Goal: Task Accomplishment & Management: Use online tool/utility

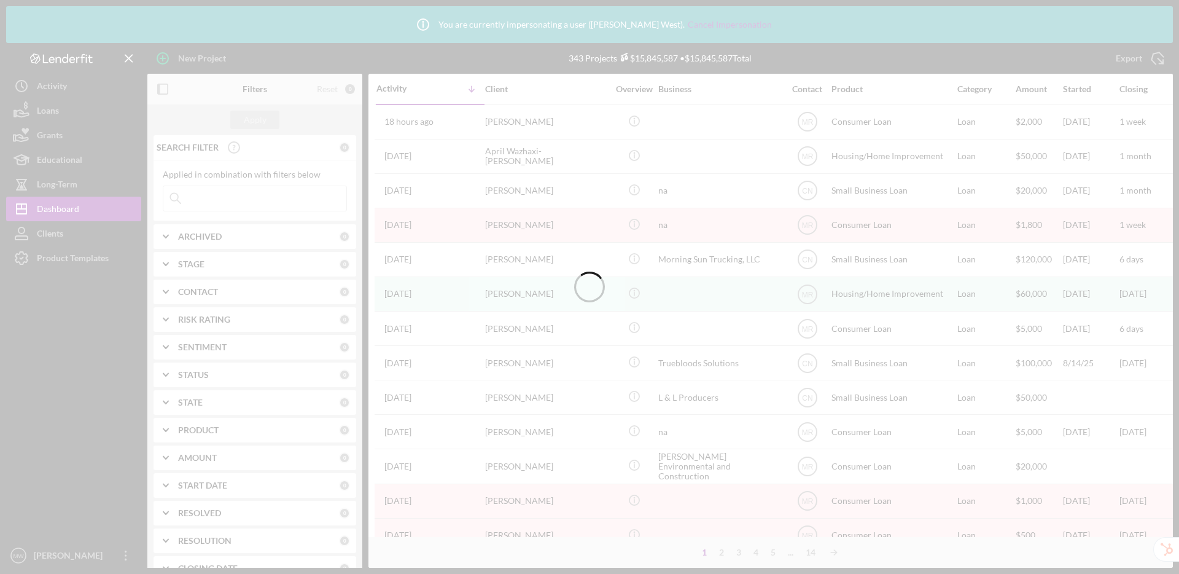
click at [87, 256] on div at bounding box center [589, 287] width 1179 height 574
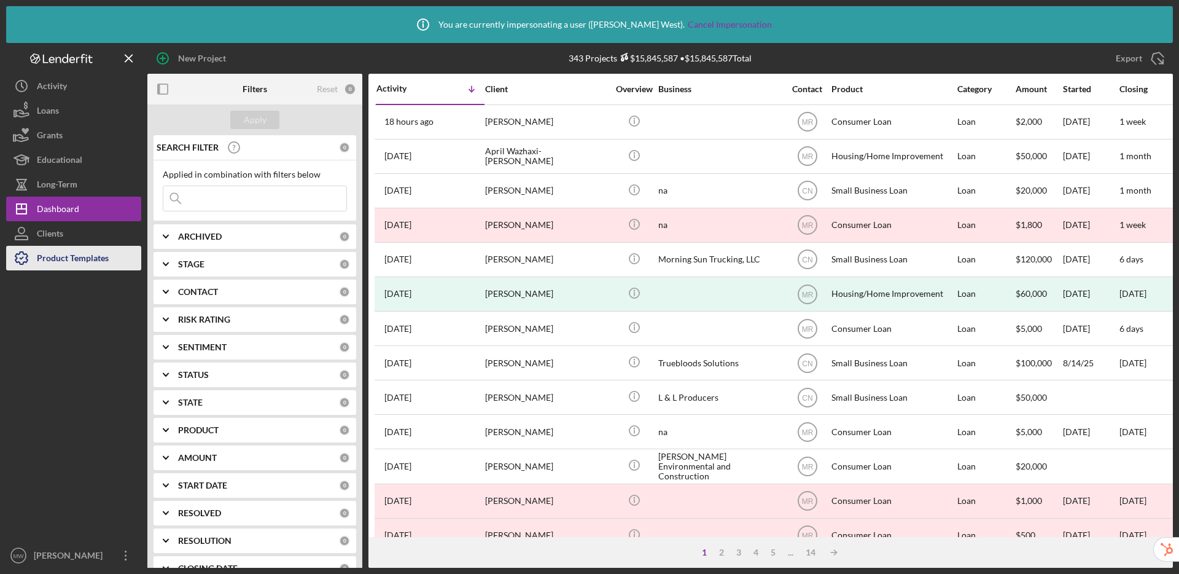
click at [88, 263] on div "Product Templates" at bounding box center [73, 260] width 72 height 28
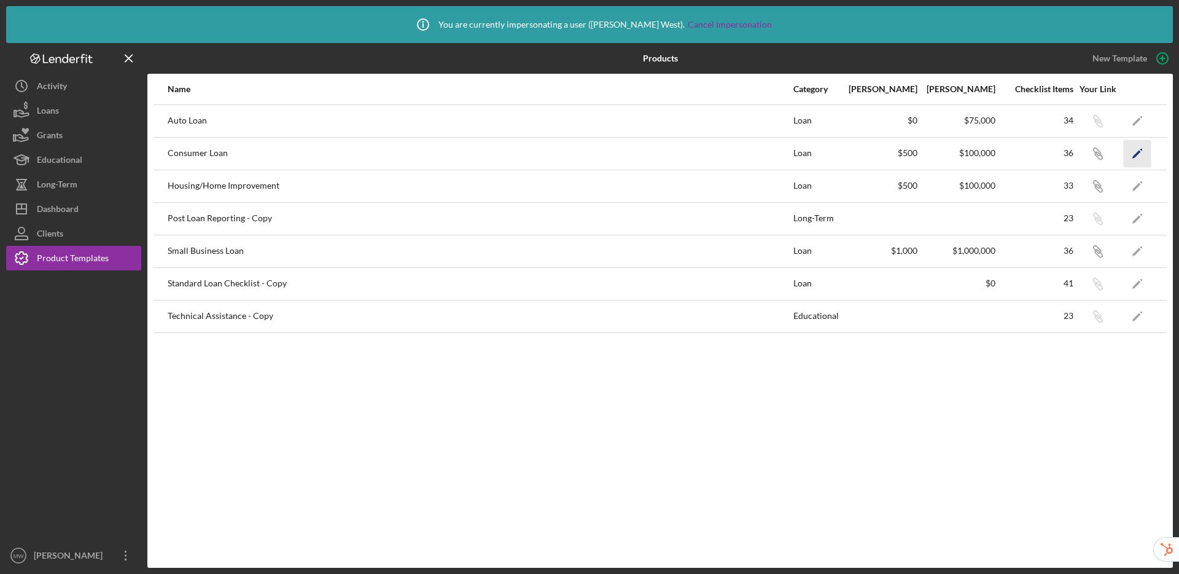
click at [1136, 157] on icon "Icon/Edit" at bounding box center [1138, 153] width 28 height 28
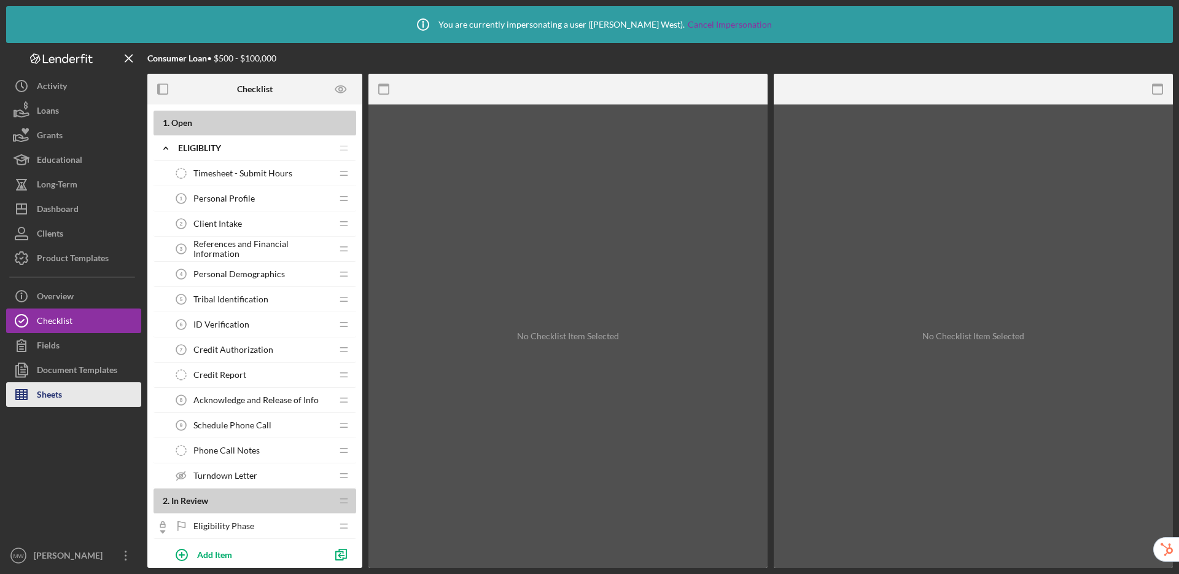
click at [66, 392] on button "Sheets" at bounding box center [73, 394] width 135 height 25
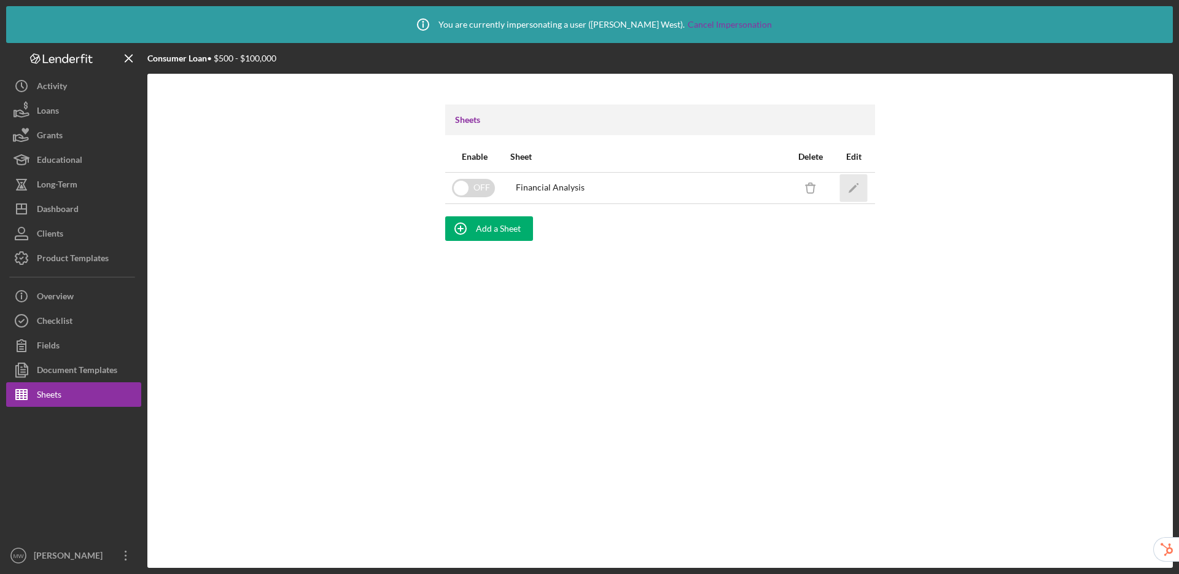
click at [860, 182] on icon "Icon/Edit" at bounding box center [854, 188] width 28 height 28
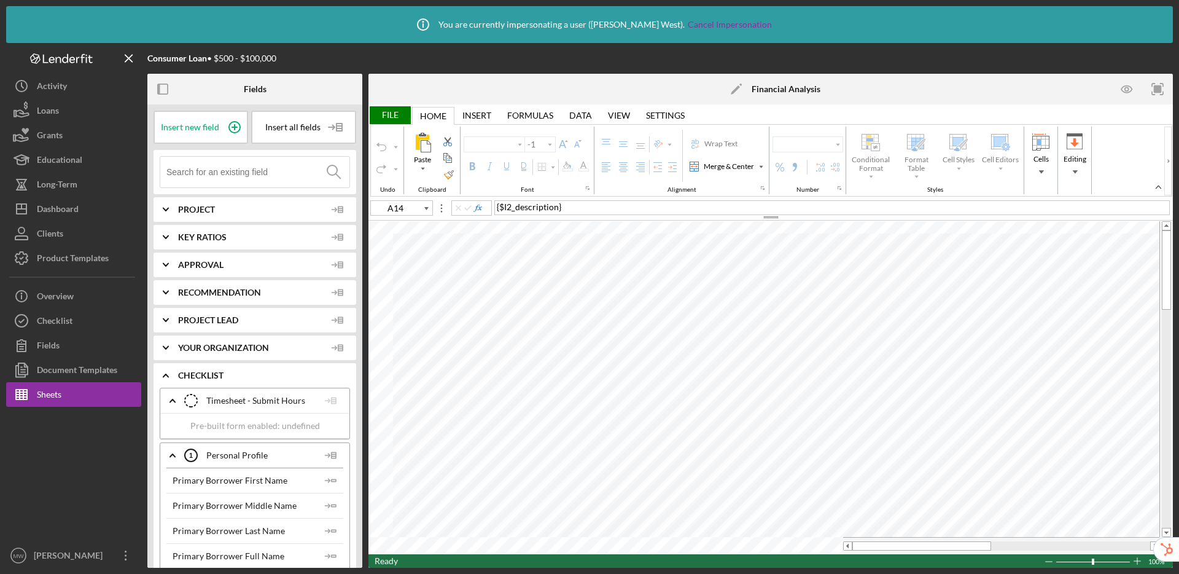
type input "Calibri"
type input "10"
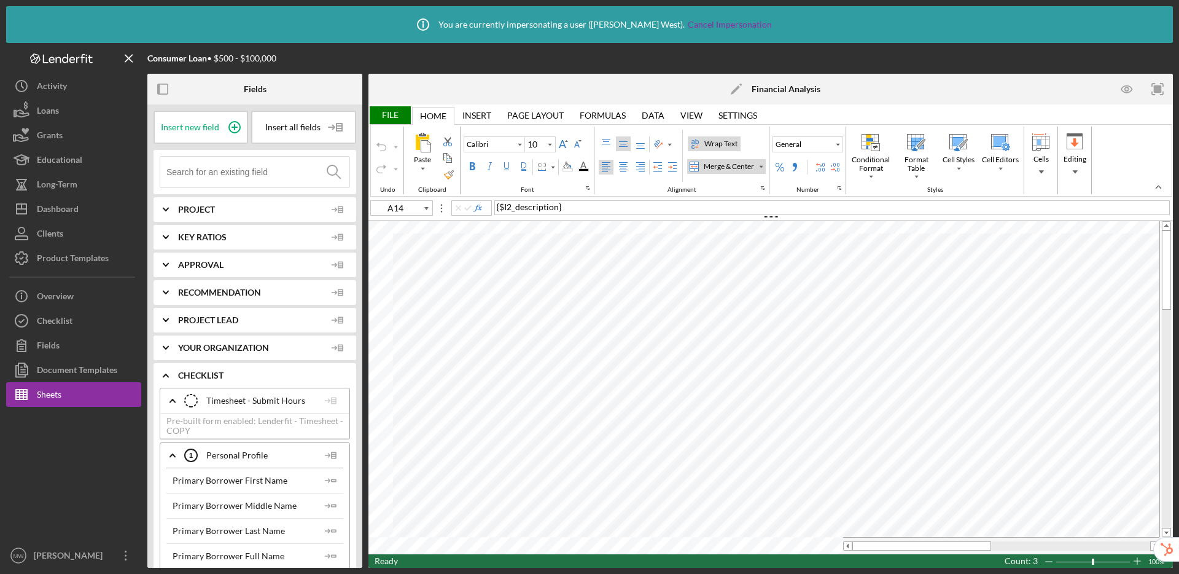
type input "B13"
type input "11"
drag, startPoint x: 866, startPoint y: 544, endPoint x: 909, endPoint y: 546, distance: 43.7
click at [909, 546] on div at bounding box center [950, 545] width 108 height 9
type input "O4"
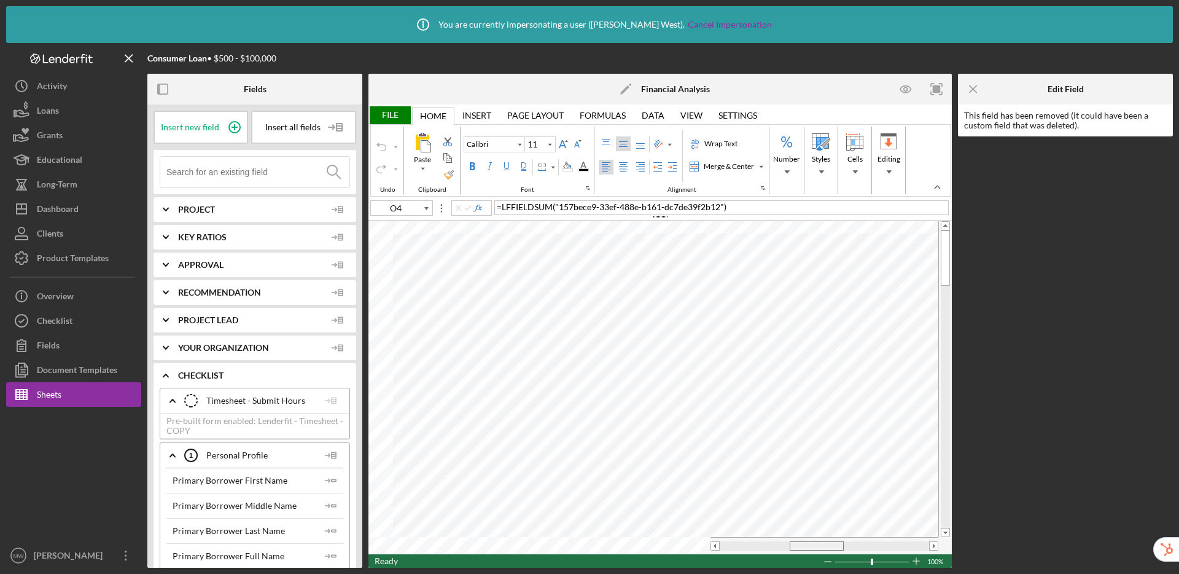
drag, startPoint x: 795, startPoint y: 544, endPoint x: 831, endPoint y: 544, distance: 36.2
click at [831, 544] on div at bounding box center [817, 545] width 54 height 9
click at [267, 179] on input at bounding box center [257, 172] width 183 height 31
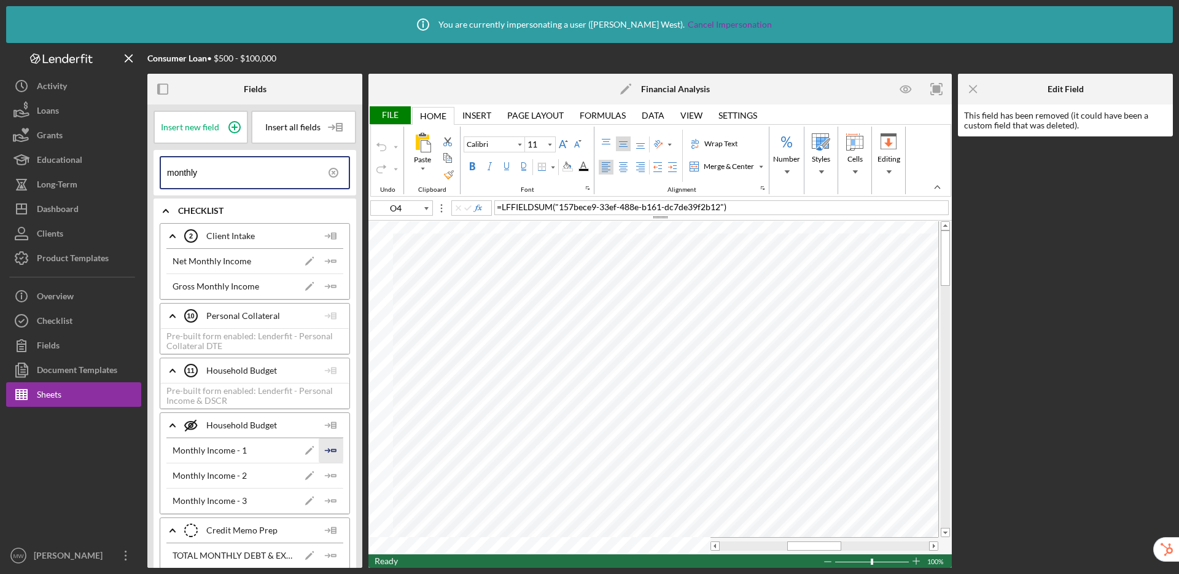
type input "monthly"
click at [332, 451] on polygon "button" at bounding box center [334, 450] width 4 height 2
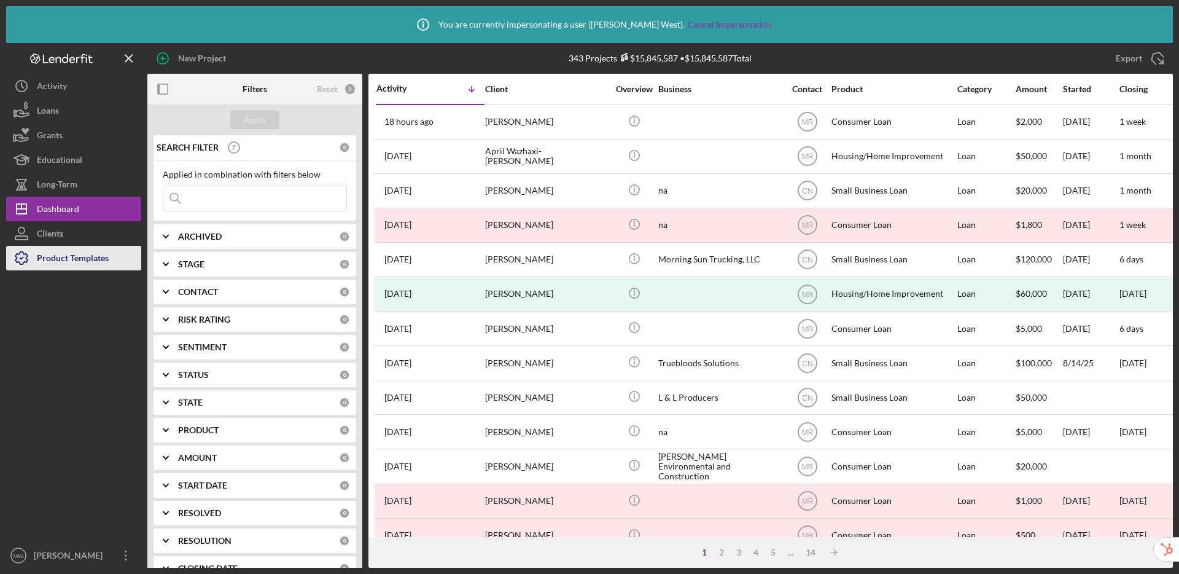
click at [101, 261] on div "Product Templates" at bounding box center [73, 260] width 72 height 28
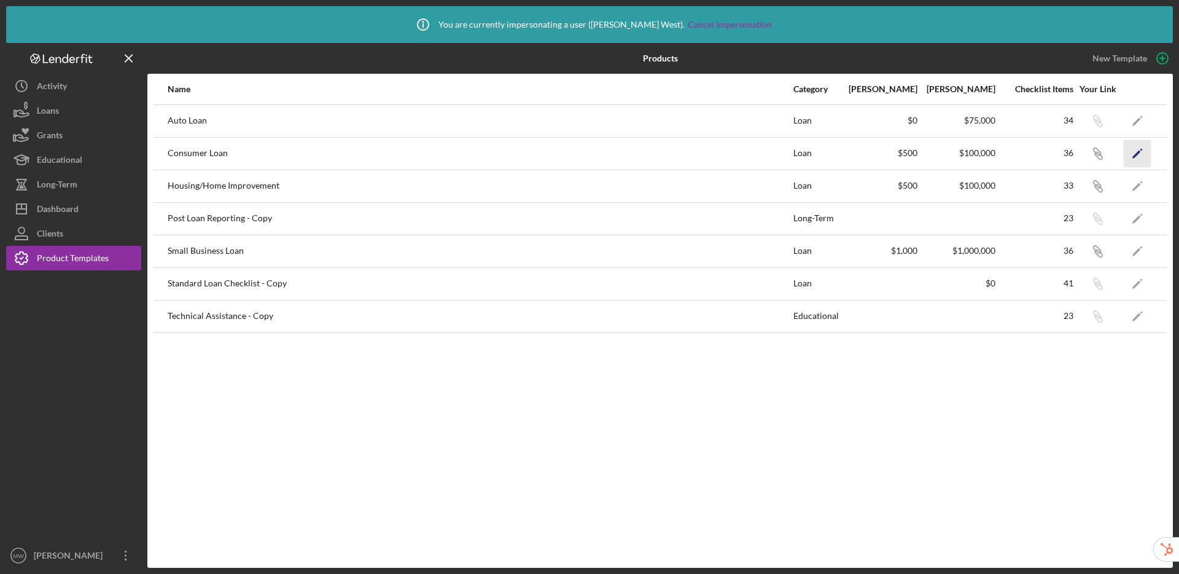
click at [1141, 158] on icon "Icon/Edit" at bounding box center [1138, 153] width 28 height 28
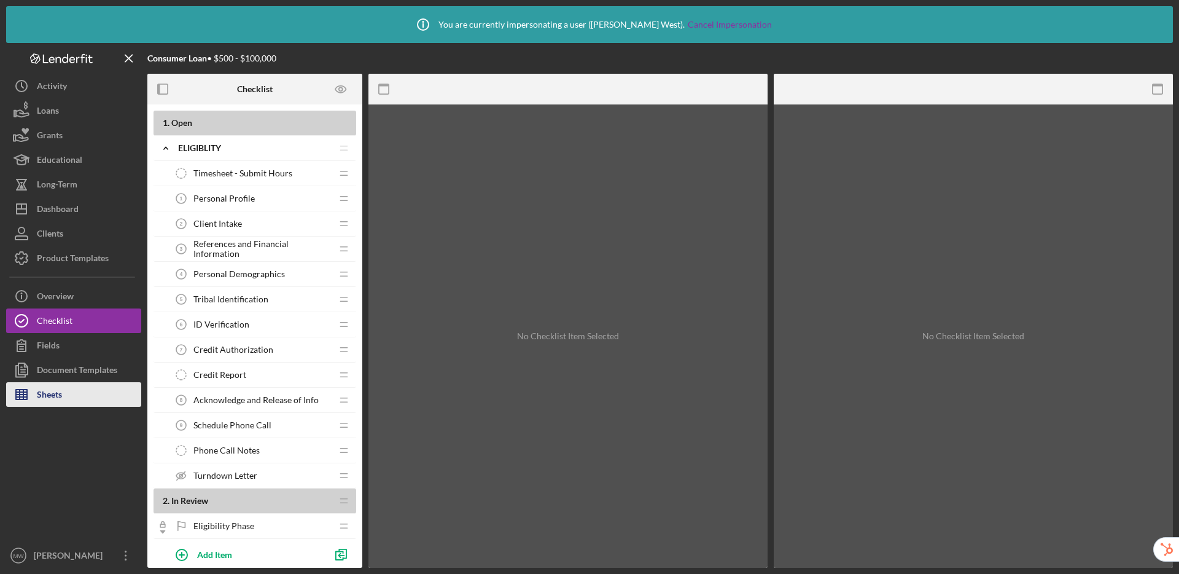
click at [53, 394] on div "Sheets" at bounding box center [49, 396] width 25 height 28
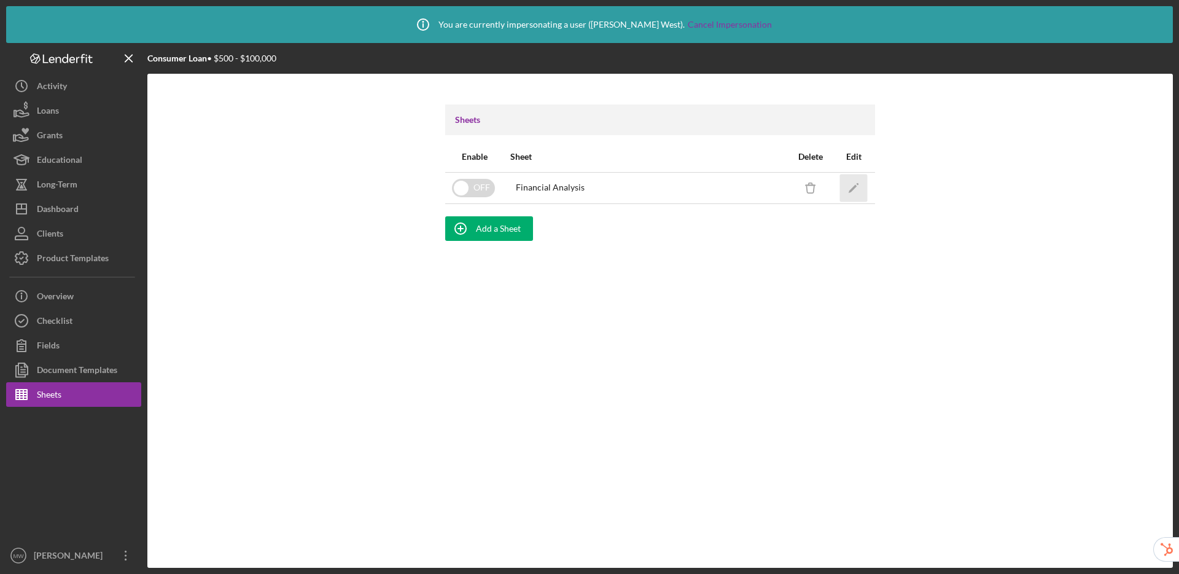
click at [860, 190] on icon "Icon/Edit" at bounding box center [854, 188] width 28 height 28
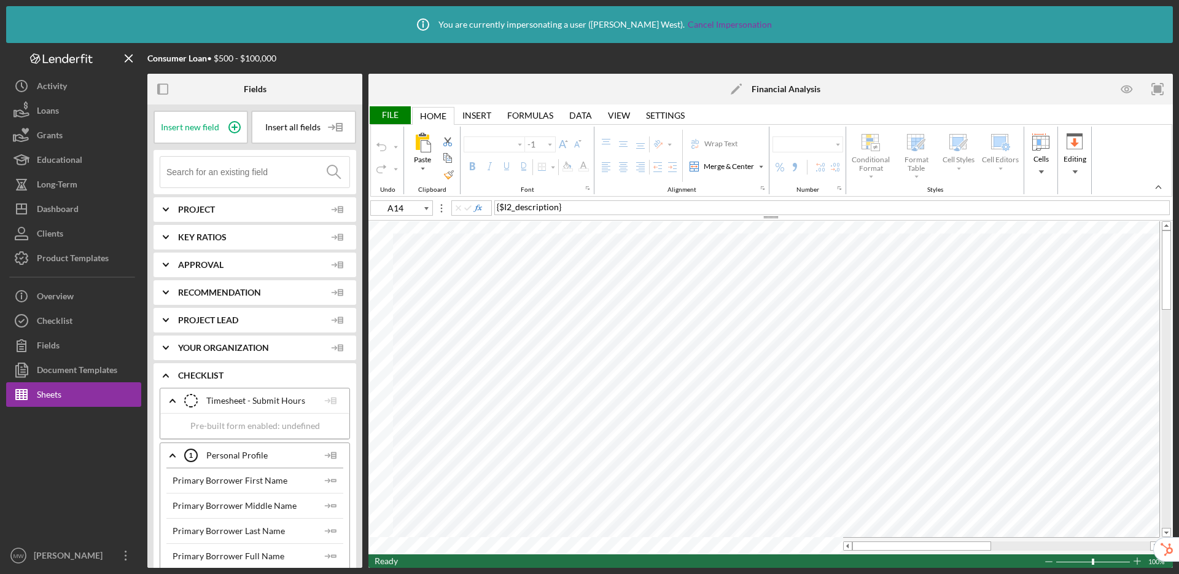
type input "Calibri"
type input "10"
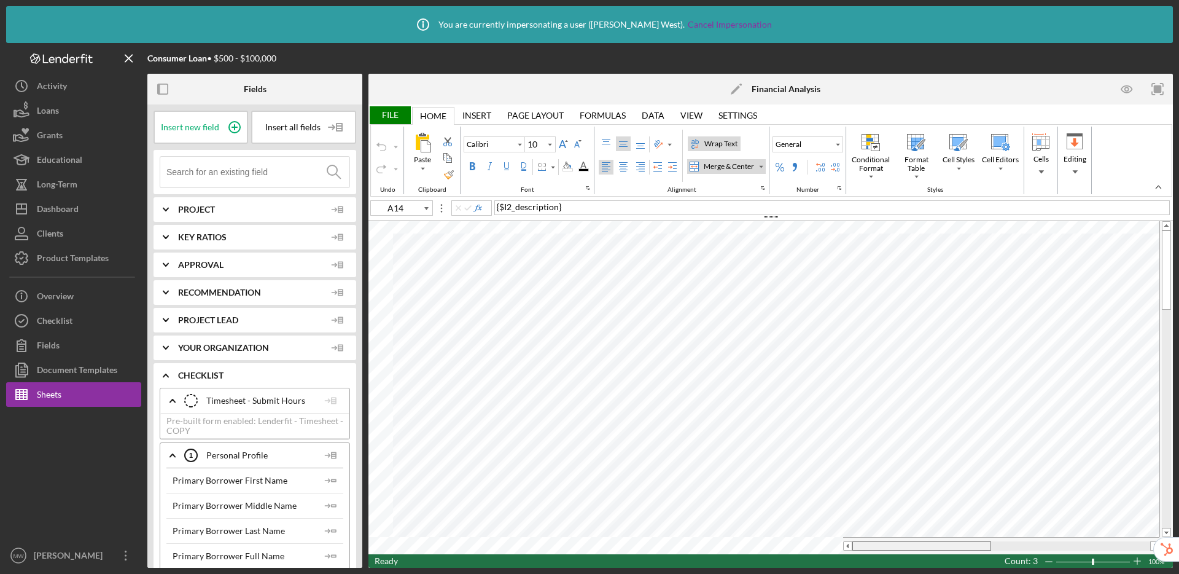
drag, startPoint x: 883, startPoint y: 545, endPoint x: 844, endPoint y: 546, distance: 38.7
click at [845, 546] on div at bounding box center [1001, 545] width 316 height 9
type input "B13"
type input "11"
drag, startPoint x: 880, startPoint y: 544, endPoint x: 937, endPoint y: 539, distance: 58.0
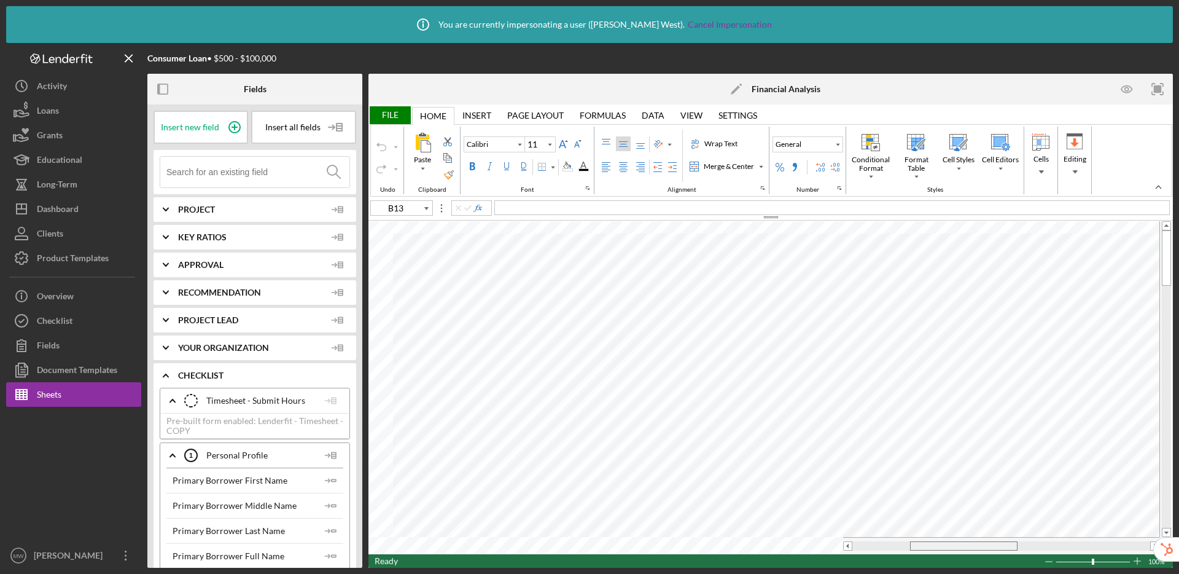
click at [937, 539] on div at bounding box center [1001, 545] width 316 height 17
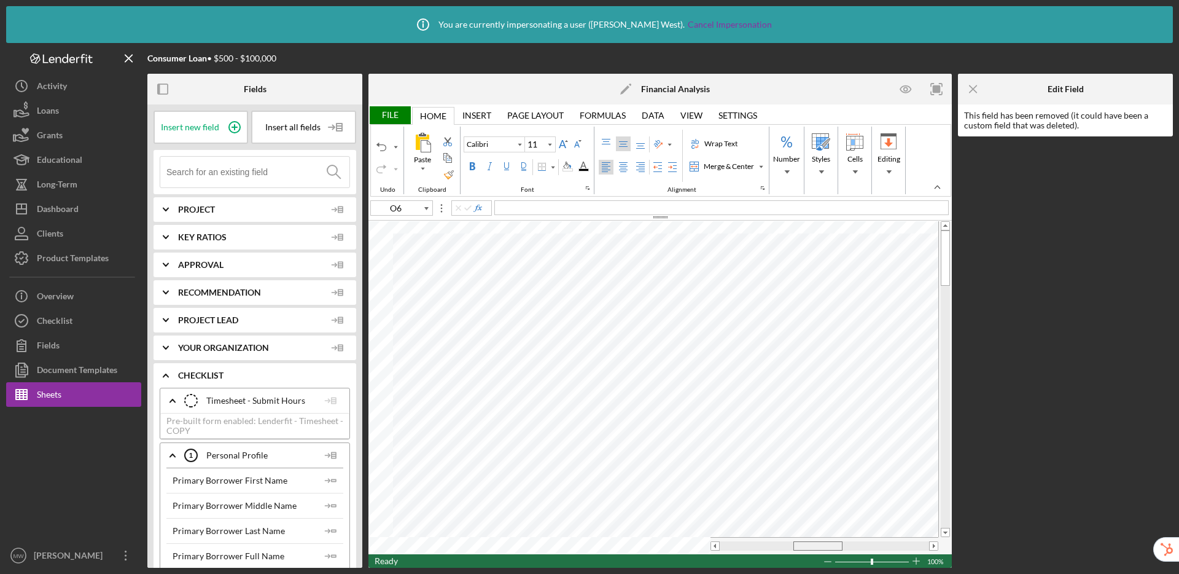
drag, startPoint x: 790, startPoint y: 542, endPoint x: 815, endPoint y: 542, distance: 24.6
click at [815, 544] on span at bounding box center [818, 546] width 8 height 8
type input "O4"
click at [258, 171] on input at bounding box center [257, 172] width 183 height 31
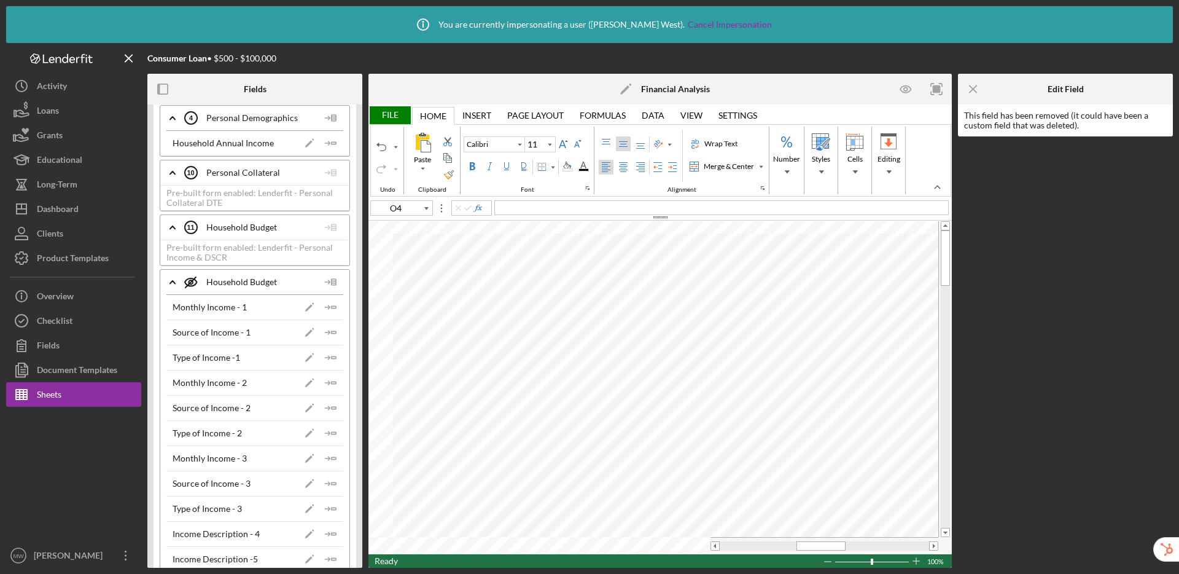
scroll to position [380, 0]
type input "income"
click at [332, 254] on polygon "button" at bounding box center [334, 255] width 4 height 2
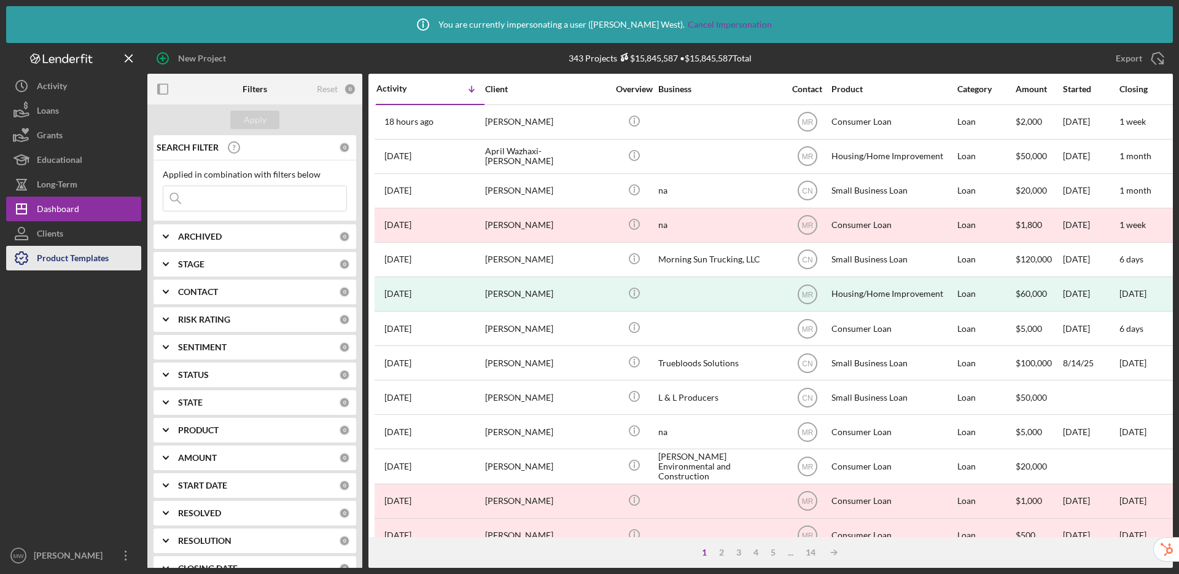
click at [89, 259] on div "Product Templates" at bounding box center [73, 260] width 72 height 28
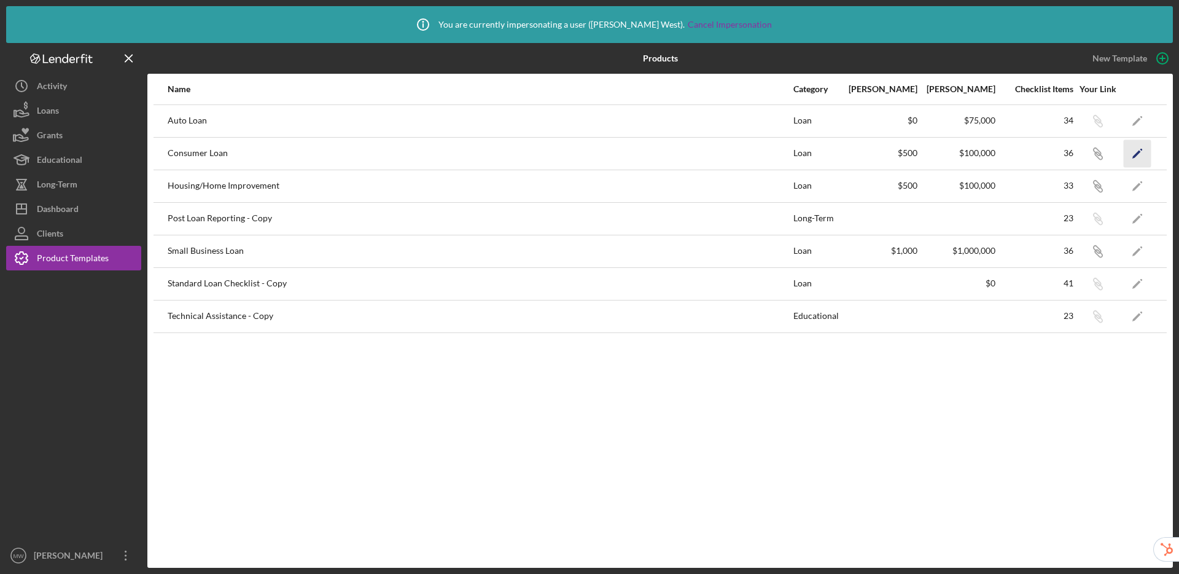
click at [1144, 149] on icon "Icon/Edit" at bounding box center [1138, 153] width 28 height 28
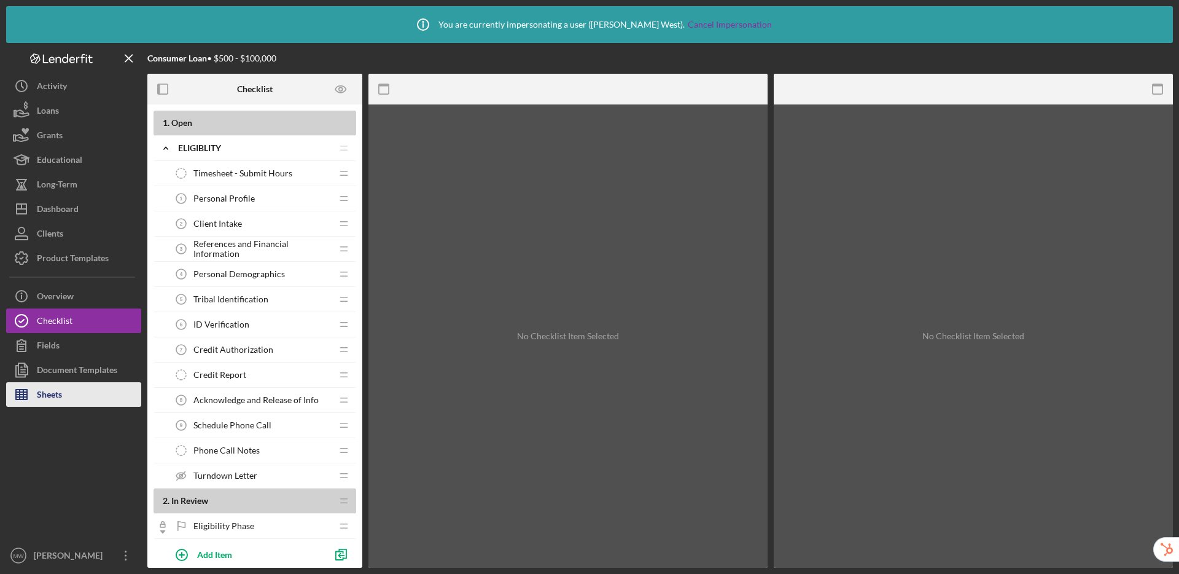
click at [74, 389] on button "Sheets" at bounding box center [73, 394] width 135 height 25
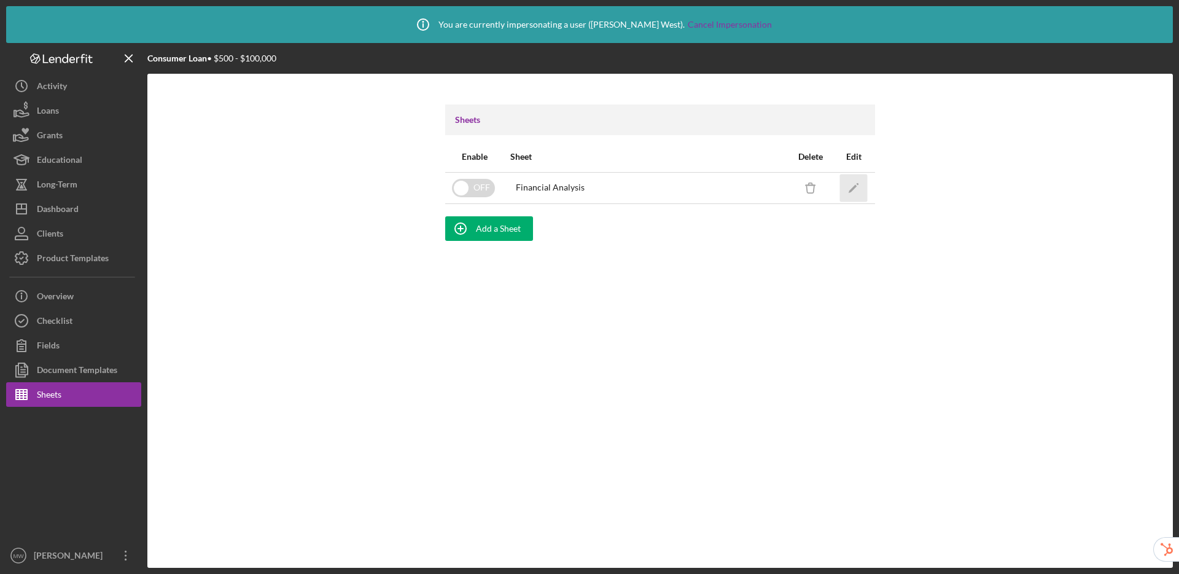
click at [853, 184] on icon "Icon/Edit" at bounding box center [854, 188] width 28 height 28
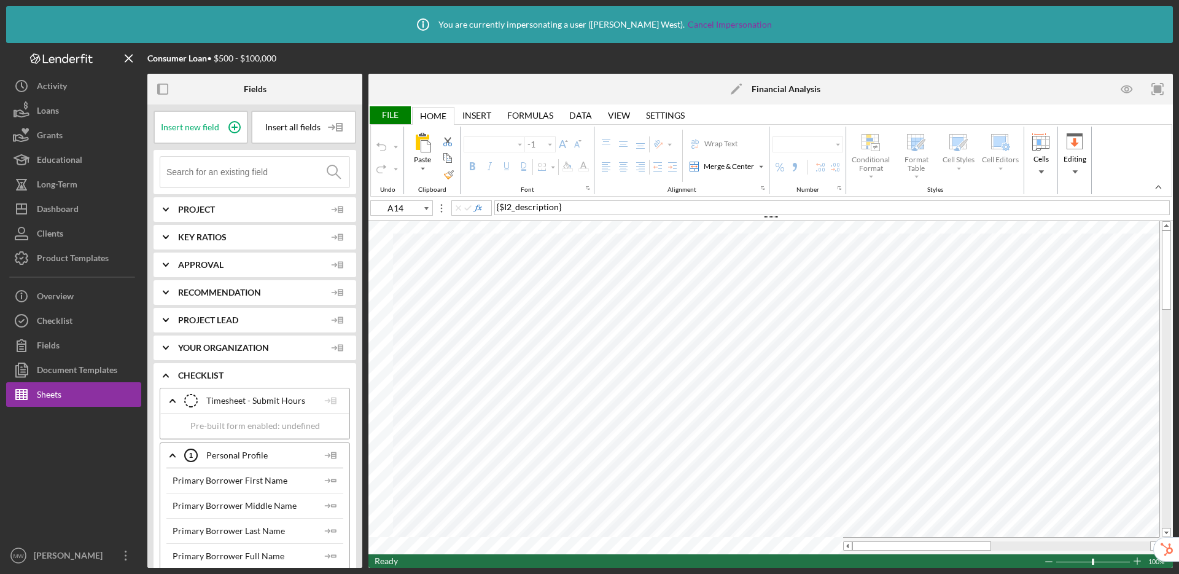
type input "Calibri"
type input "10"
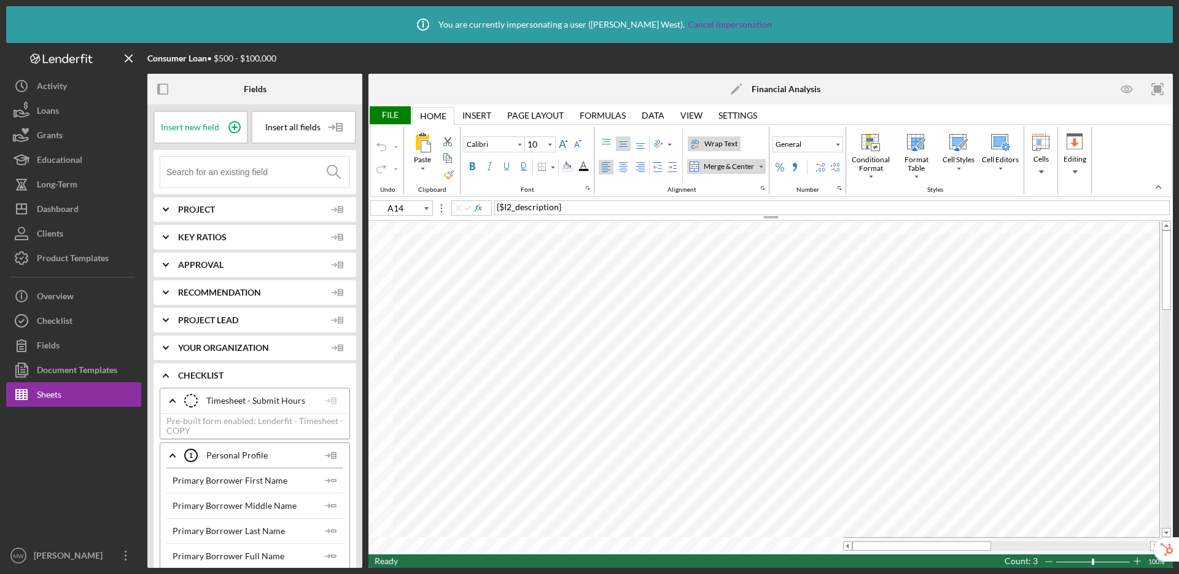
type input "B13"
type input "11"
drag, startPoint x: 874, startPoint y: 546, endPoint x: 950, endPoint y: 547, distance: 76.2
click at [950, 547] on div at bounding box center [983, 545] width 108 height 9
type input "N4"
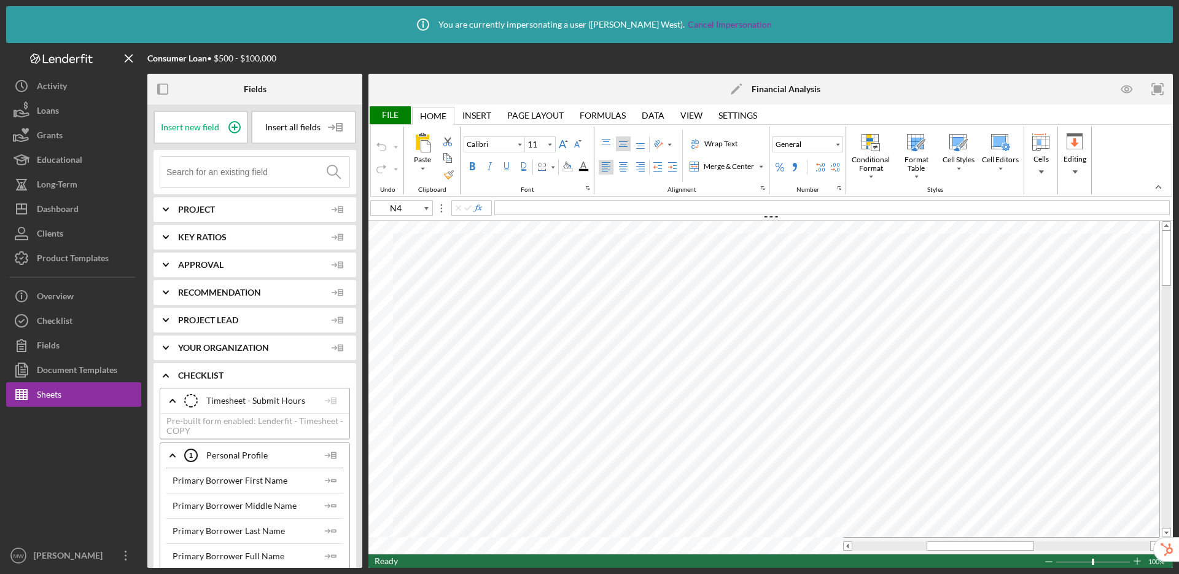
click at [229, 180] on input at bounding box center [257, 172] width 183 height 31
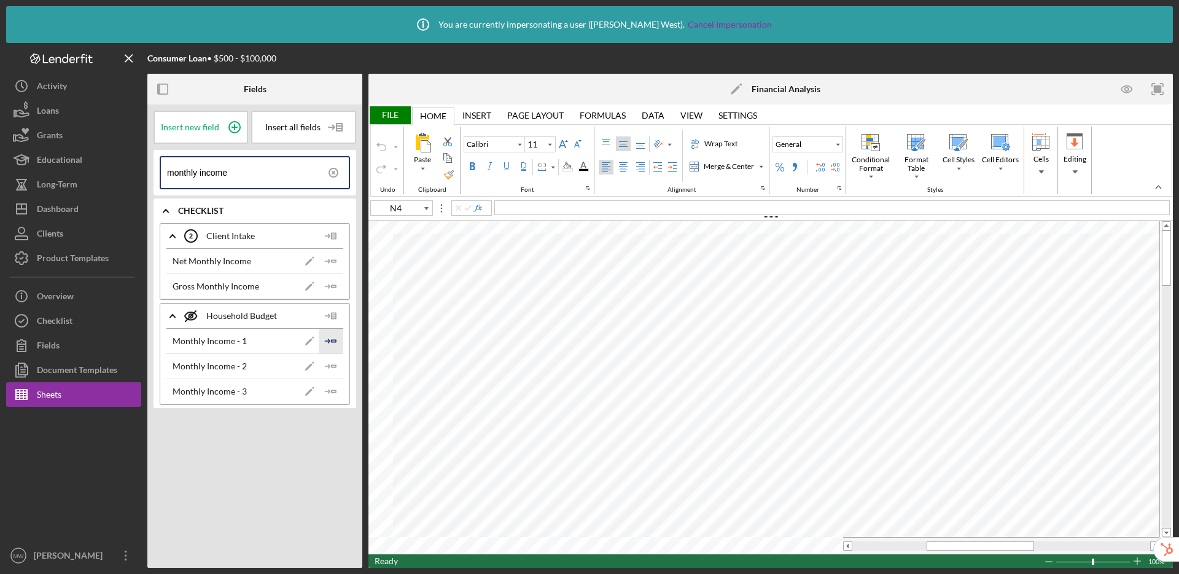
type input "monthly income"
click at [332, 340] on polygon "button" at bounding box center [334, 341] width 4 height 2
click at [331, 364] on icon "Icon/Insert Field" at bounding box center [331, 366] width 25 height 25
click at [335, 386] on icon "Icon/Insert Field" at bounding box center [331, 391] width 25 height 25
drag, startPoint x: 956, startPoint y: 545, endPoint x: 862, endPoint y: 541, distance: 94.7
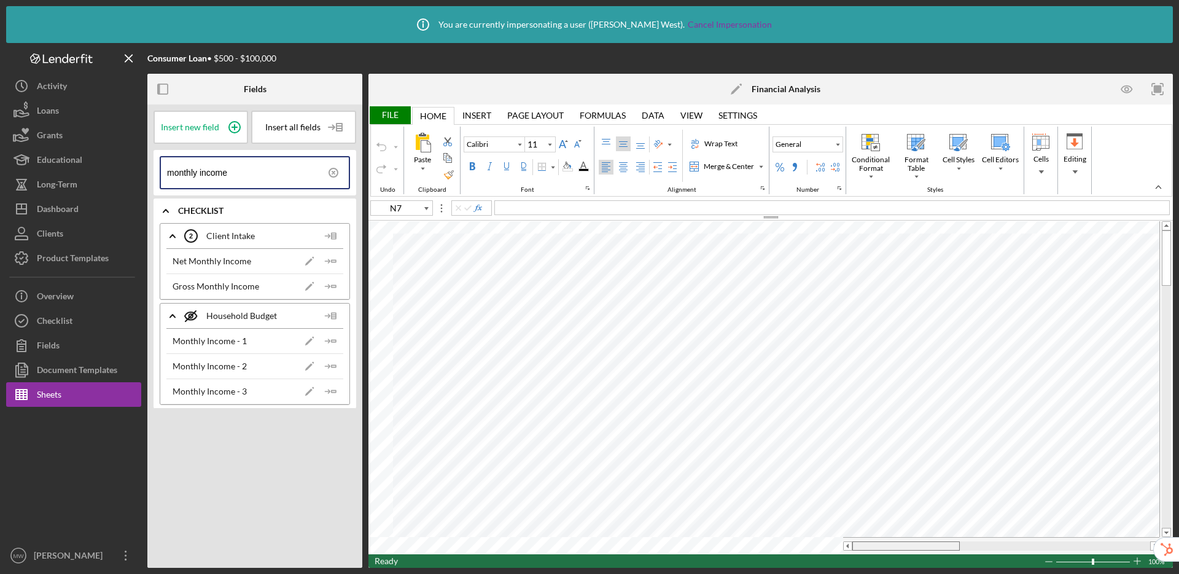
click at [862, 541] on div at bounding box center [907, 545] width 108 height 9
type input "A10"
click at [955, 536] on table at bounding box center [771, 387] width 805 height 333
click at [577, 206] on span "O4" at bounding box center [580, 206] width 12 height 10
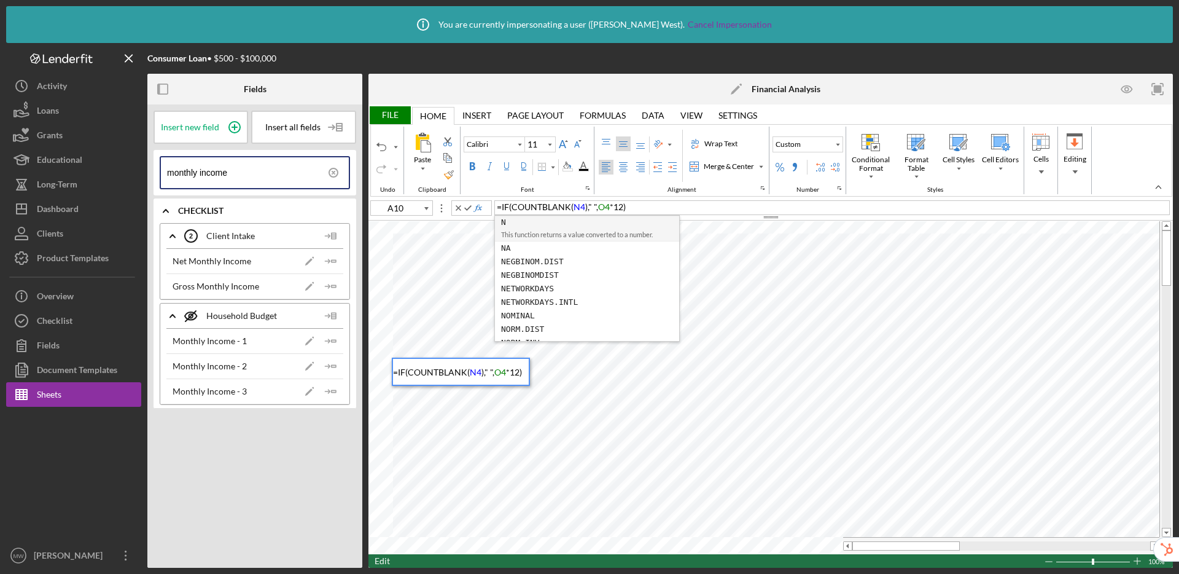
click at [604, 206] on span "O4" at bounding box center [604, 206] width 12 height 10
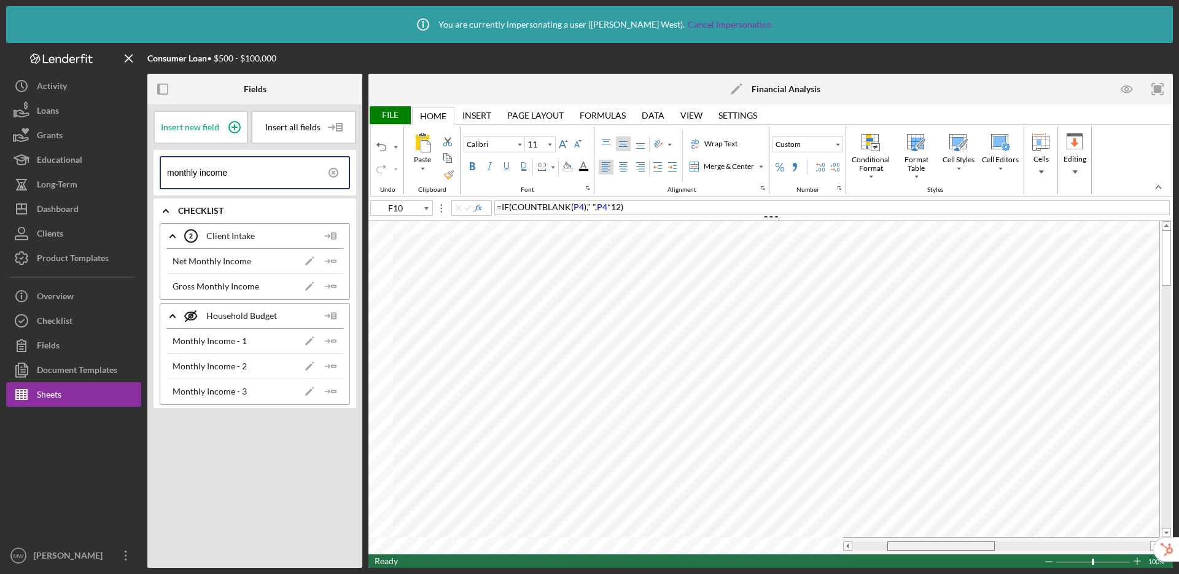
drag, startPoint x: 907, startPoint y: 549, endPoint x: 942, endPoint y: 547, distance: 35.1
click at [942, 547] on span at bounding box center [941, 546] width 8 height 8
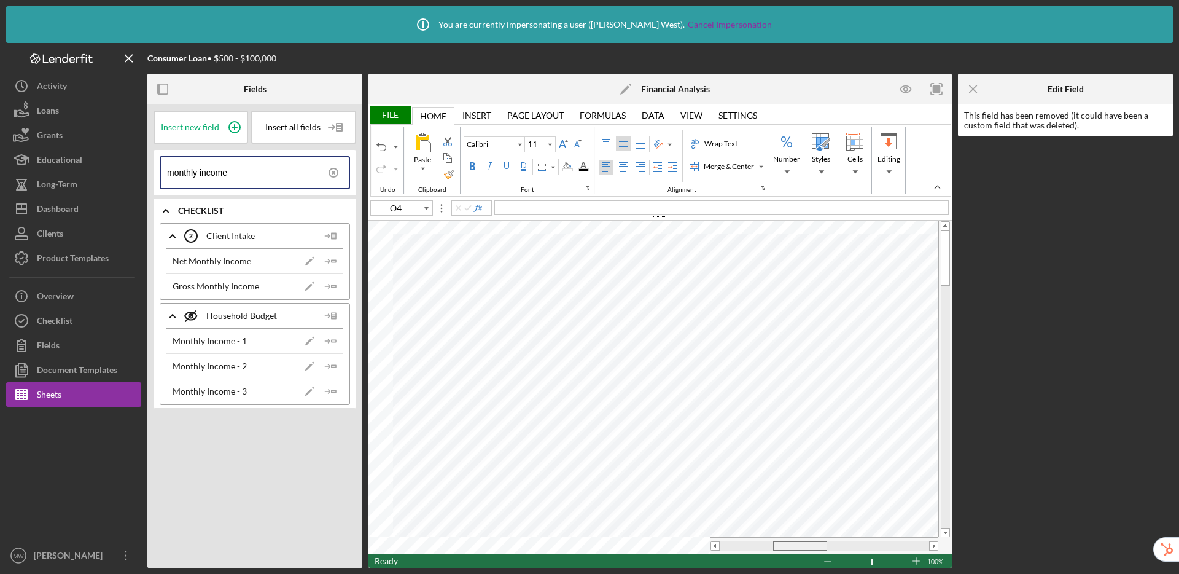
drag, startPoint x: 757, startPoint y: 544, endPoint x: 788, endPoint y: 545, distance: 30.1
click at [788, 545] on div at bounding box center [800, 545] width 54 height 9
click at [972, 92] on icon "Icon/Menu Close" at bounding box center [974, 90] width 28 height 28
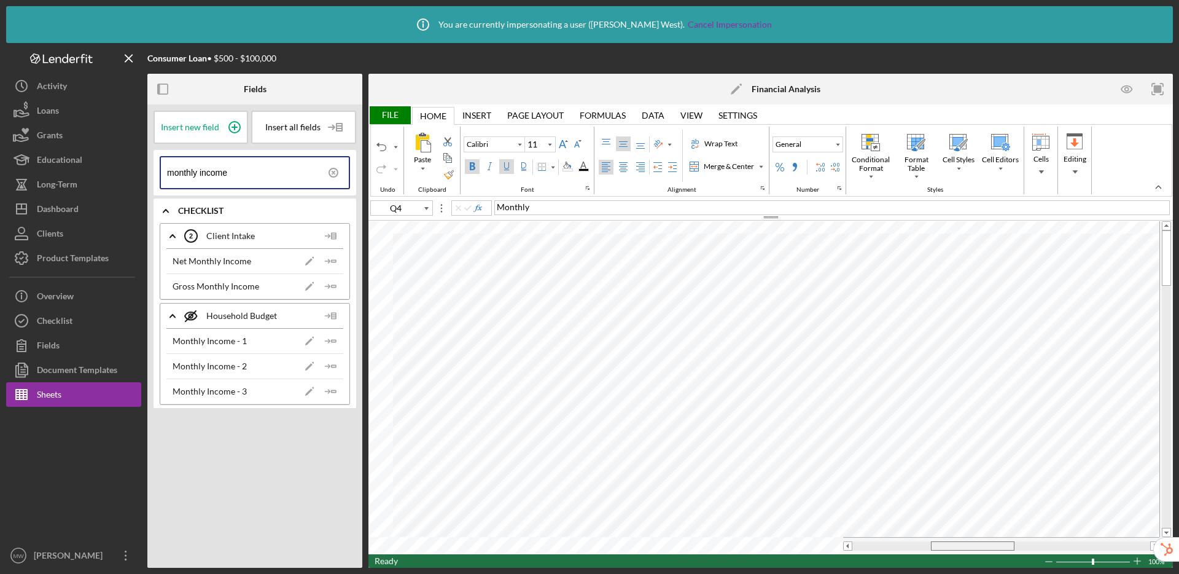
click at [949, 541] on div at bounding box center [973, 545] width 84 height 9
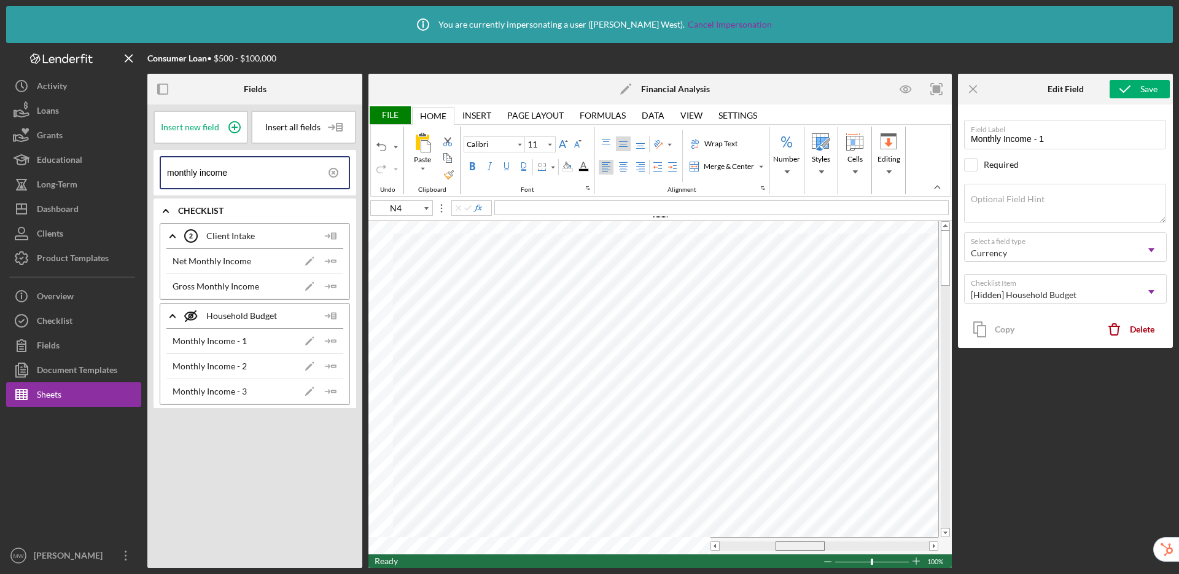
click at [807, 544] on div at bounding box center [800, 545] width 49 height 9
drag, startPoint x: 814, startPoint y: 544, endPoint x: 722, endPoint y: 543, distance: 92.1
click at [724, 546] on div at bounding box center [744, 545] width 49 height 9
click at [579, 207] on span "N4" at bounding box center [580, 206] width 12 height 10
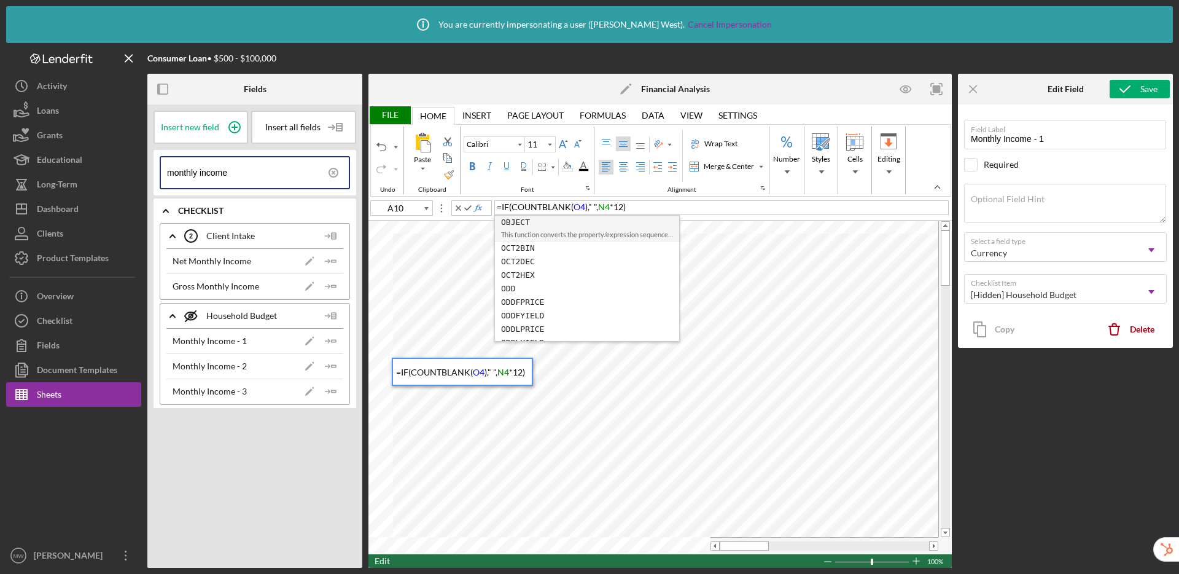
drag, startPoint x: 604, startPoint y: 209, endPoint x: 604, endPoint y: 200, distance: 8.6
click at [604, 209] on span "N4" at bounding box center [604, 206] width 12 height 10
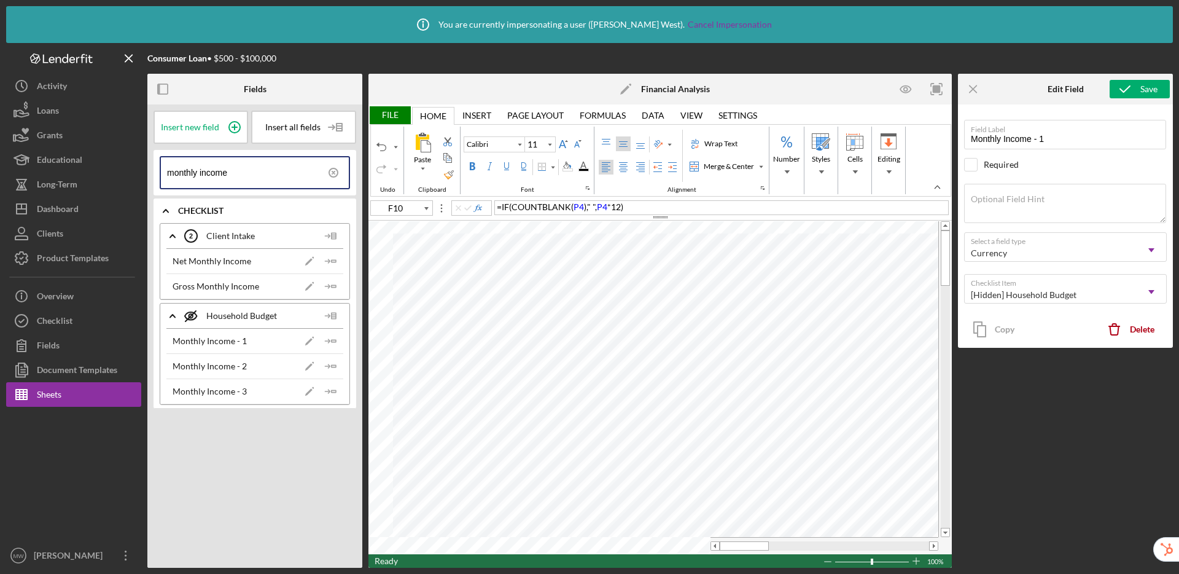
click at [392, 114] on div "File" at bounding box center [390, 115] width 42 height 18
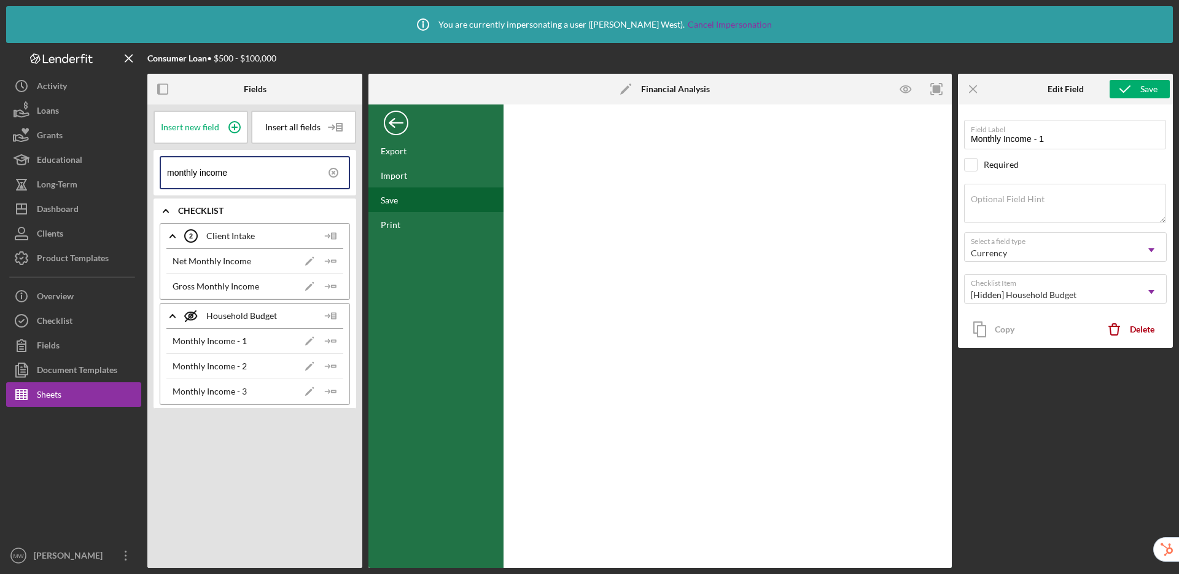
click at [403, 203] on div "Save" at bounding box center [436, 199] width 135 height 25
click at [390, 127] on div "Back" at bounding box center [396, 120] width 25 height 25
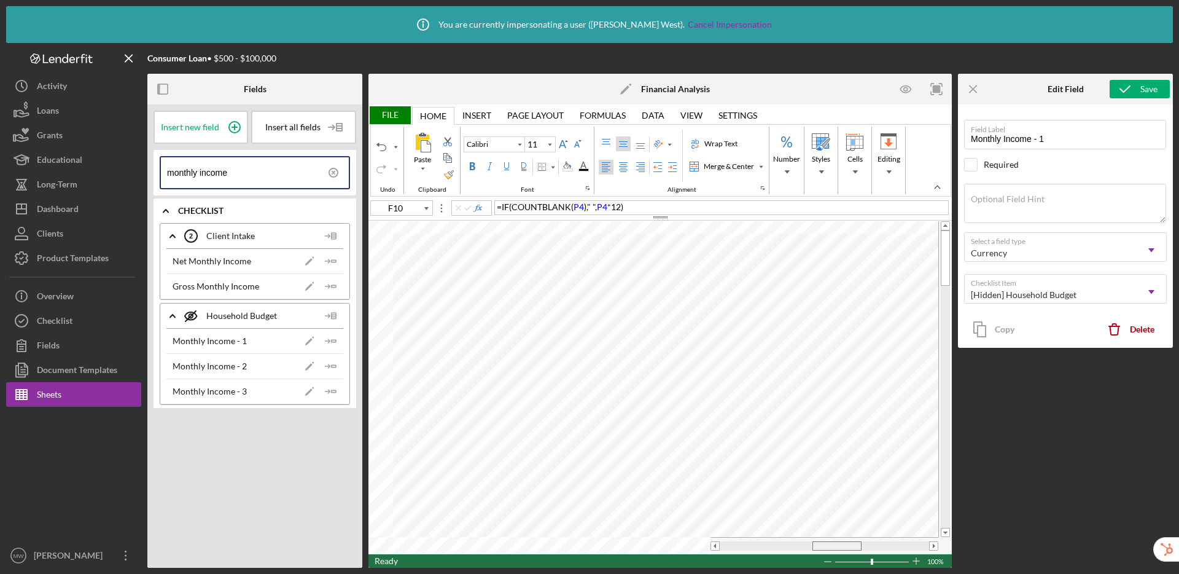
drag, startPoint x: 724, startPoint y: 548, endPoint x: 816, endPoint y: 560, distance: 93.5
click at [816, 560] on div "File Home Home Insert Insert Page Layout Page Layout Formulas Formulas Data Dat…" at bounding box center [661, 335] width 584 height 463
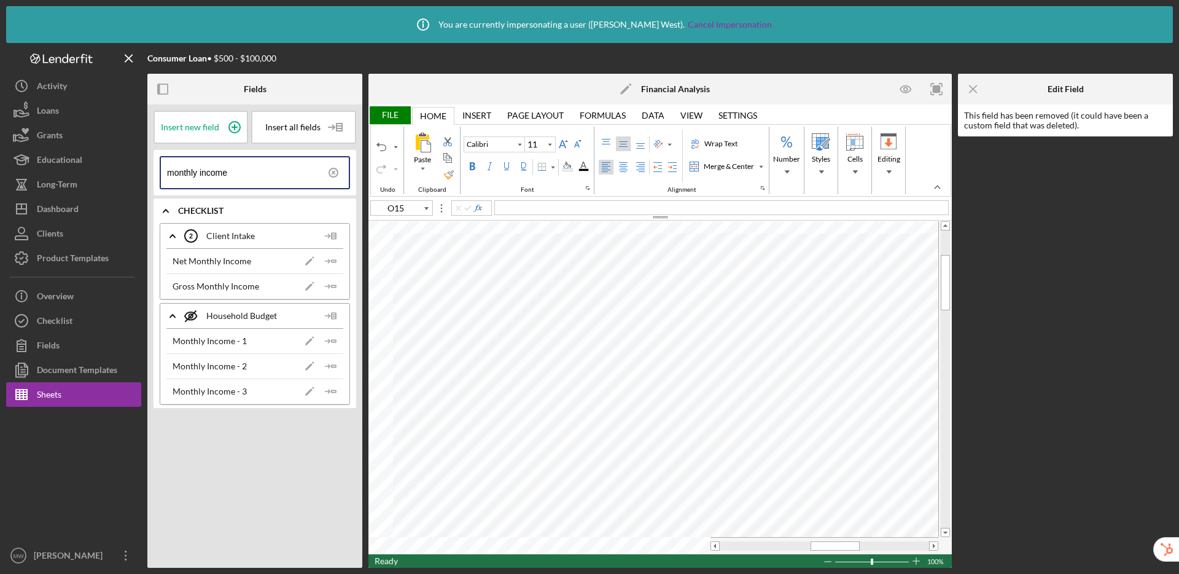
type input "O16"
click at [337, 173] on icon at bounding box center [333, 172] width 31 height 31
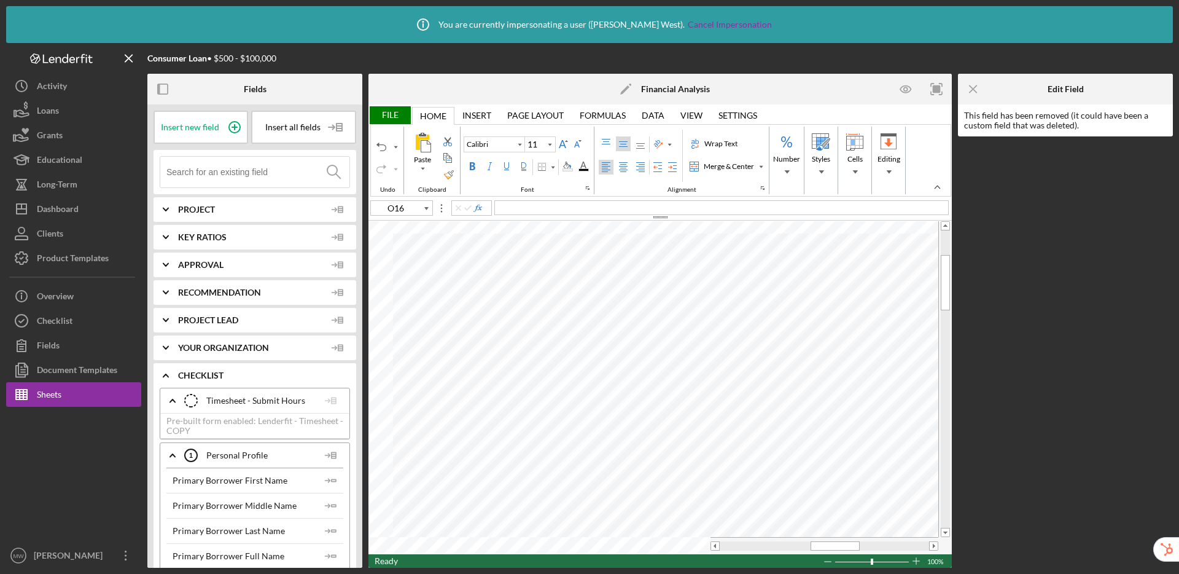
click at [256, 174] on input at bounding box center [257, 172] width 183 height 31
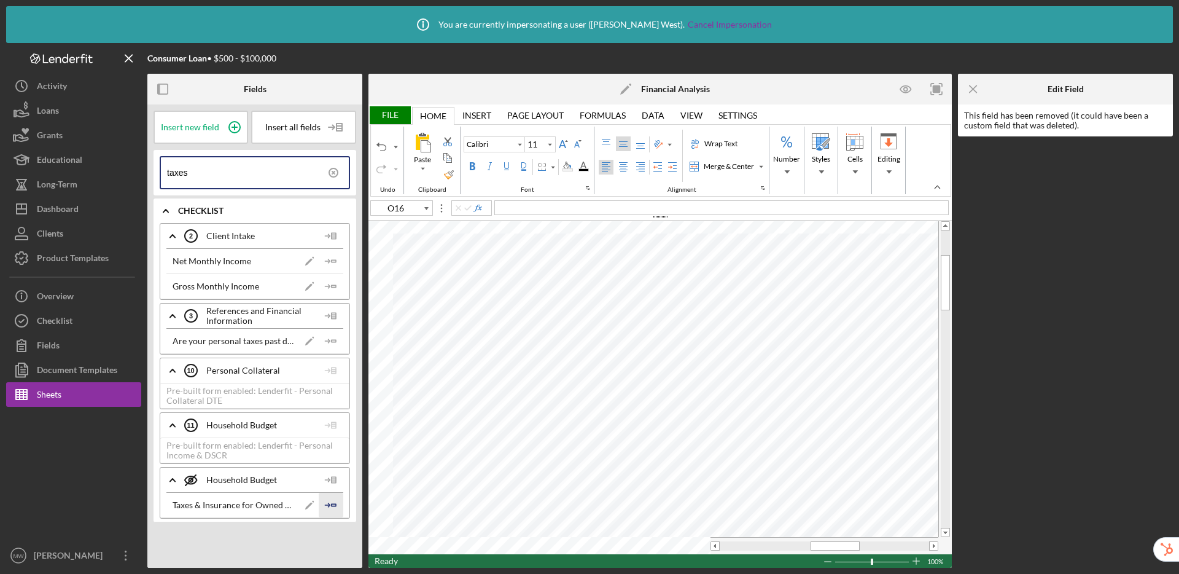
type input "taxes"
click at [329, 507] on icon "Icon/Insert Field" at bounding box center [331, 505] width 25 height 25
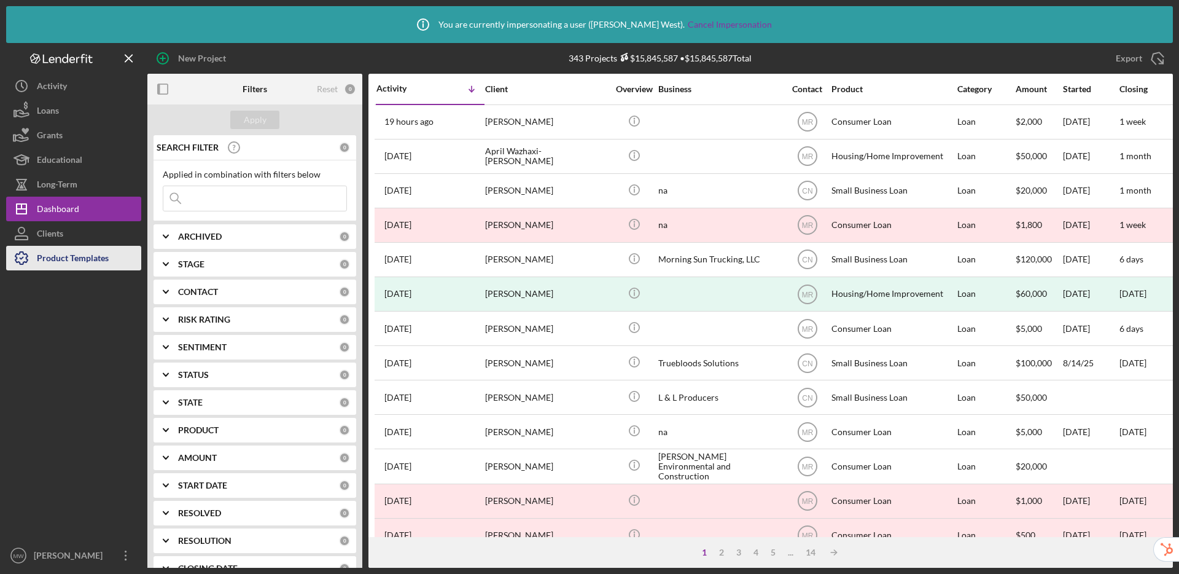
click at [91, 263] on div "Product Templates" at bounding box center [73, 260] width 72 height 28
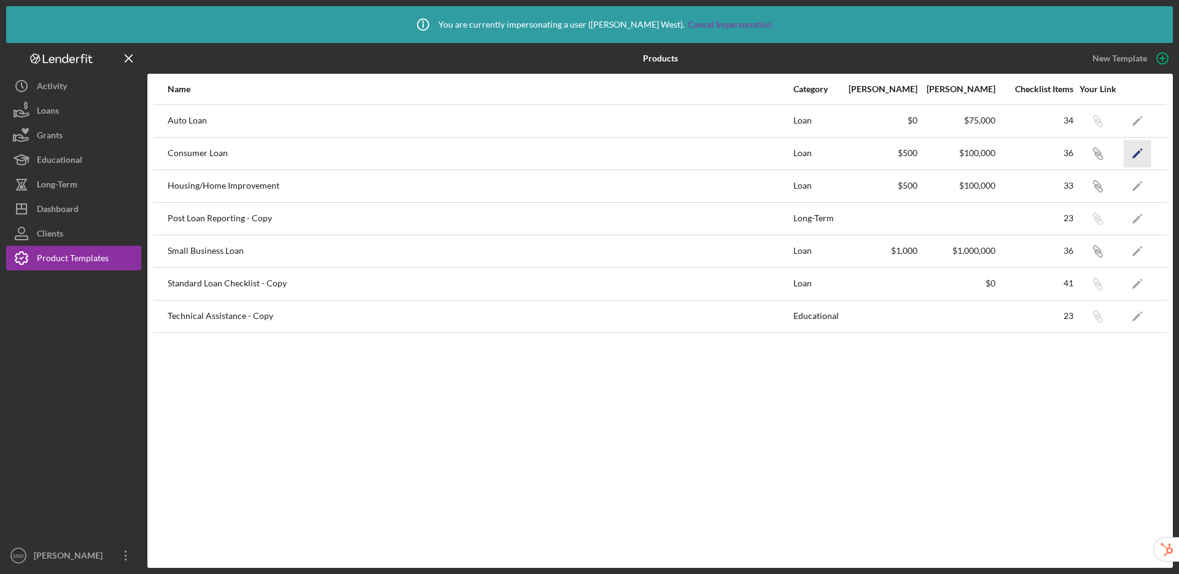
click at [1140, 144] on icon "Icon/Edit" at bounding box center [1138, 153] width 28 height 28
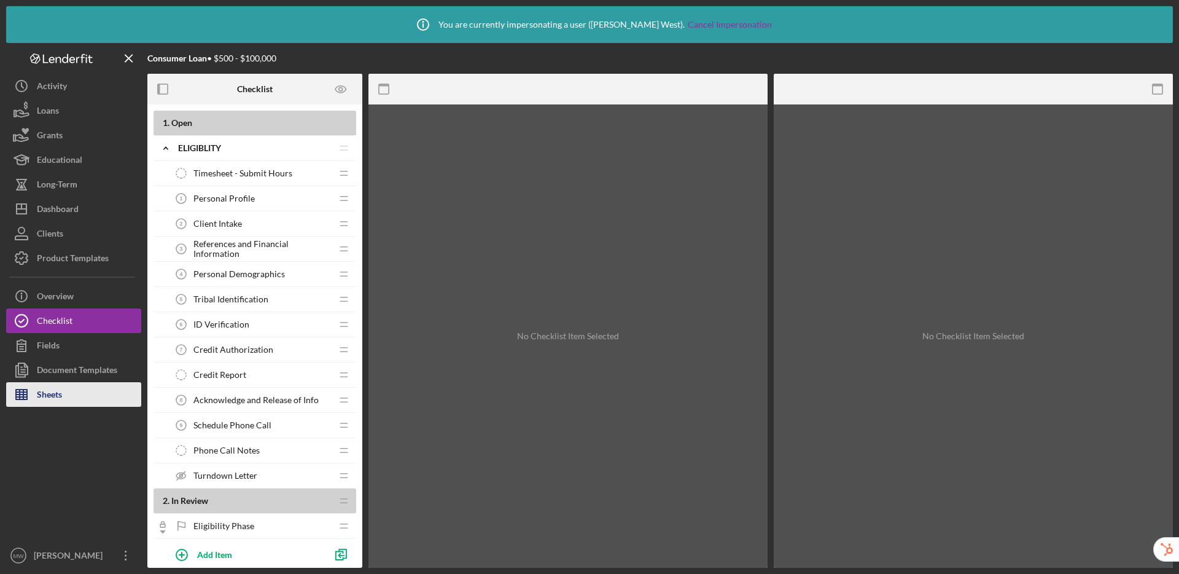
click at [79, 396] on button "Sheets" at bounding box center [73, 394] width 135 height 25
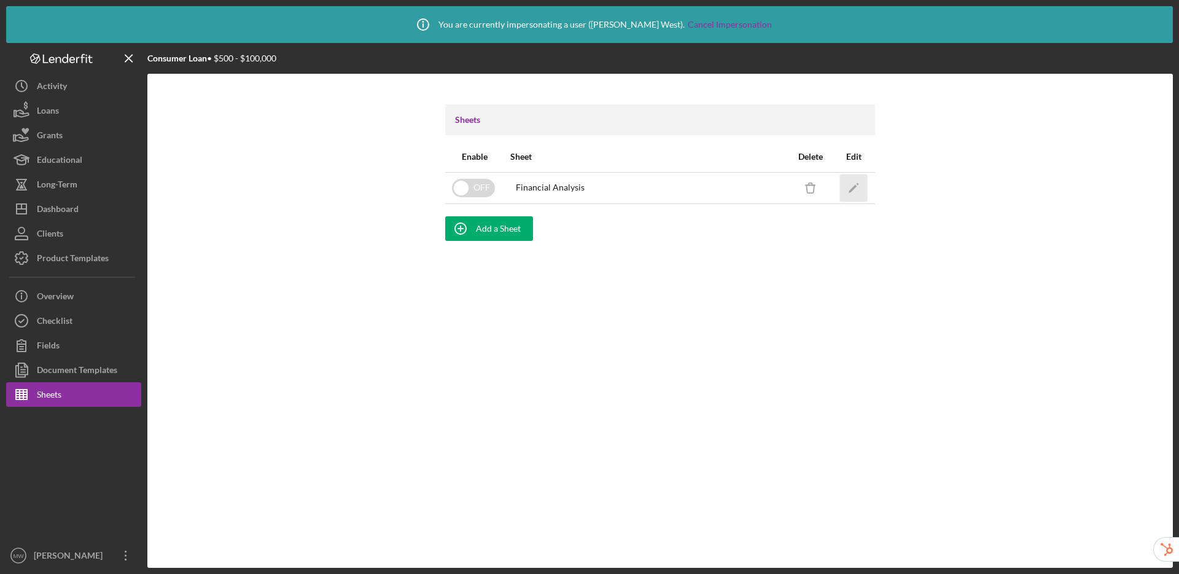
click at [853, 190] on icon "Icon/Edit" at bounding box center [854, 188] width 28 height 28
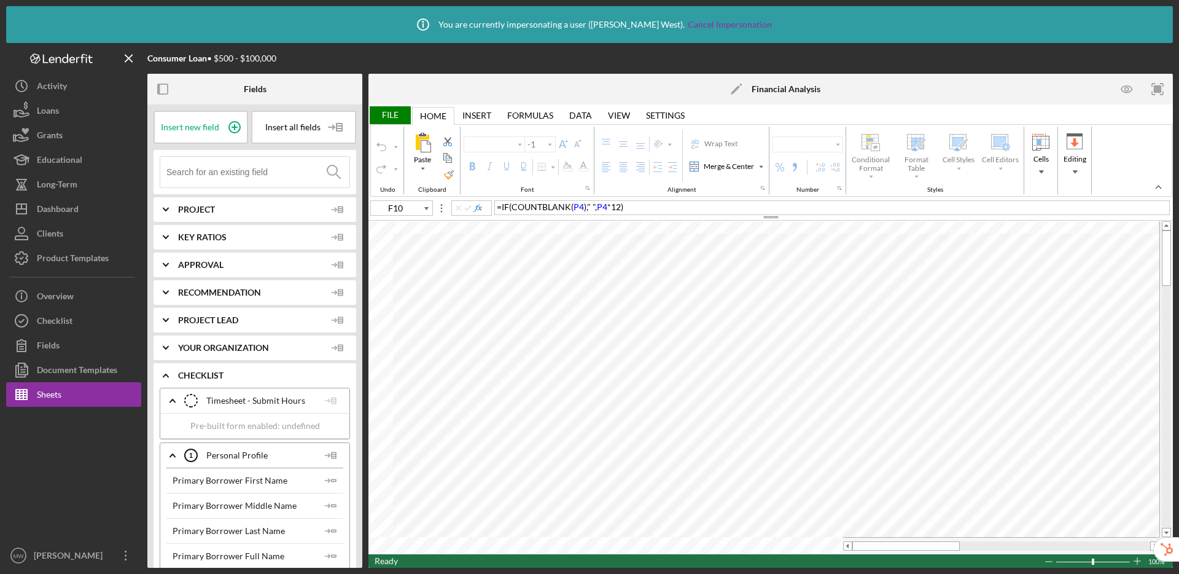
type input "Calibri"
type input "11"
drag, startPoint x: 878, startPoint y: 545, endPoint x: 943, endPoint y: 546, distance: 64.5
click at [943, 546] on div at bounding box center [967, 545] width 108 height 9
drag, startPoint x: 954, startPoint y: 544, endPoint x: 981, endPoint y: 545, distance: 27.0
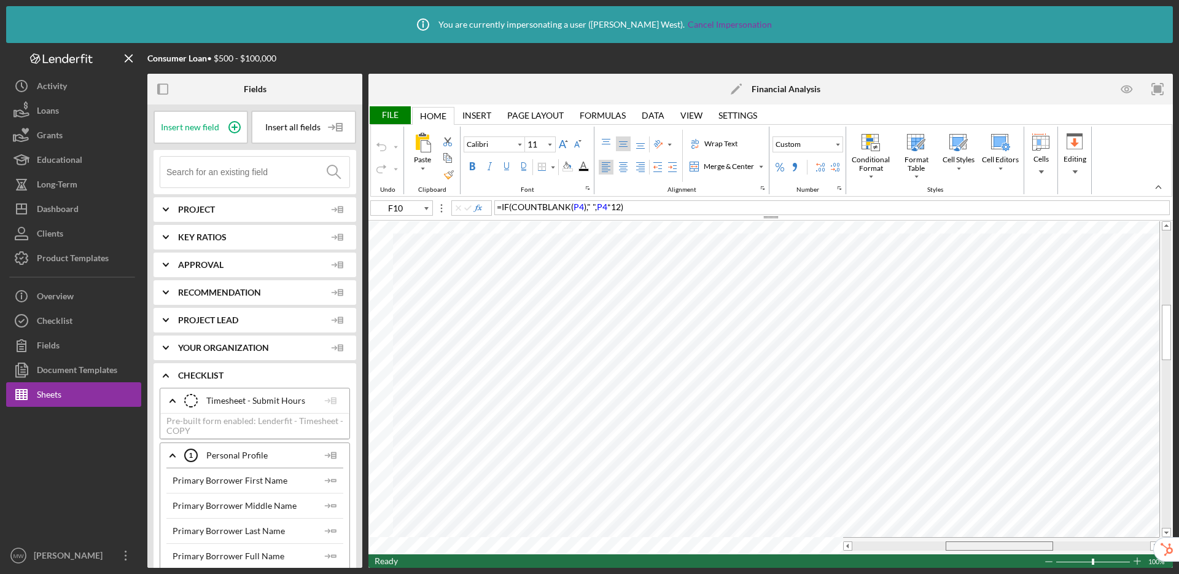
click at [981, 545] on div at bounding box center [1000, 545] width 108 height 9
type input "Q16"
click at [268, 176] on input at bounding box center [257, 172] width 183 height 31
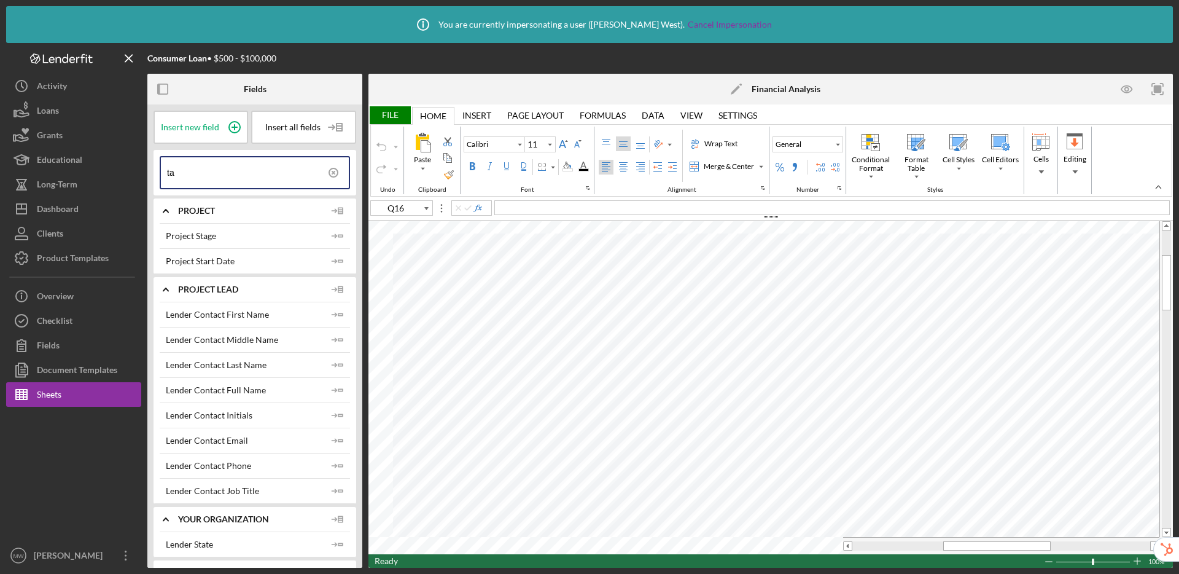
type input "t"
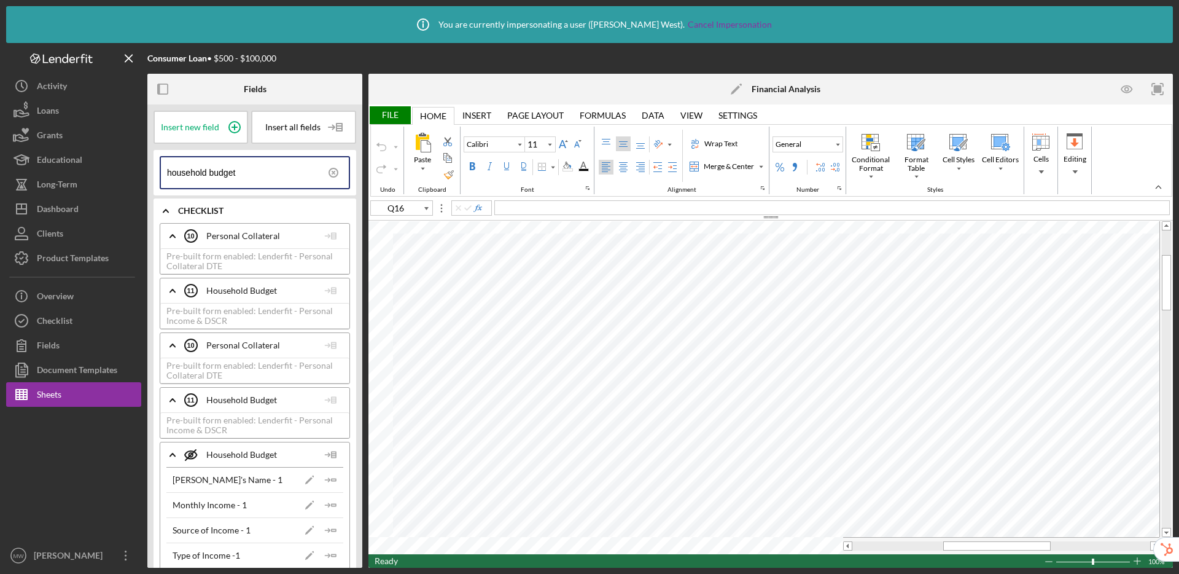
type input "household budget"
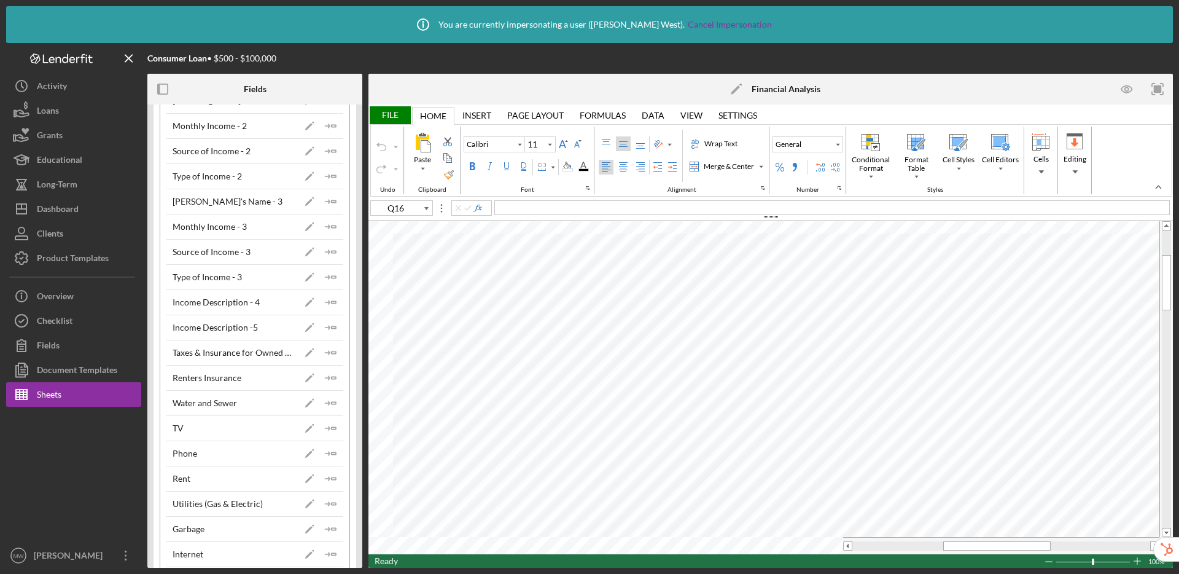
scroll to position [482, 0]
click at [332, 351] on icon "Icon/Insert Field" at bounding box center [331, 350] width 25 height 25
click at [327, 472] on icon "Icon/Insert Field" at bounding box center [331, 476] width 25 height 25
click at [331, 375] on icon "Icon/Insert Field" at bounding box center [331, 375] width 25 height 25
click at [326, 496] on icon "Icon/Insert Field" at bounding box center [331, 501] width 25 height 25
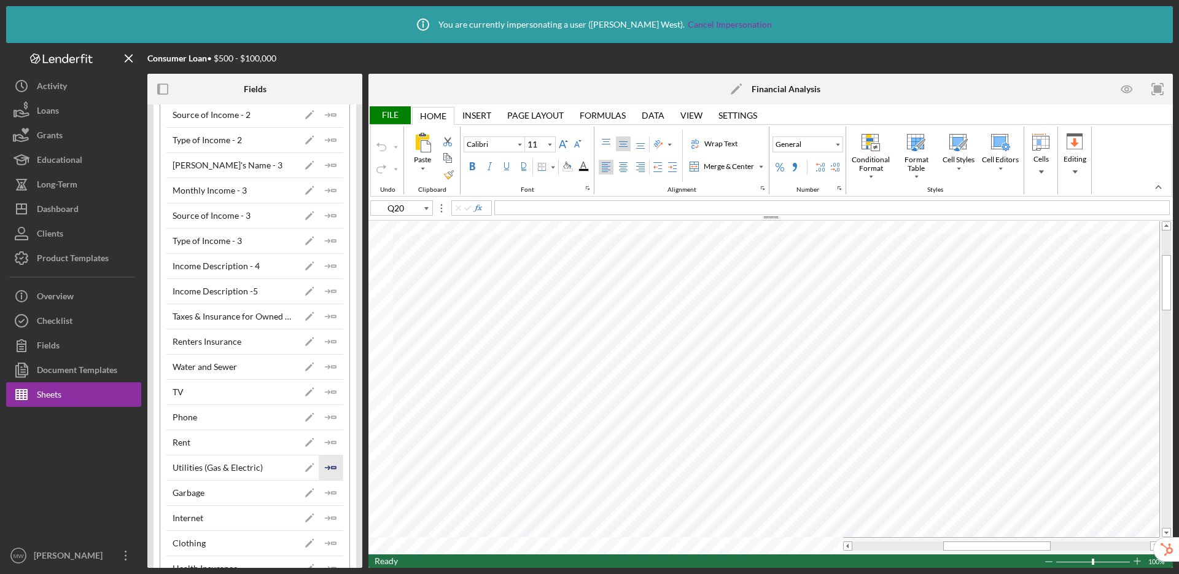
scroll to position [531, 0]
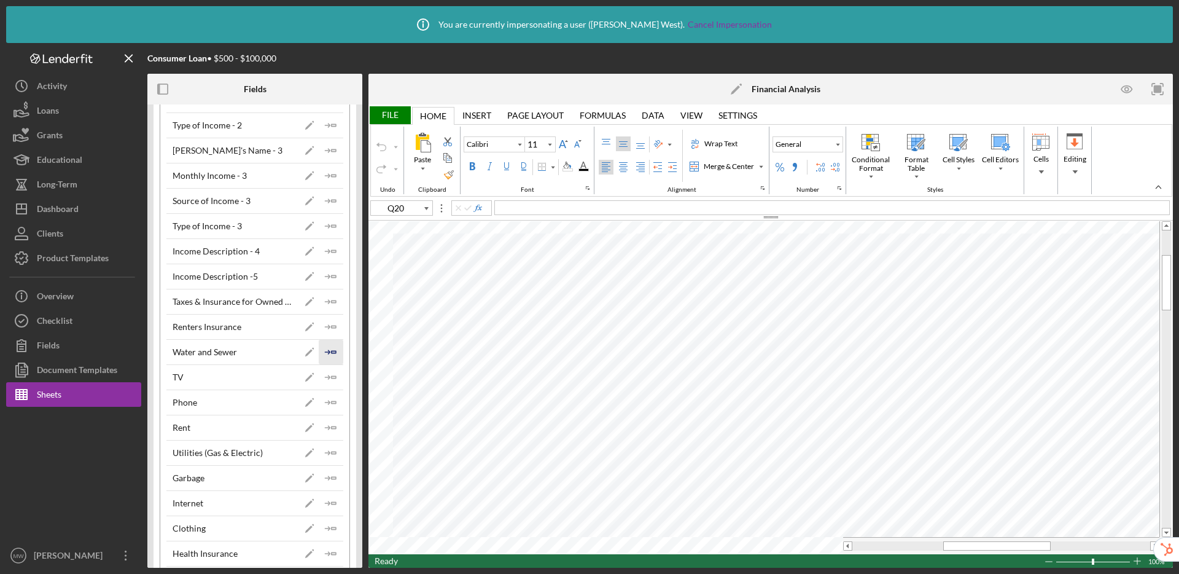
click at [332, 351] on polygon "button" at bounding box center [334, 352] width 4 height 2
click at [332, 474] on icon "Icon/Insert Field" at bounding box center [331, 478] width 25 height 25
click at [327, 504] on icon "Icon/Insert Field" at bounding box center [331, 503] width 25 height 25
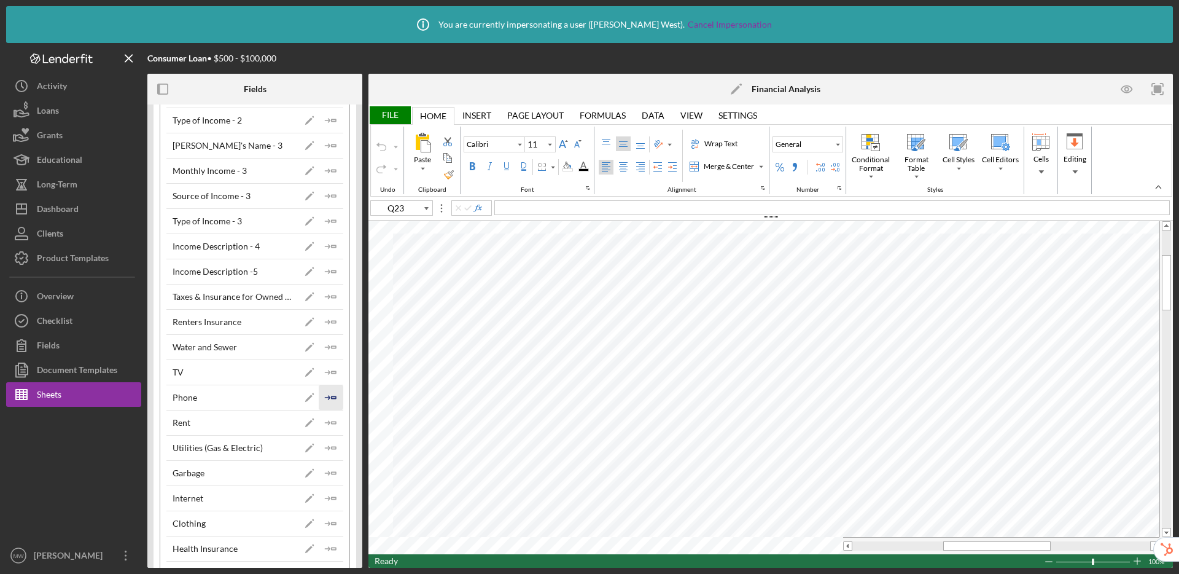
scroll to position [536, 0]
click at [333, 373] on icon "Icon/Insert Field" at bounding box center [331, 371] width 25 height 25
click at [332, 396] on polygon "button" at bounding box center [334, 397] width 4 height 2
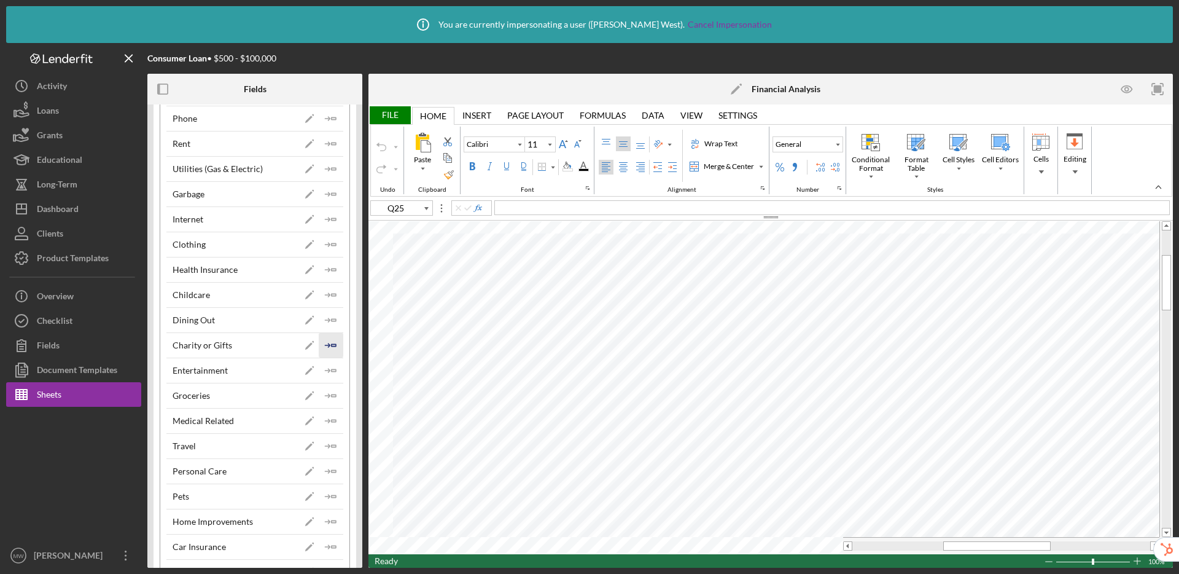
scroll to position [878, 0]
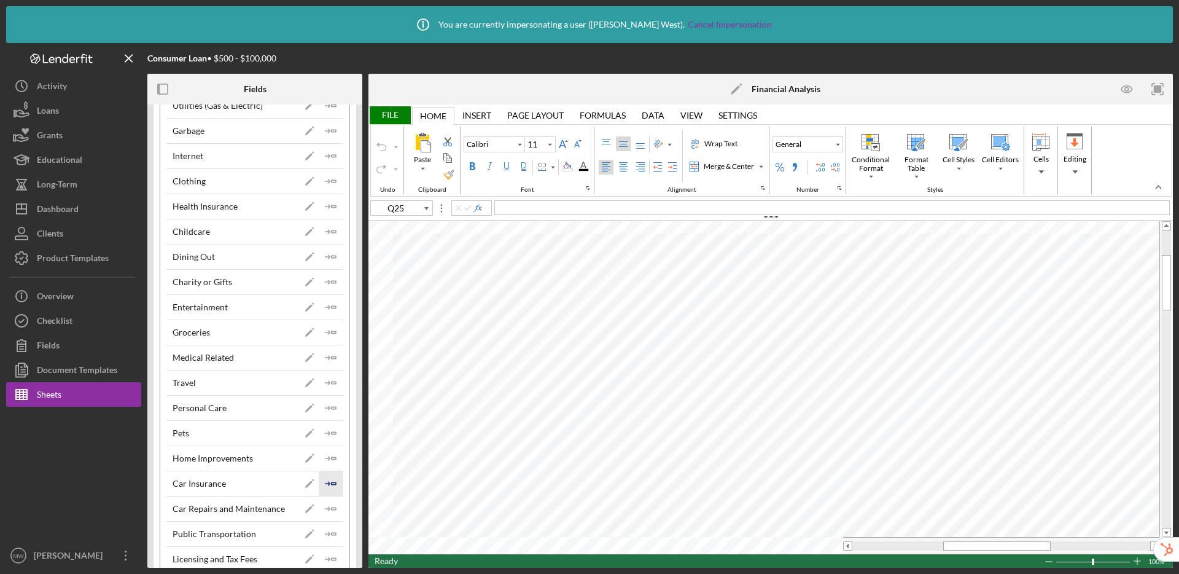
click at [332, 482] on polygon "button" at bounding box center [334, 483] width 4 height 2
click at [327, 560] on polyline "button" at bounding box center [329, 559] width 4 height 4
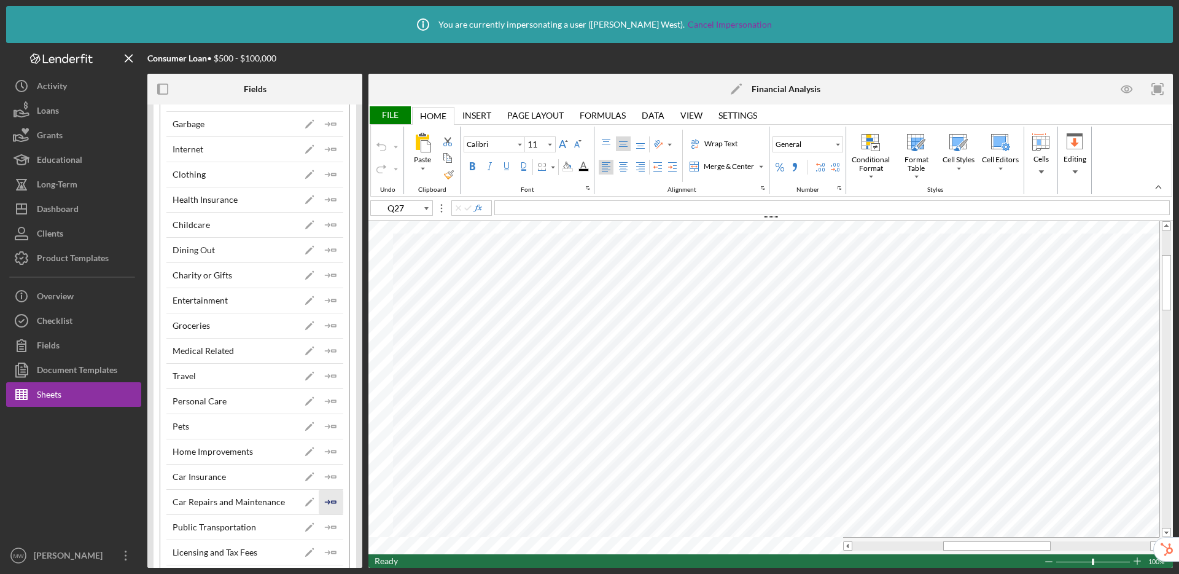
scroll to position [885, 0]
click at [331, 503] on icon "Icon/Insert Field" at bounding box center [331, 501] width 25 height 25
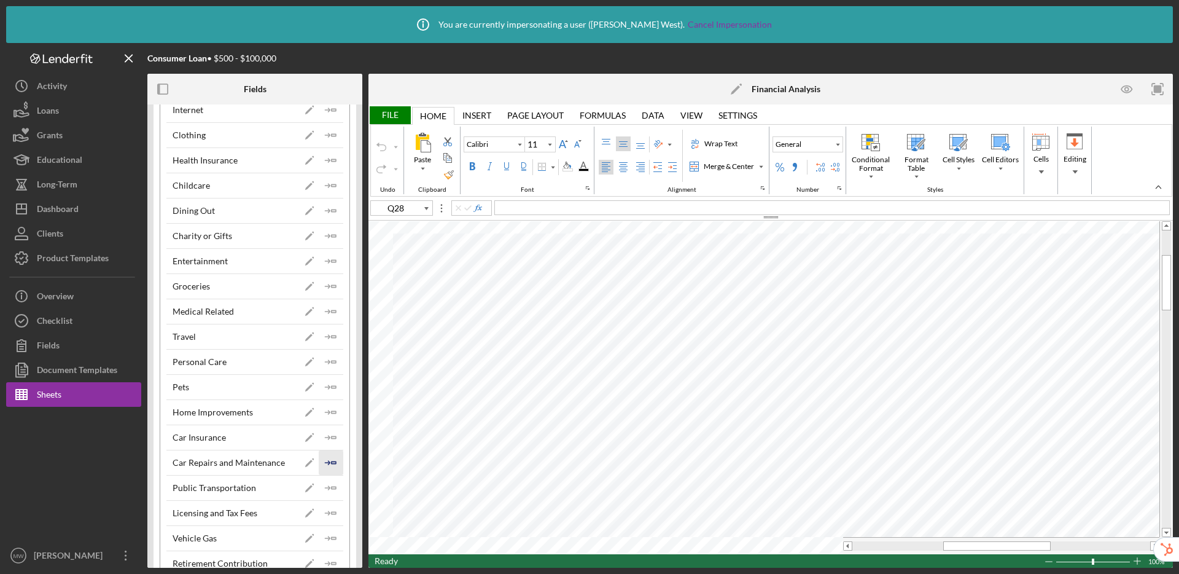
scroll to position [943, 0]
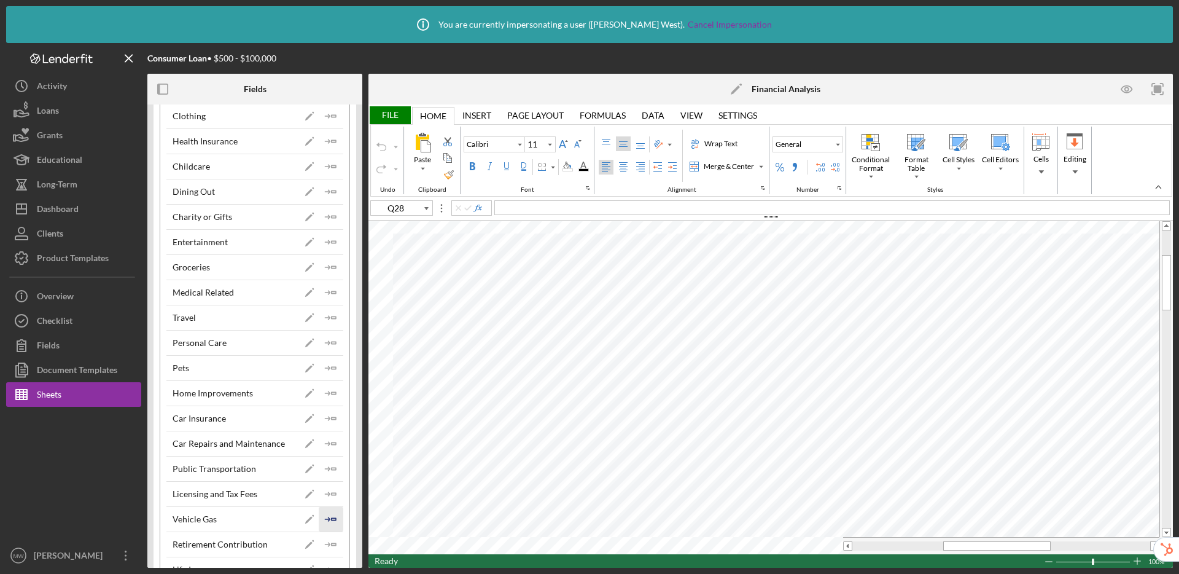
click at [328, 515] on icon "Icon/Insert Field" at bounding box center [331, 519] width 25 height 25
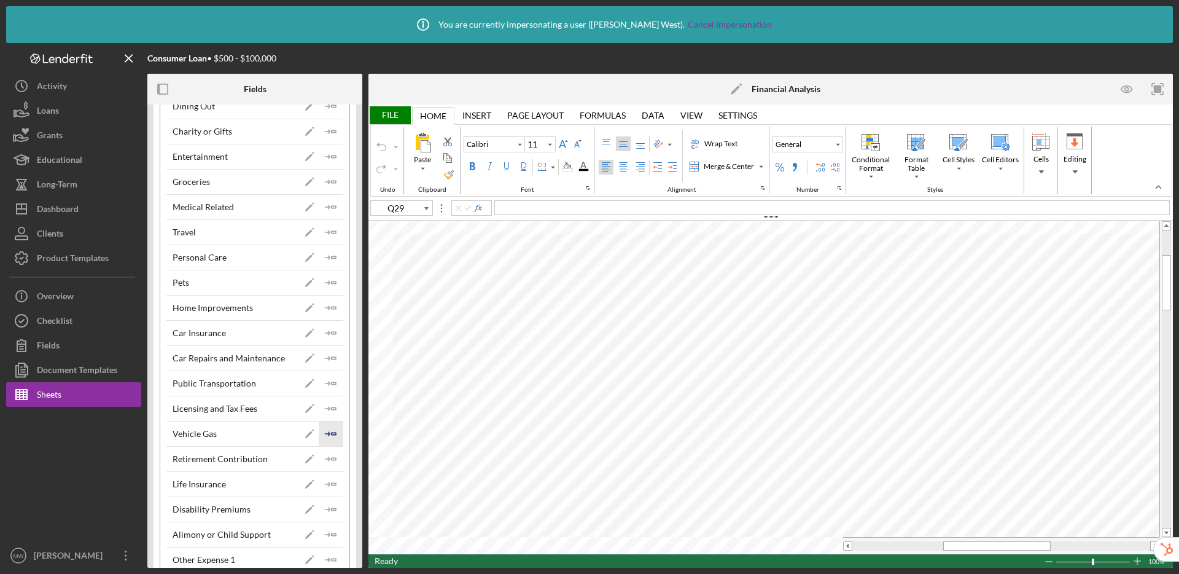
scroll to position [1042, 0]
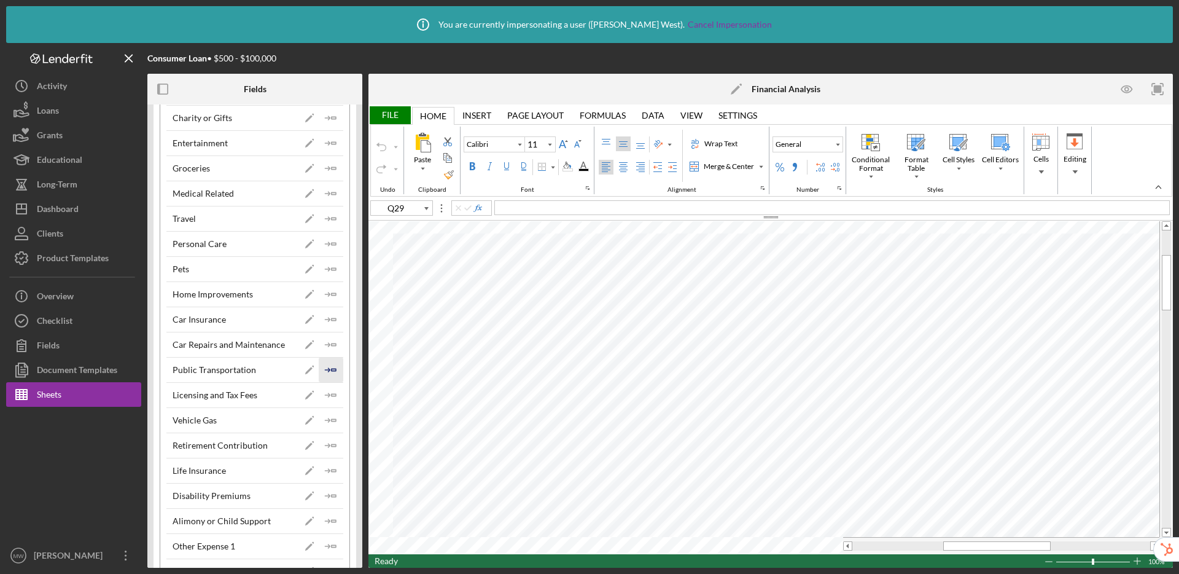
click at [332, 370] on polygon "button" at bounding box center [334, 370] width 4 height 2
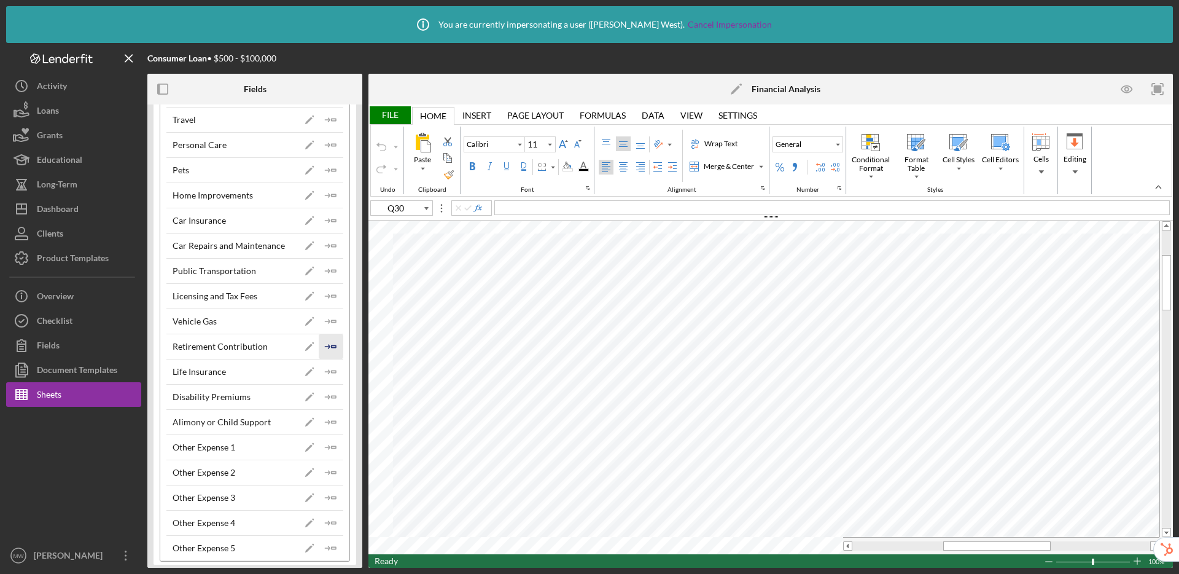
scroll to position [1141, 0]
click at [326, 443] on icon "Icon/Insert Field" at bounding box center [331, 446] width 25 height 25
click at [326, 468] on icon "Icon/Insert Field" at bounding box center [331, 472] width 25 height 25
click at [328, 492] on icon "Icon/Insert Field" at bounding box center [331, 497] width 25 height 25
drag, startPoint x: 966, startPoint y: 546, endPoint x: 992, endPoint y: 544, distance: 25.3
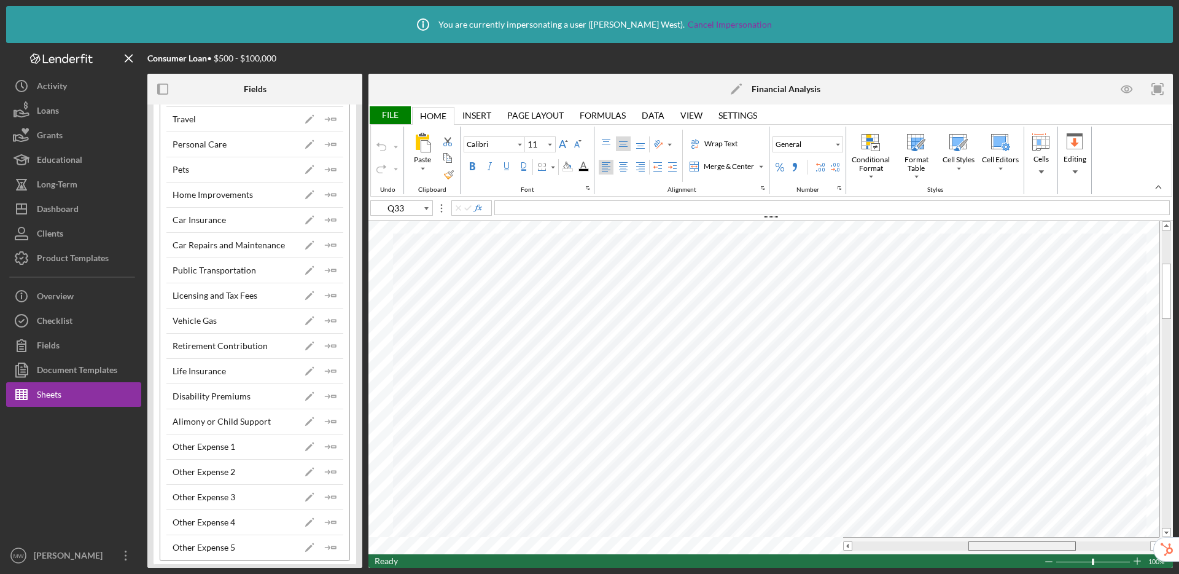
click at [992, 544] on div at bounding box center [1023, 545] width 108 height 9
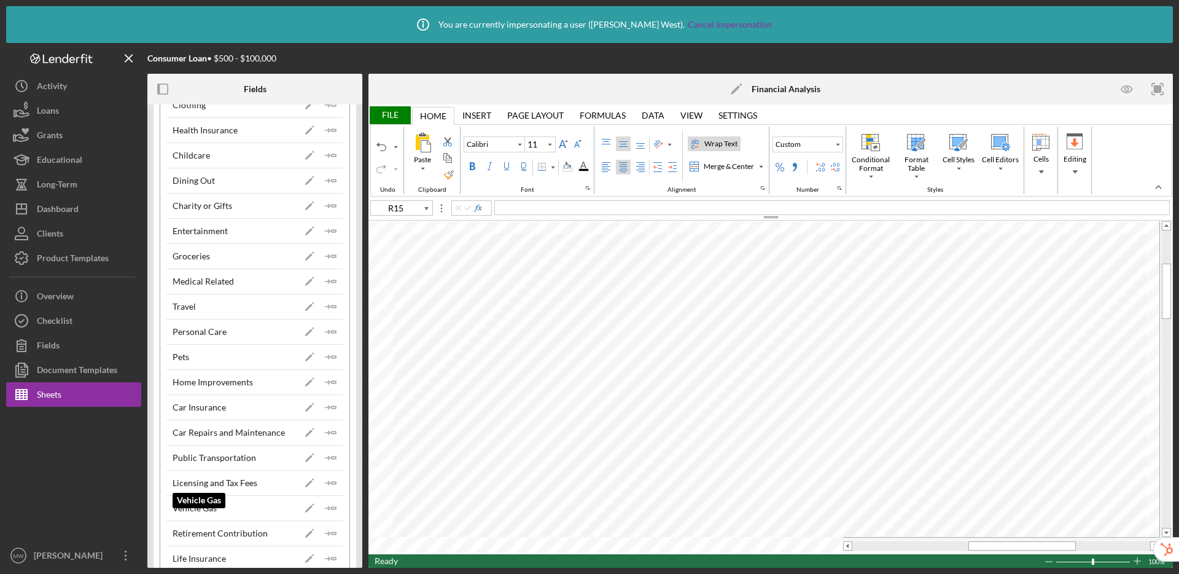
scroll to position [946, 0]
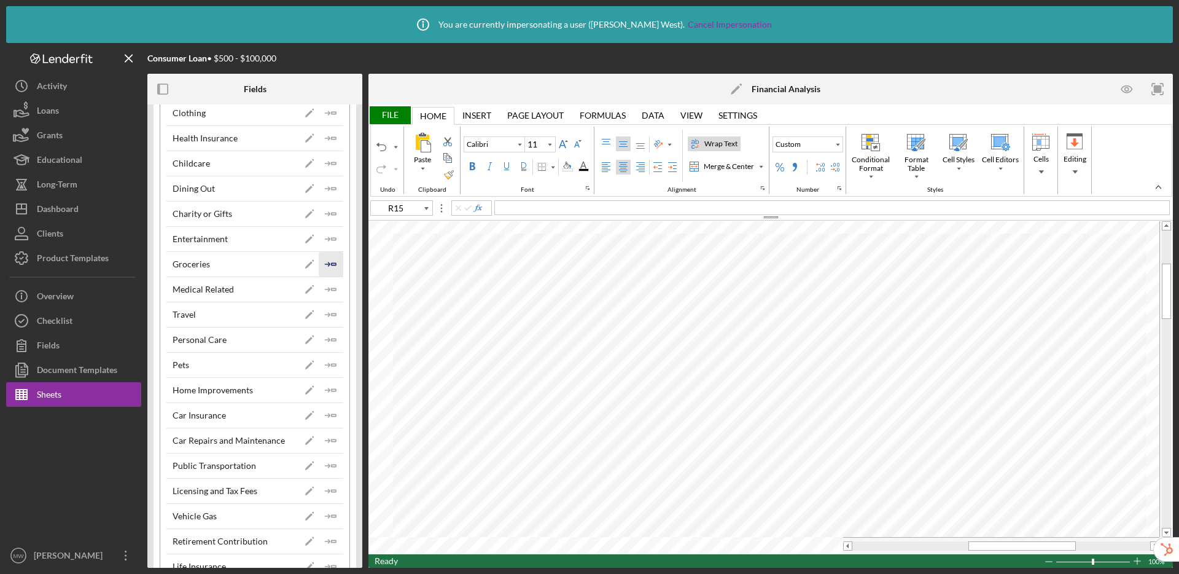
click at [332, 263] on polygon "button" at bounding box center [334, 264] width 4 height 2
click at [332, 114] on polygon "button" at bounding box center [334, 113] width 4 height 2
click at [331, 284] on icon "Icon/Insert Field" at bounding box center [331, 289] width 25 height 25
click at [328, 134] on icon "Icon/Insert Field" at bounding box center [331, 138] width 25 height 25
click at [327, 165] on polyline "button" at bounding box center [329, 164] width 4 height 4
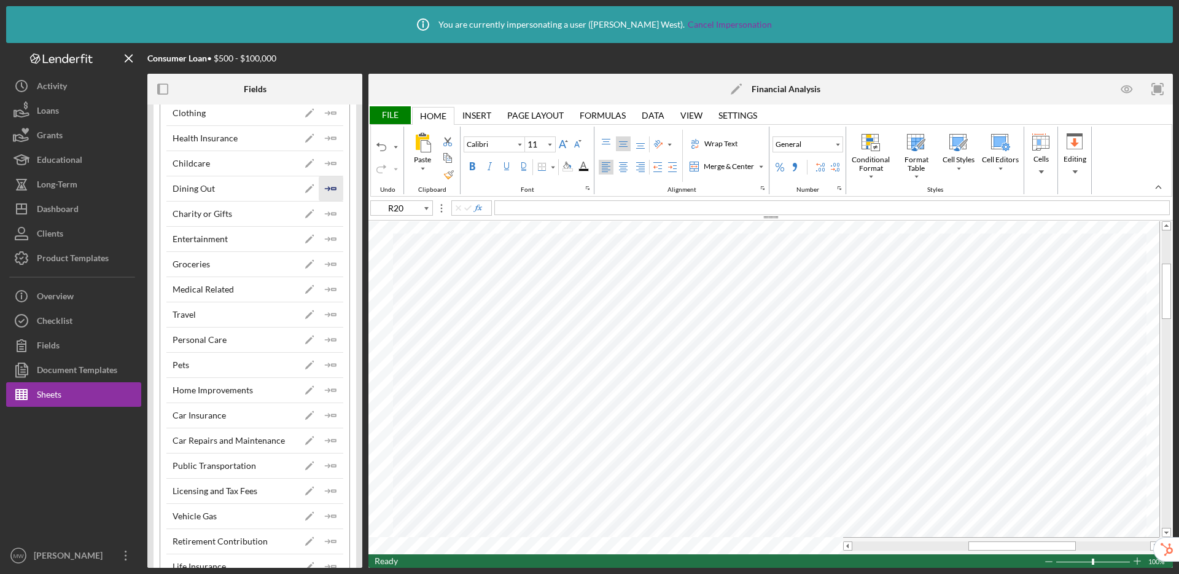
click at [332, 187] on polygon "button" at bounding box center [334, 188] width 4 height 2
click at [331, 310] on icon "Icon/Insert Field" at bounding box center [331, 314] width 25 height 25
click at [326, 343] on icon "Icon/Insert Field" at bounding box center [331, 339] width 25 height 25
click at [321, 215] on icon "Icon/Insert Field" at bounding box center [331, 213] width 25 height 25
click at [327, 239] on polyline "button" at bounding box center [329, 239] width 4 height 4
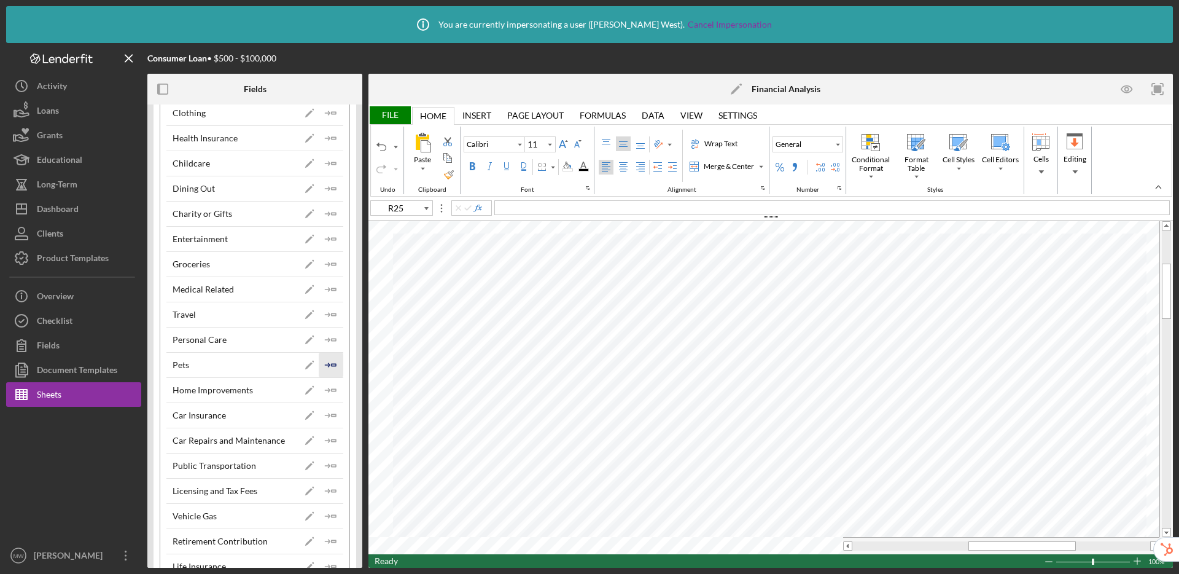
click at [326, 360] on icon "Icon/Insert Field" at bounding box center [331, 365] width 25 height 25
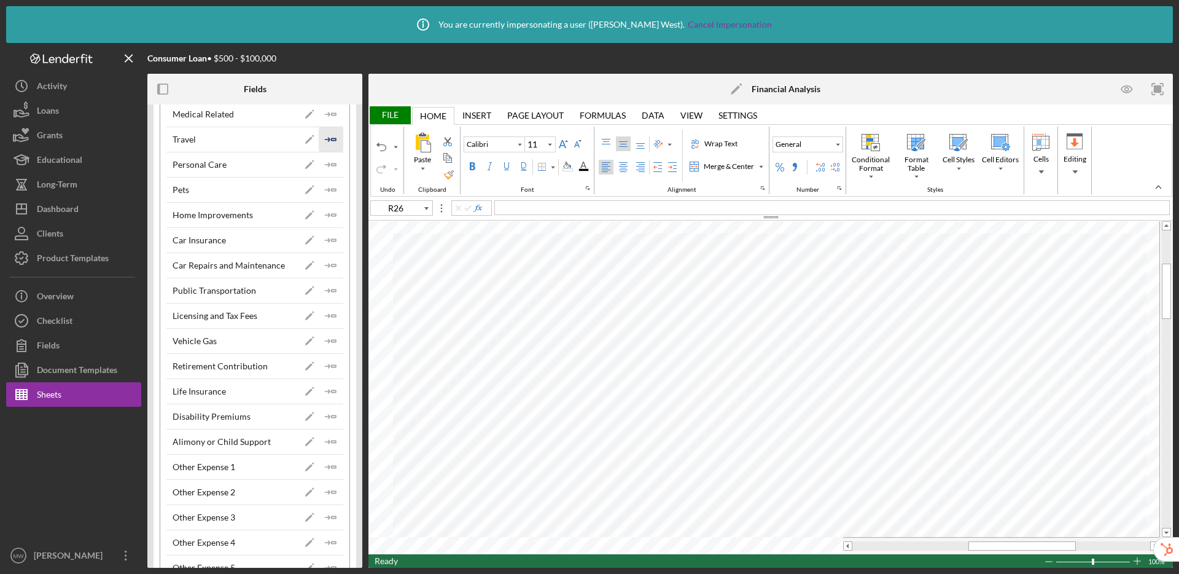
scroll to position [1148, 0]
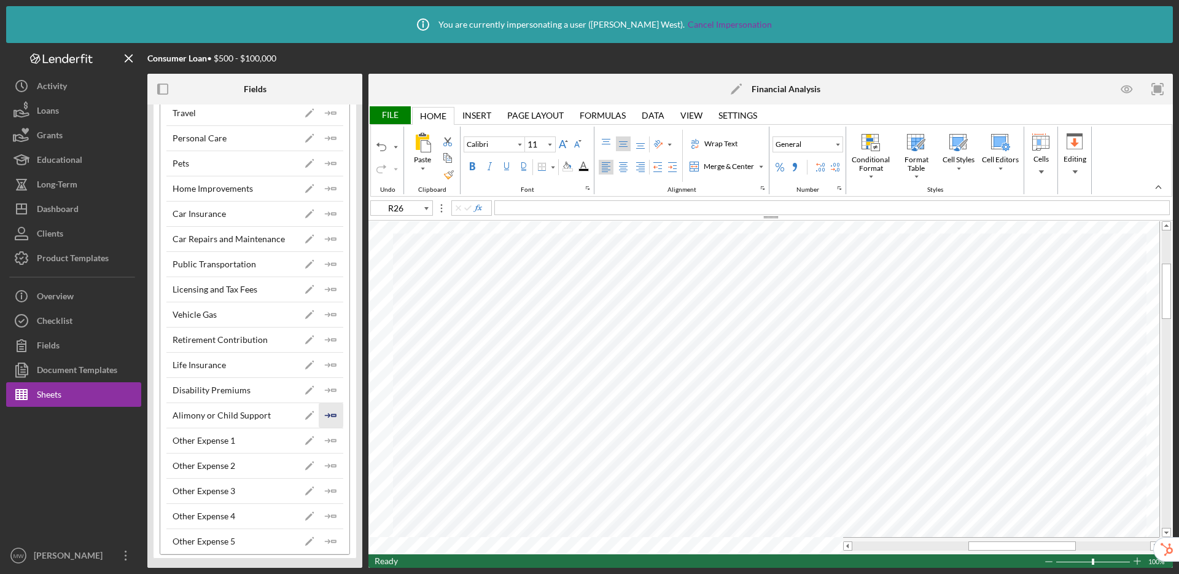
click at [333, 415] on icon "Icon/Insert Field" at bounding box center [331, 415] width 25 height 25
click at [322, 361] on icon "Icon/Insert Field" at bounding box center [331, 365] width 25 height 25
click at [325, 390] on line "button" at bounding box center [327, 390] width 4 height 0
click at [326, 335] on icon "Icon/Insert Field" at bounding box center [331, 339] width 25 height 25
drag, startPoint x: 987, startPoint y: 546, endPoint x: 977, endPoint y: 546, distance: 9.8
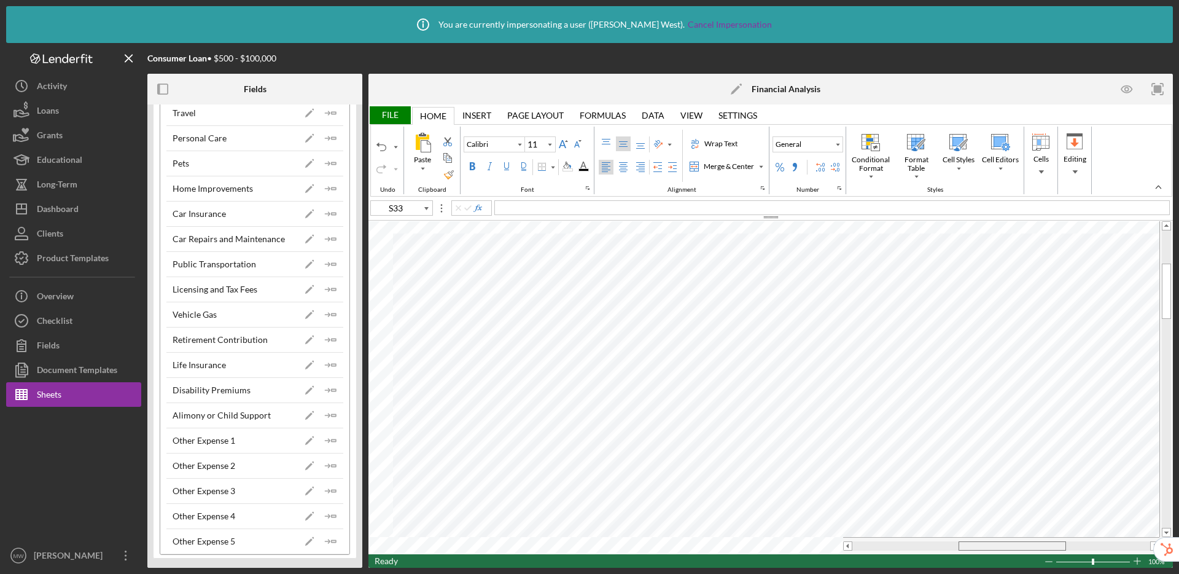
click at [977, 546] on div at bounding box center [1013, 545] width 108 height 9
click at [397, 116] on div "File" at bounding box center [390, 115] width 42 height 18
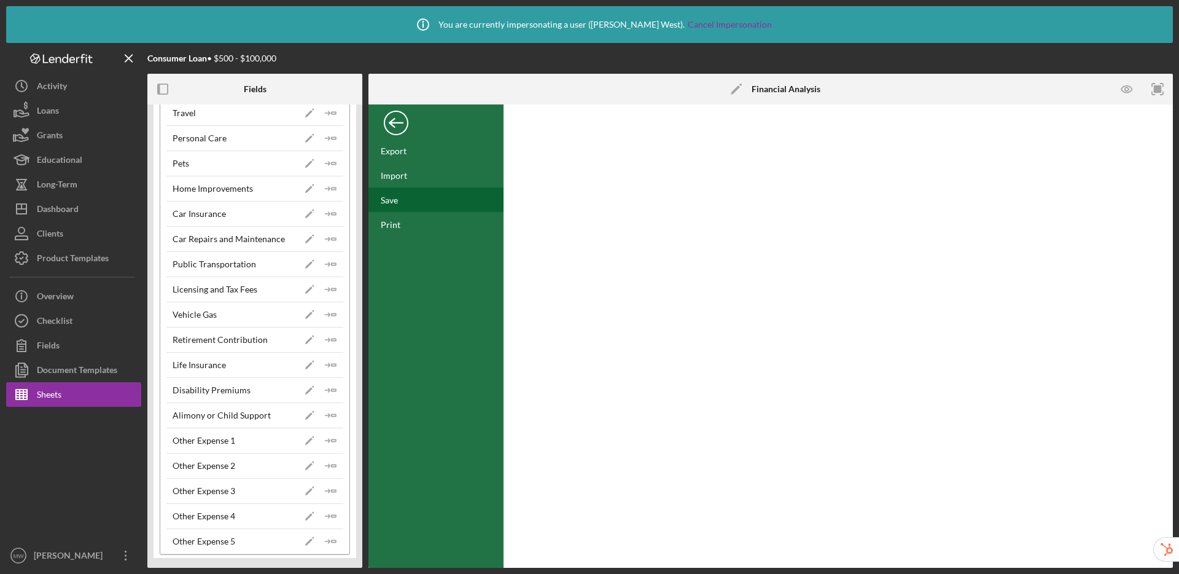
click at [401, 202] on div "Save" at bounding box center [436, 199] width 135 height 25
click at [410, 125] on div "FILE" at bounding box center [436, 123] width 135 height 31
click at [401, 128] on div "Back" at bounding box center [396, 120] width 25 height 25
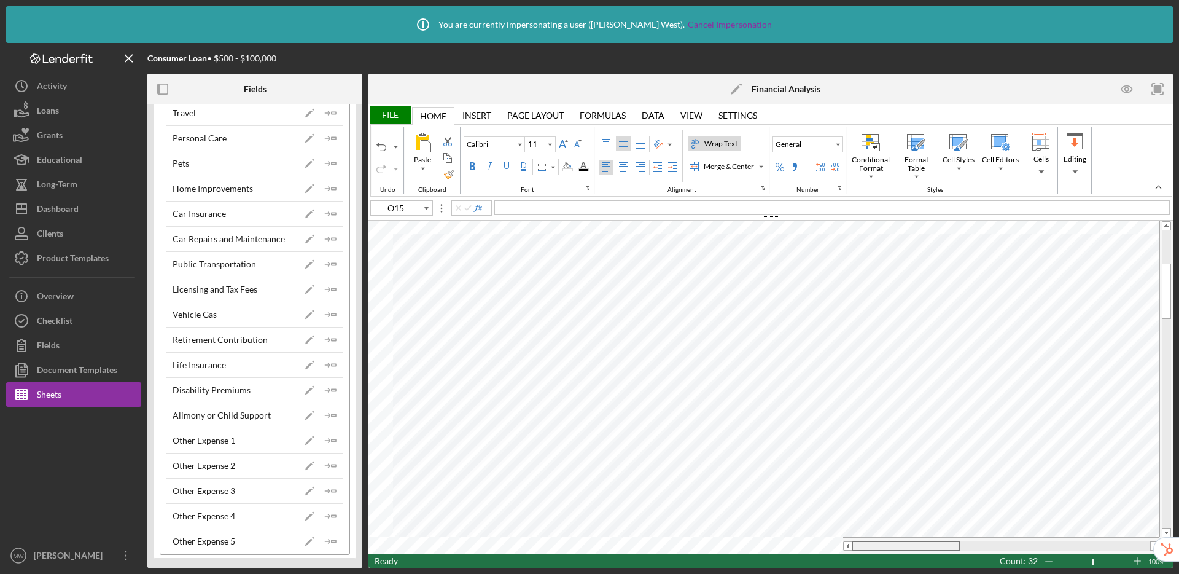
click at [747, 536] on table at bounding box center [771, 387] width 805 height 333
click at [689, 207] on div "= IF ( COUNTBLANK ( #REF! ) , " " , #REF! * 12 )" at bounding box center [833, 207] width 676 height 15
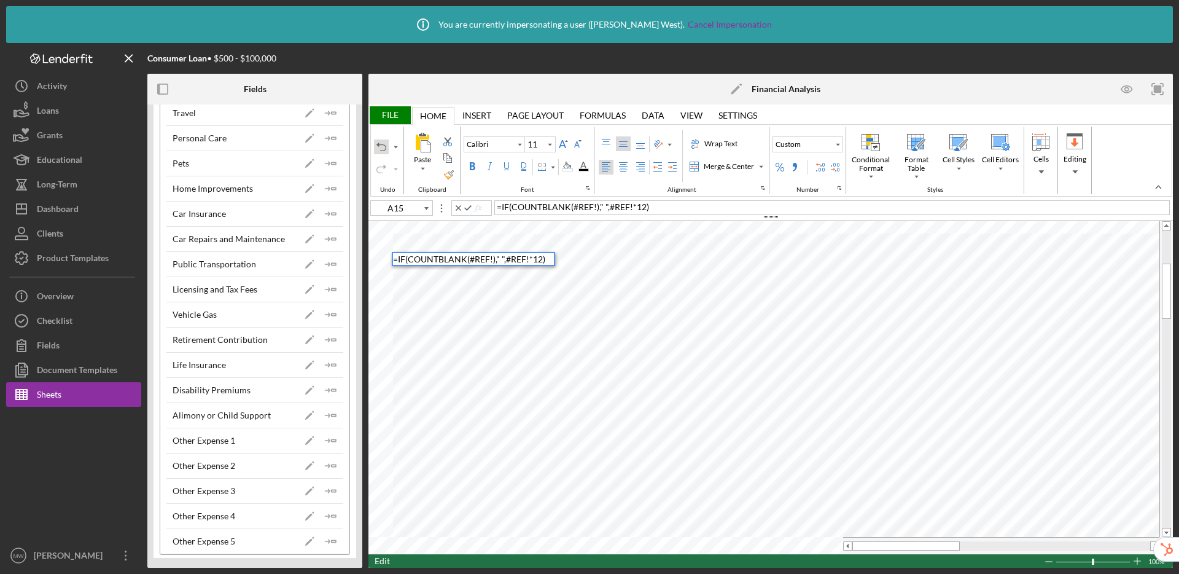
click at [378, 148] on div "Undo" at bounding box center [382, 147] width 10 height 10
drag, startPoint x: 947, startPoint y: 546, endPoint x: 1033, endPoint y: 554, distance: 86.4
click at [1033, 554] on div "File Home Home Insert Insert Page Layout Page Layout Formulas Formulas Data Dat…" at bounding box center [771, 335] width 805 height 463
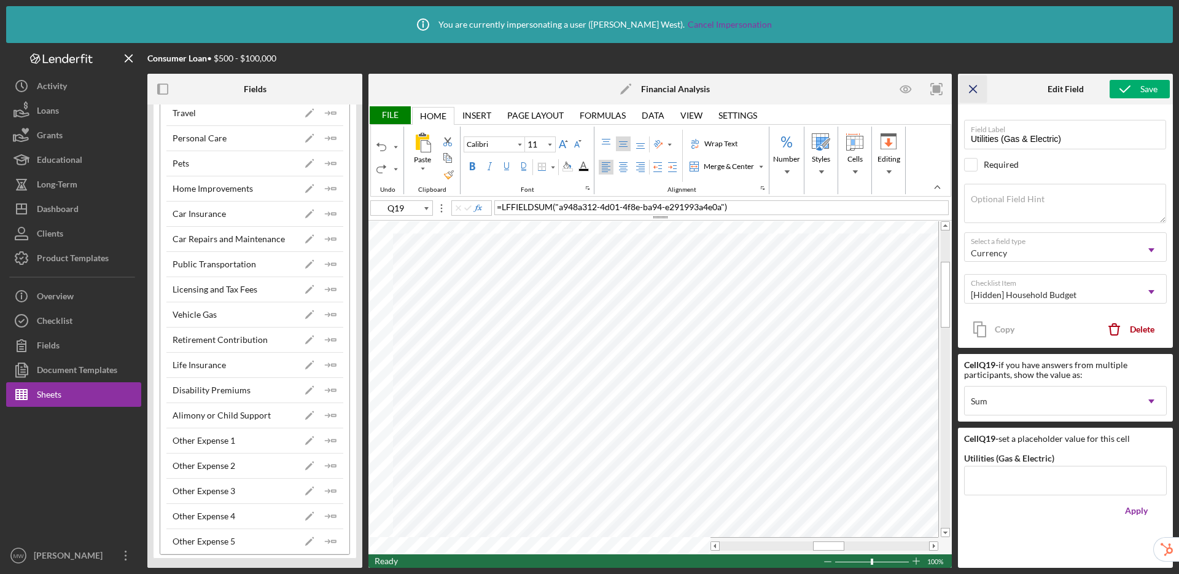
click at [975, 78] on icon "Icon/Menu Close" at bounding box center [974, 90] width 28 height 28
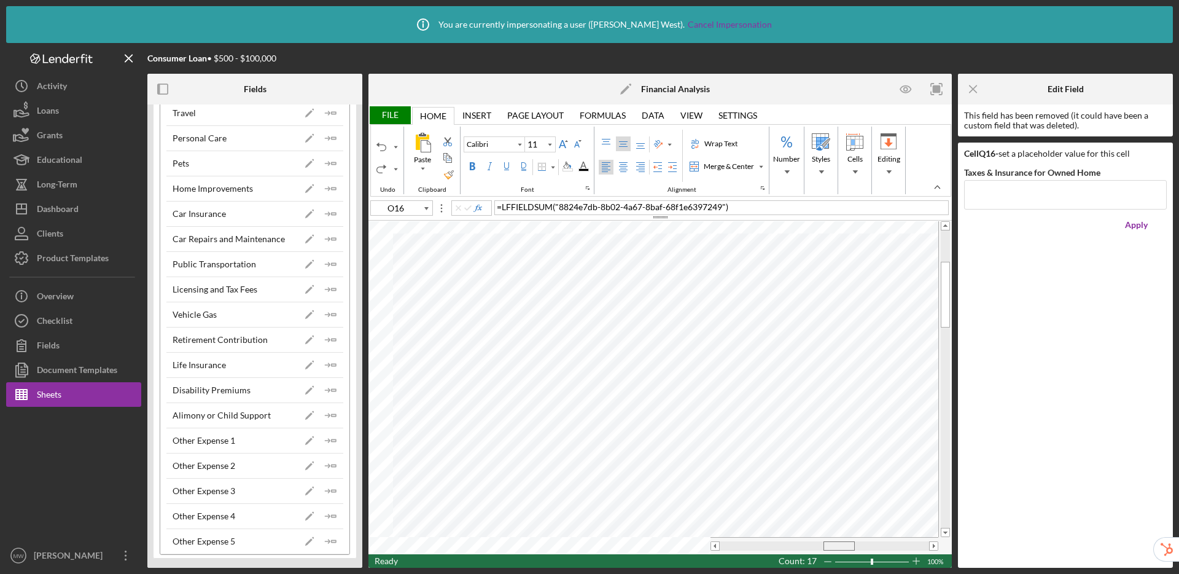
drag, startPoint x: 821, startPoint y: 547, endPoint x: 828, endPoint y: 552, distance: 8.7
click at [828, 552] on div at bounding box center [825, 545] width 228 height 17
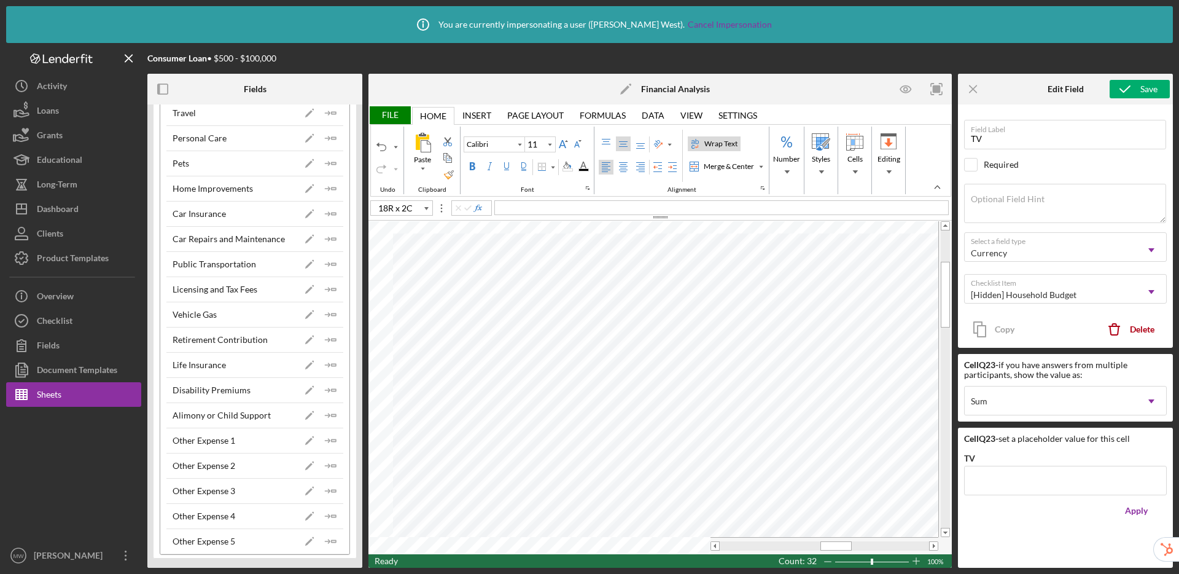
type input "Q15"
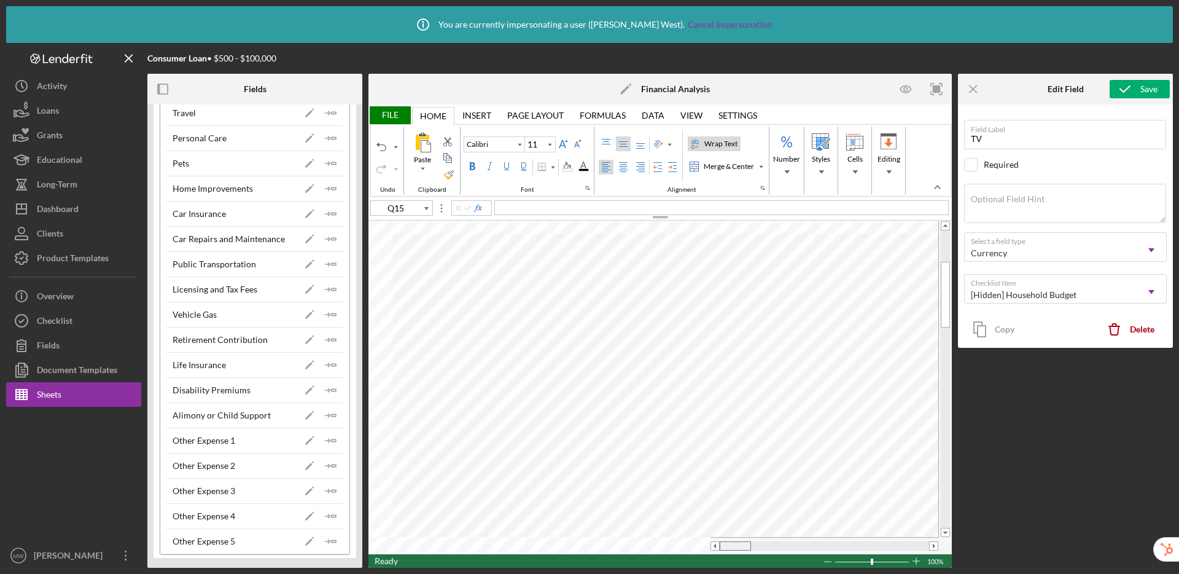
click at [684, 538] on tr at bounding box center [654, 545] width 570 height 17
click at [395, 115] on div "File" at bounding box center [390, 115] width 42 height 18
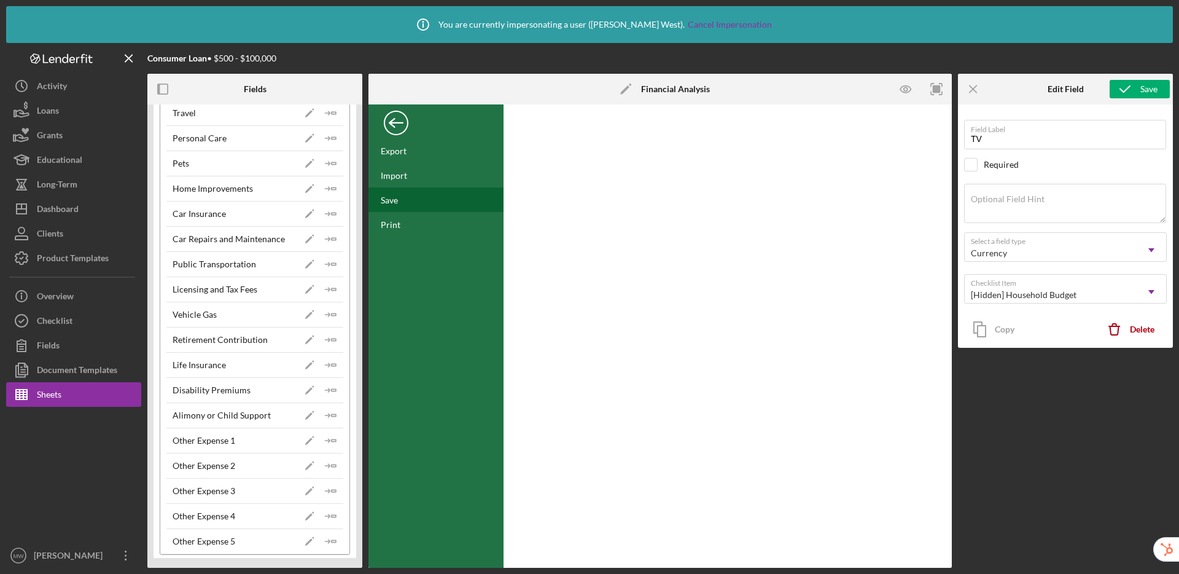
click at [401, 199] on div "Save" at bounding box center [436, 199] width 135 height 25
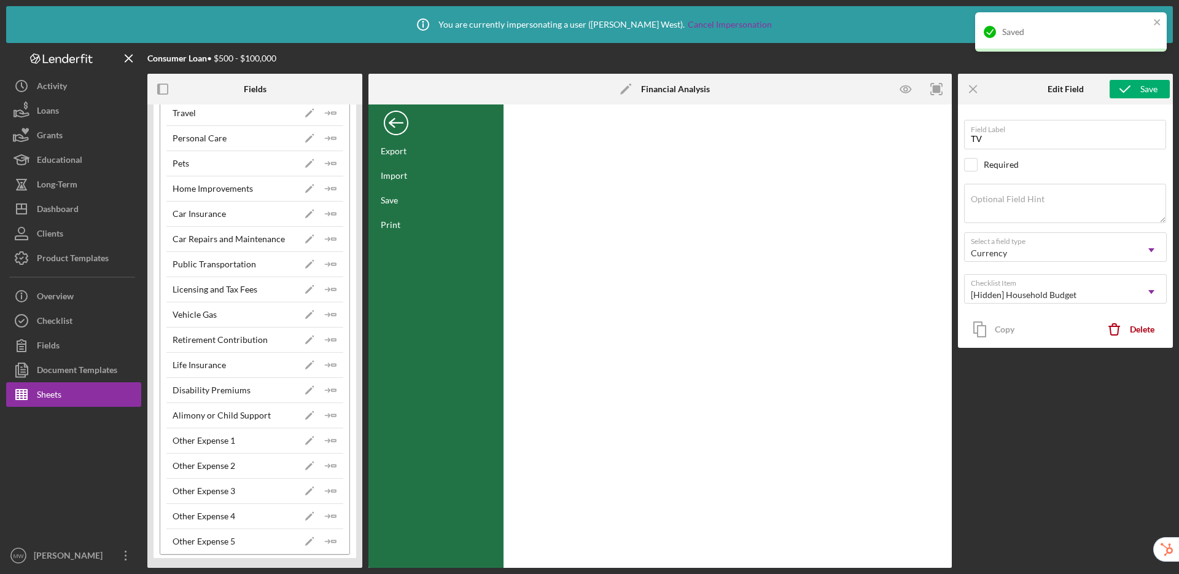
click at [396, 126] on div "Back" at bounding box center [396, 120] width 25 height 25
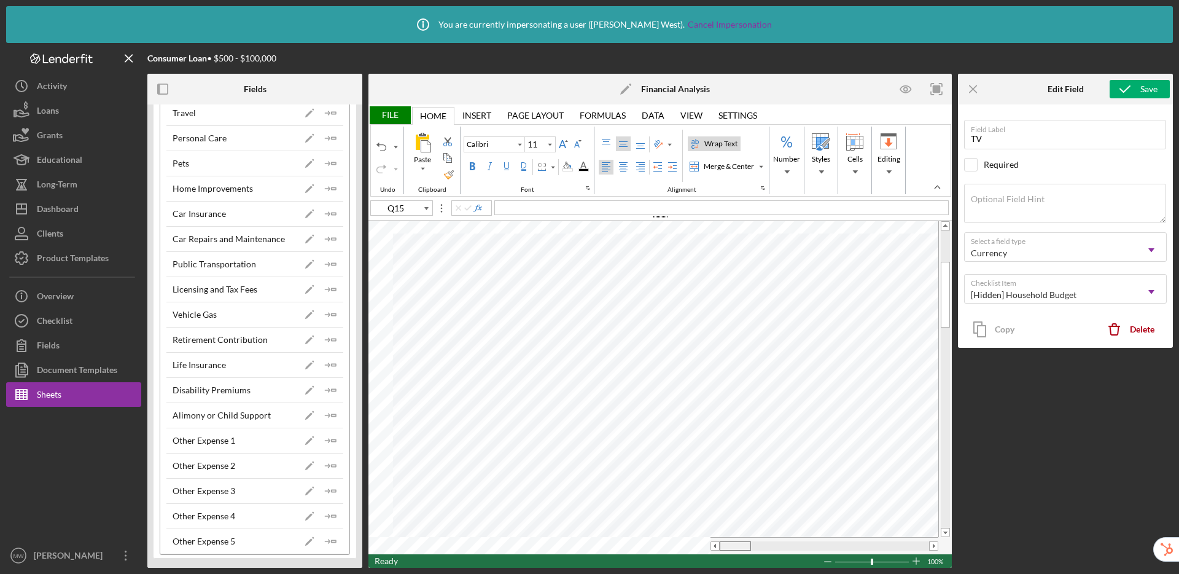
click at [681, 544] on tr at bounding box center [654, 545] width 570 height 17
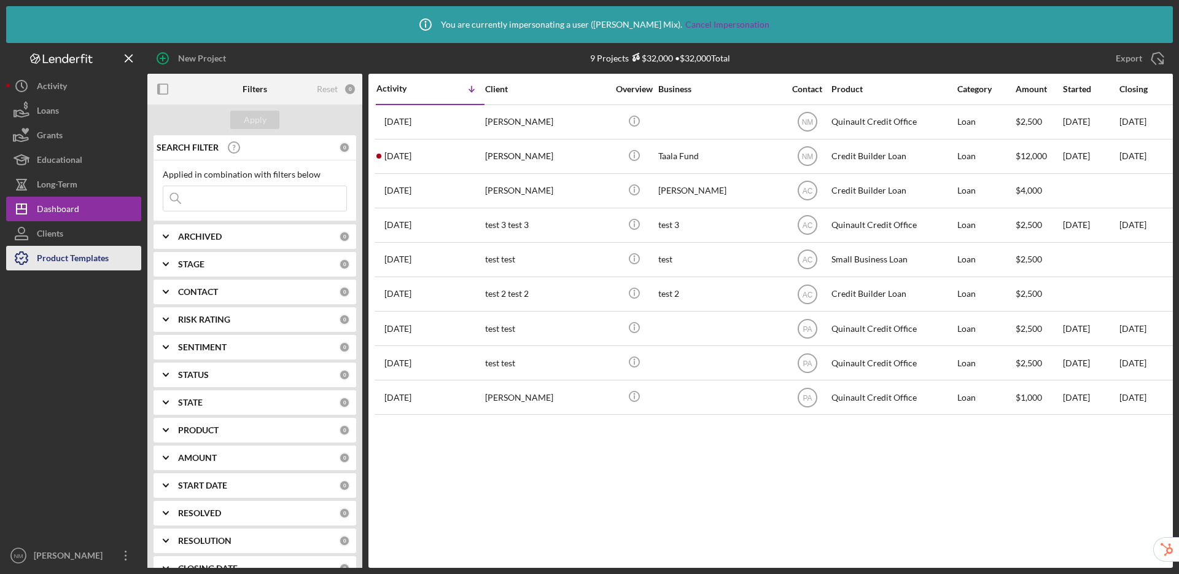
click at [93, 259] on div "Product Templates" at bounding box center [73, 260] width 72 height 28
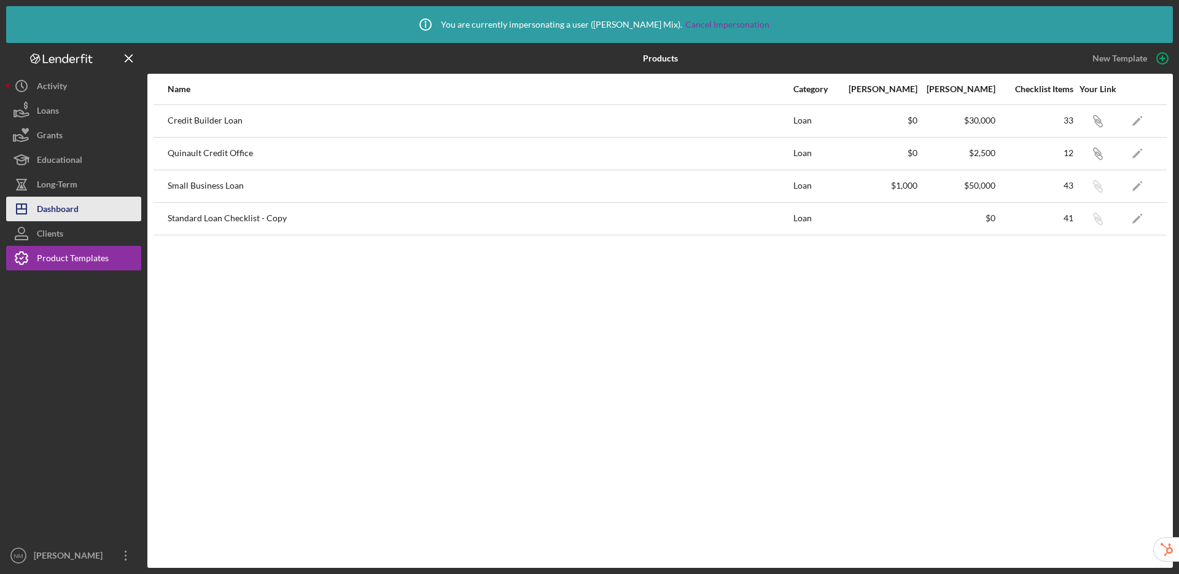
click at [39, 208] on div "Dashboard" at bounding box center [58, 211] width 42 height 28
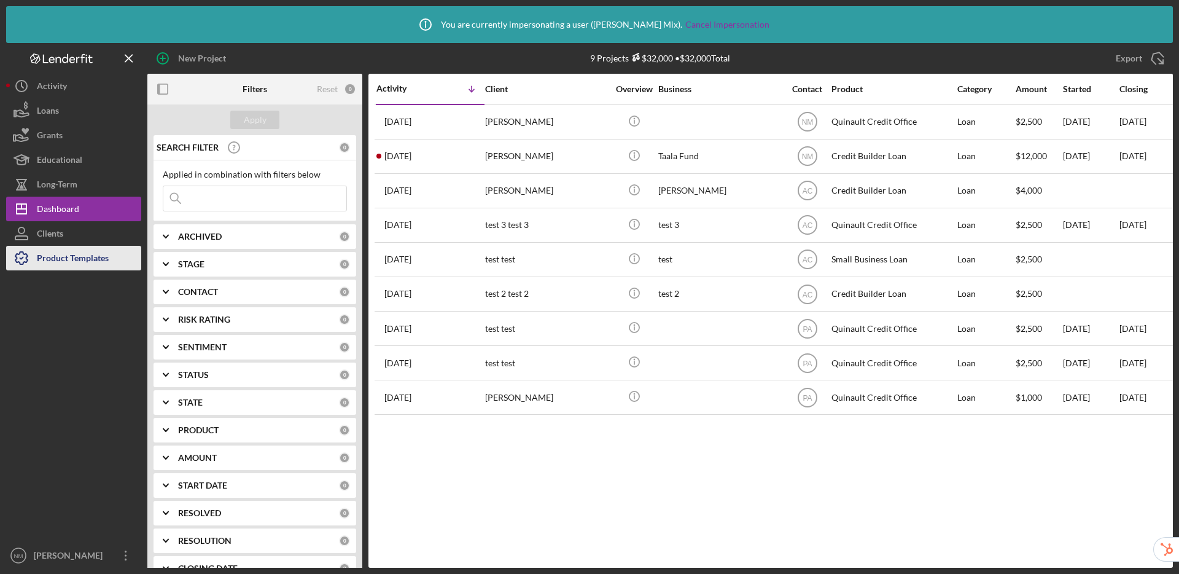
click at [72, 258] on div "Product Templates" at bounding box center [73, 260] width 72 height 28
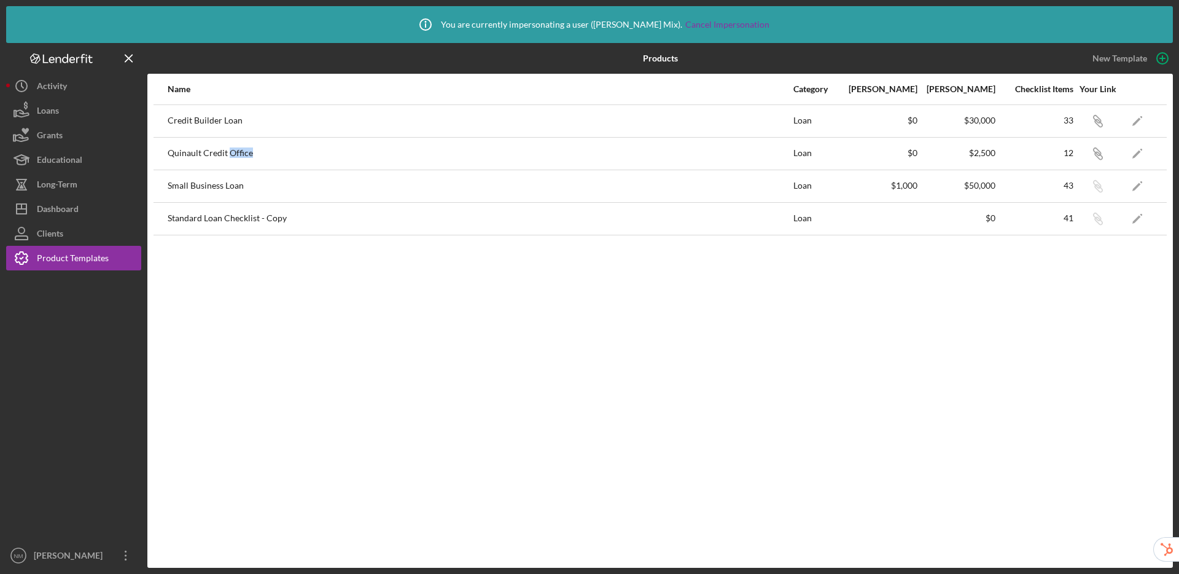
drag, startPoint x: 230, startPoint y: 156, endPoint x: 281, endPoint y: 155, distance: 51.0
click at [281, 155] on div "Quinault Credit Office" at bounding box center [480, 153] width 625 height 31
click at [244, 167] on div "Quinault Credit Office" at bounding box center [480, 153] width 625 height 31
click at [236, 312] on div "Name Category Min Amount Max Amount Checklist Items Your Link Credit Builder Lo…" at bounding box center [660, 321] width 1026 height 494
click at [68, 209] on div "Dashboard" at bounding box center [58, 211] width 42 height 28
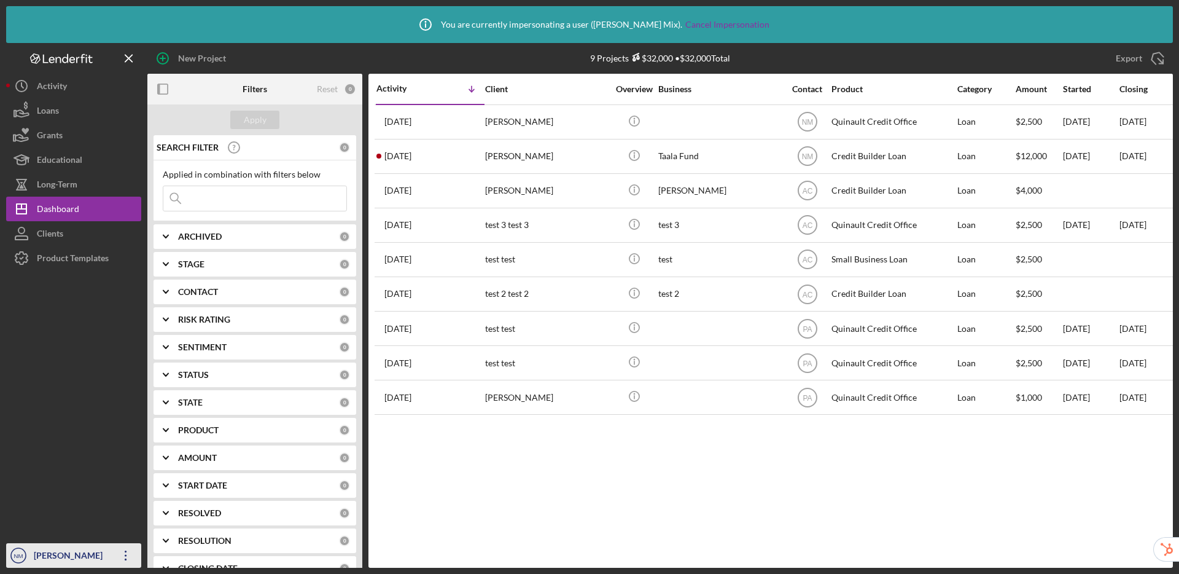
click at [57, 555] on div "Nora Mix" at bounding box center [71, 557] width 80 height 28
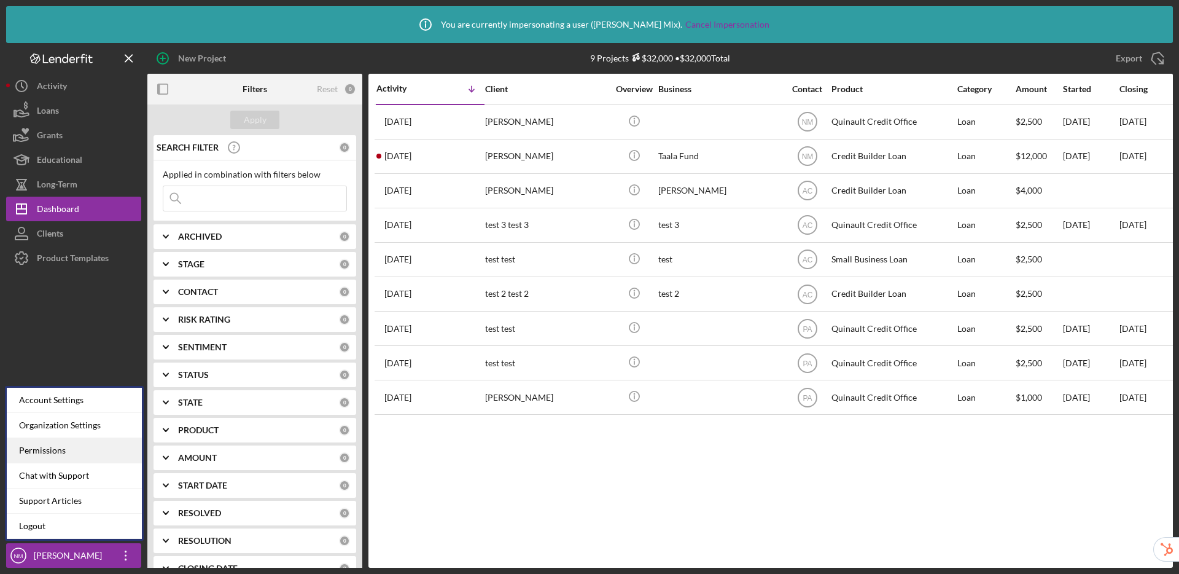
click at [79, 445] on div "Permissions" at bounding box center [74, 450] width 135 height 25
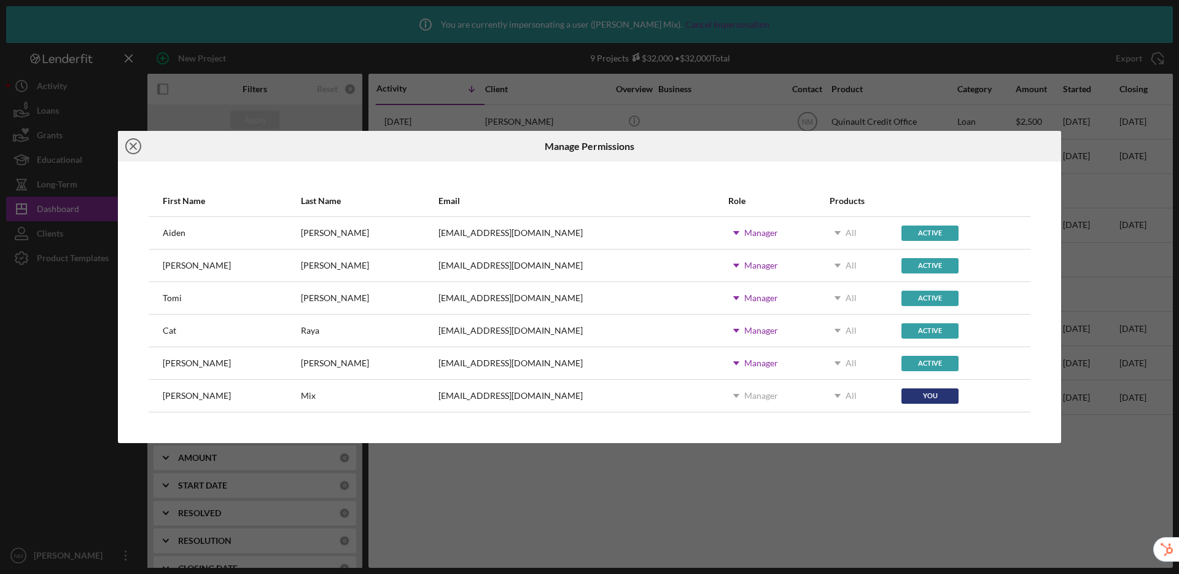
click at [139, 144] on circle at bounding box center [133, 146] width 15 height 15
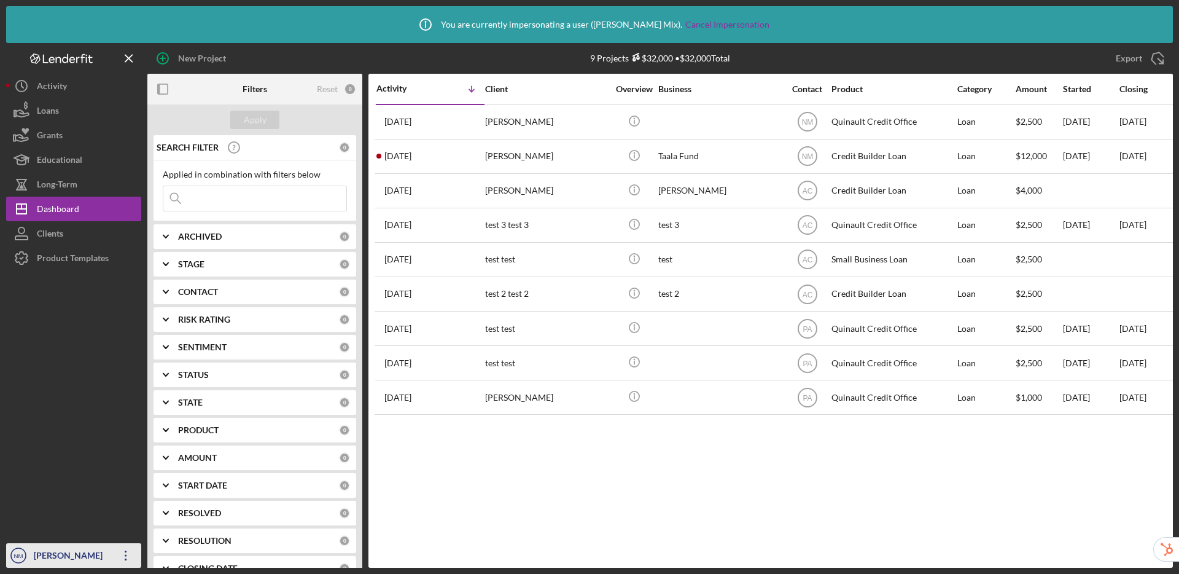
click at [53, 561] on div "Nora Mix" at bounding box center [71, 557] width 80 height 28
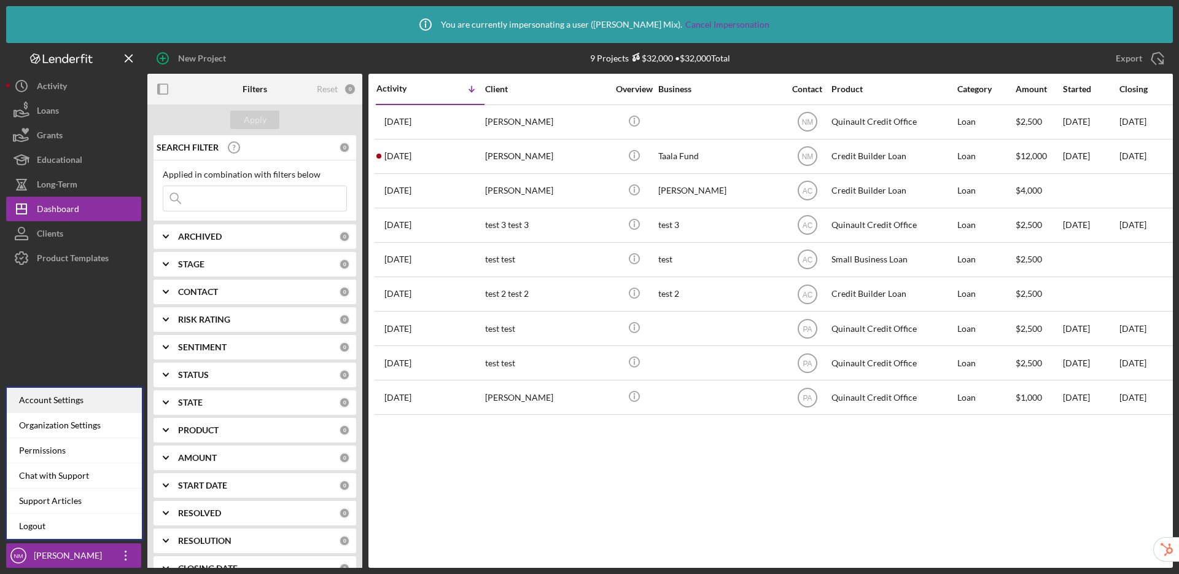
click at [54, 402] on div "Account Settings" at bounding box center [74, 400] width 135 height 25
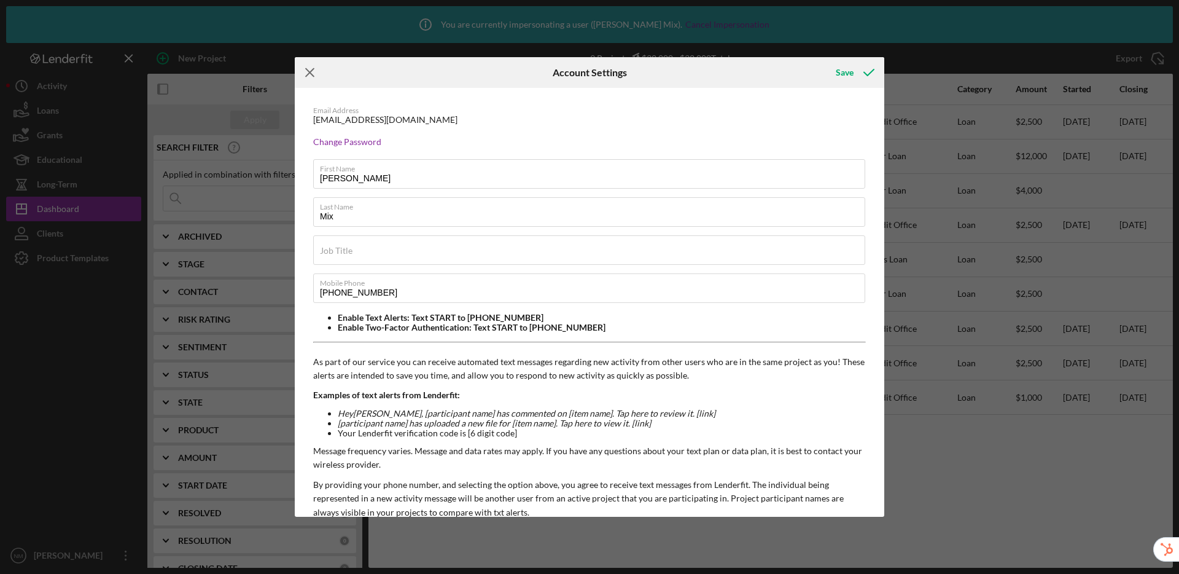
click at [307, 71] on icon "Icon/Menu Close" at bounding box center [310, 72] width 31 height 31
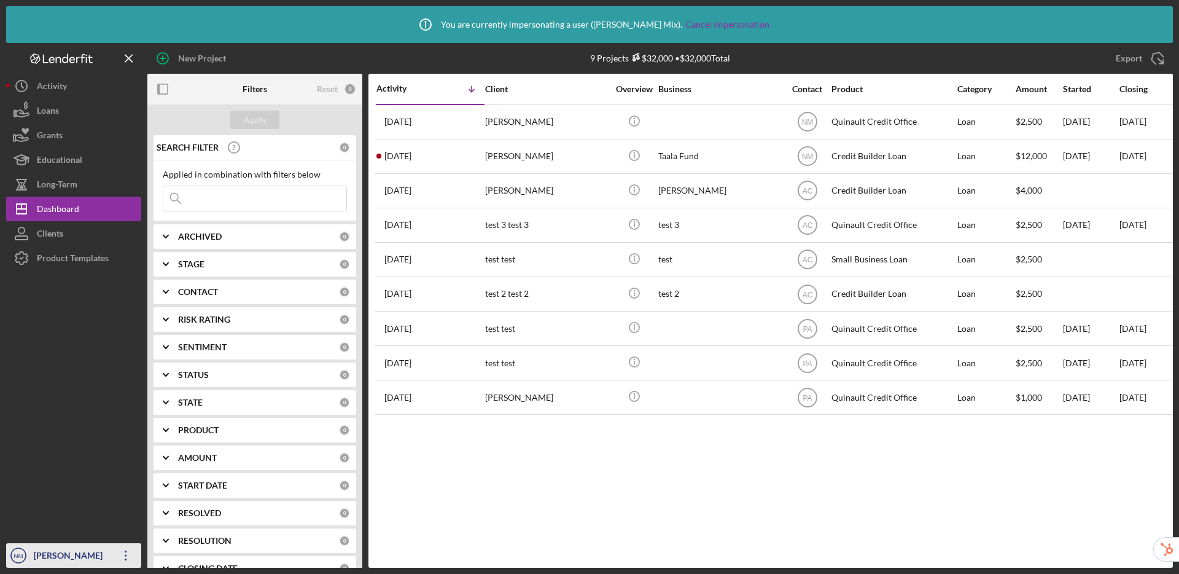
click at [38, 557] on div "Nora Mix" at bounding box center [71, 557] width 80 height 28
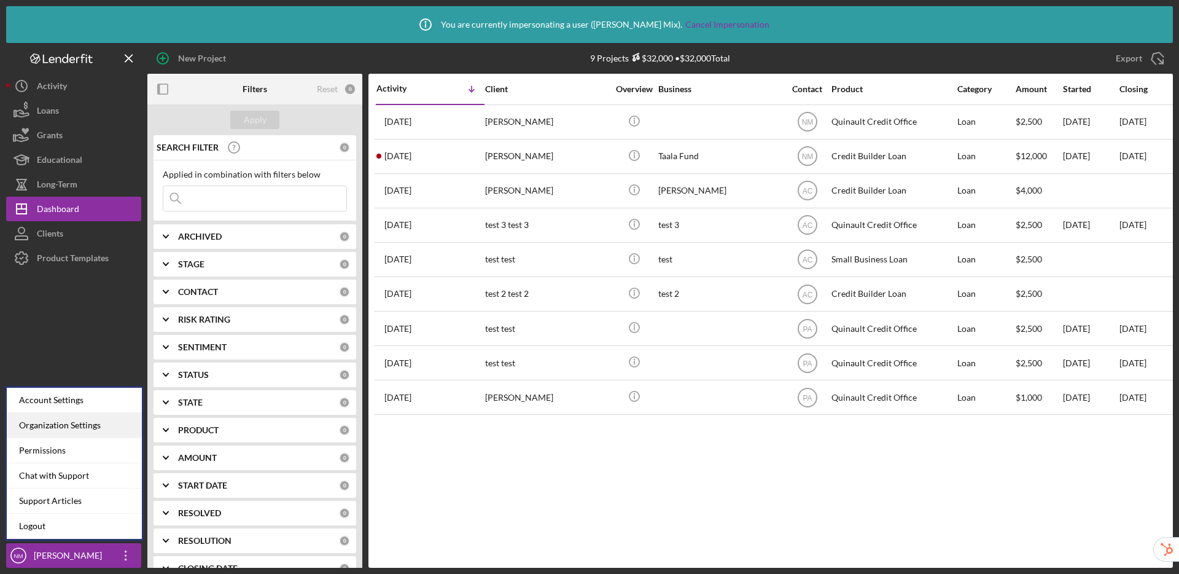
click at [81, 429] on div "Organization Settings" at bounding box center [74, 425] width 135 height 25
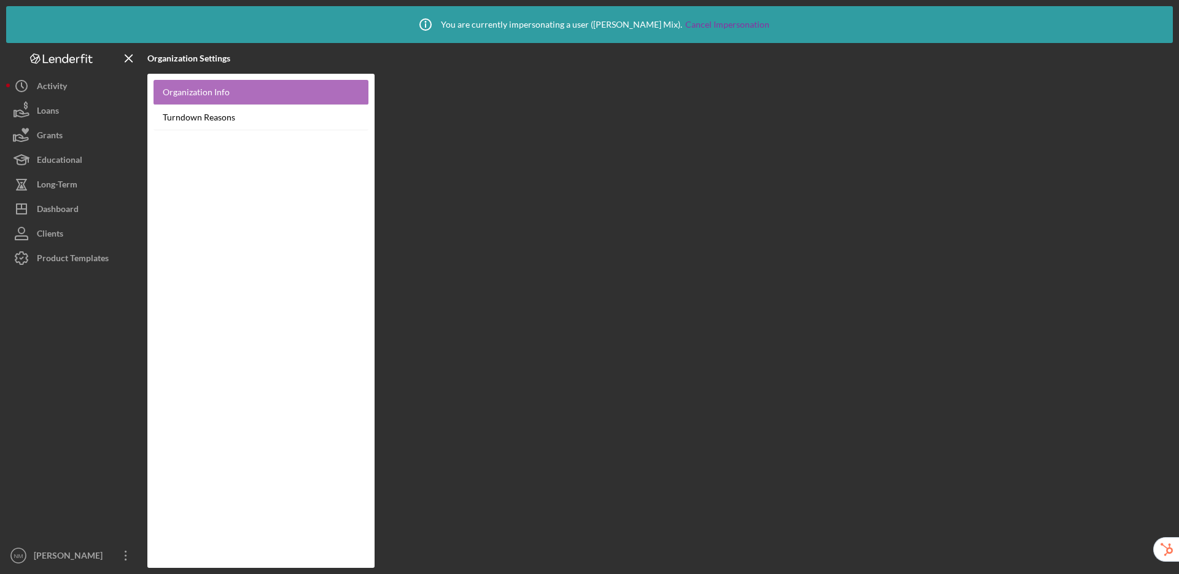
click at [221, 90] on link "Organization Info" at bounding box center [261, 92] width 215 height 25
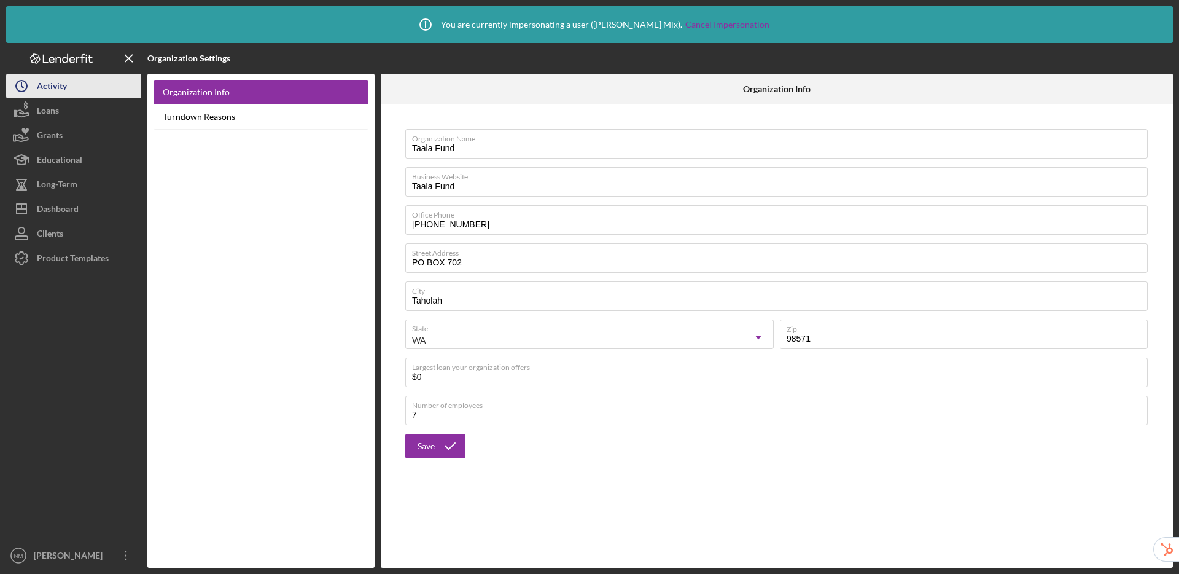
click at [80, 84] on button "Icon/History Activity" at bounding box center [73, 86] width 135 height 25
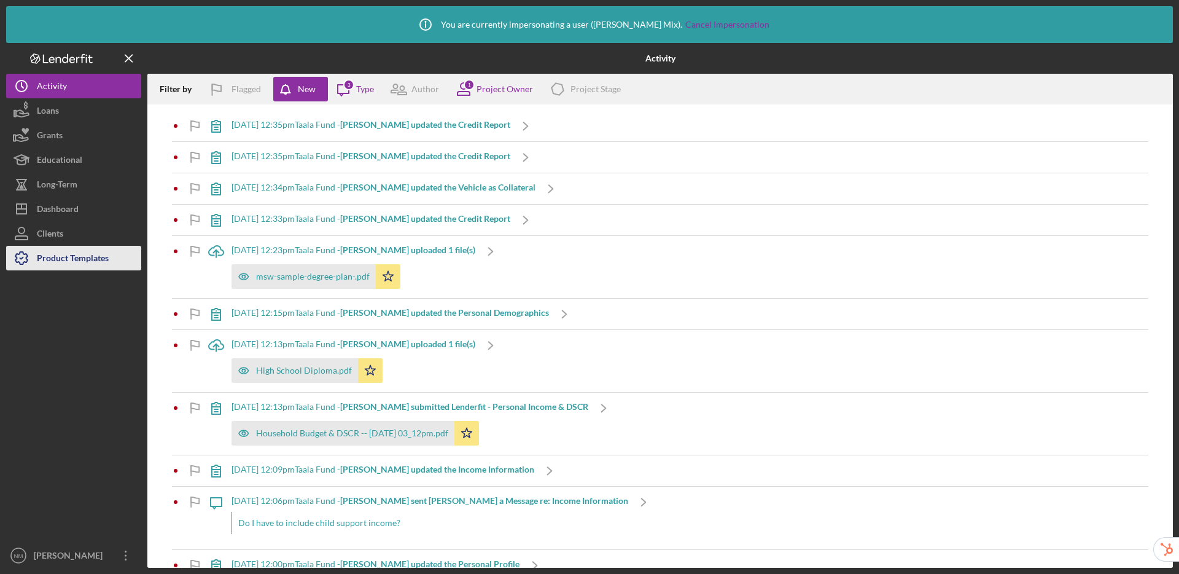
click at [80, 255] on div "Product Templates" at bounding box center [73, 260] width 72 height 28
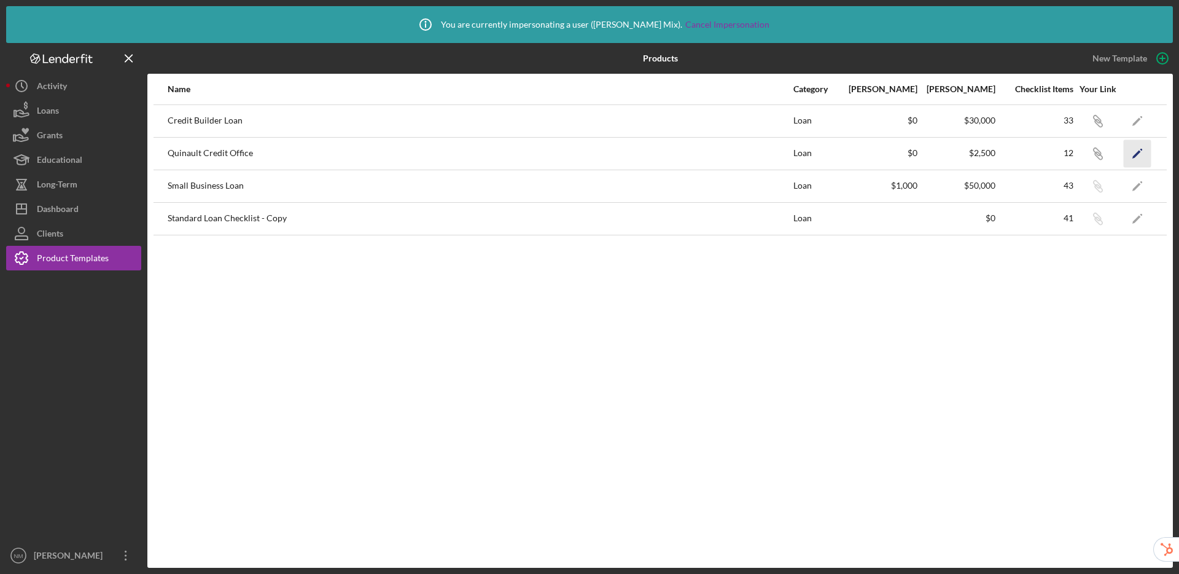
click at [1139, 149] on icon "Icon/Edit" at bounding box center [1138, 153] width 28 height 28
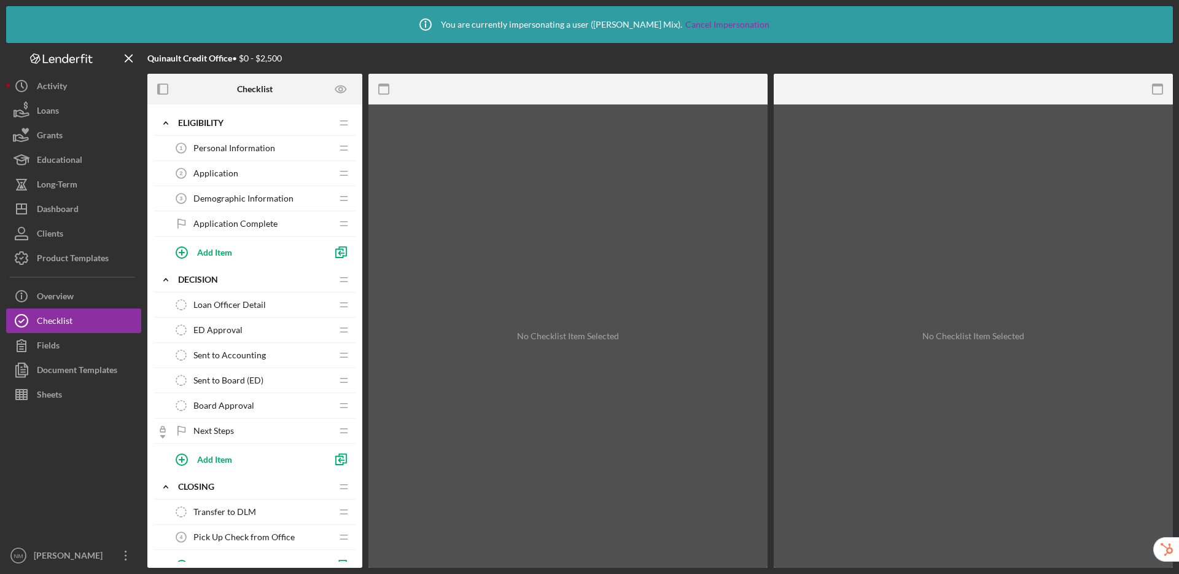
click at [224, 174] on span "Application" at bounding box center [216, 173] width 45 height 10
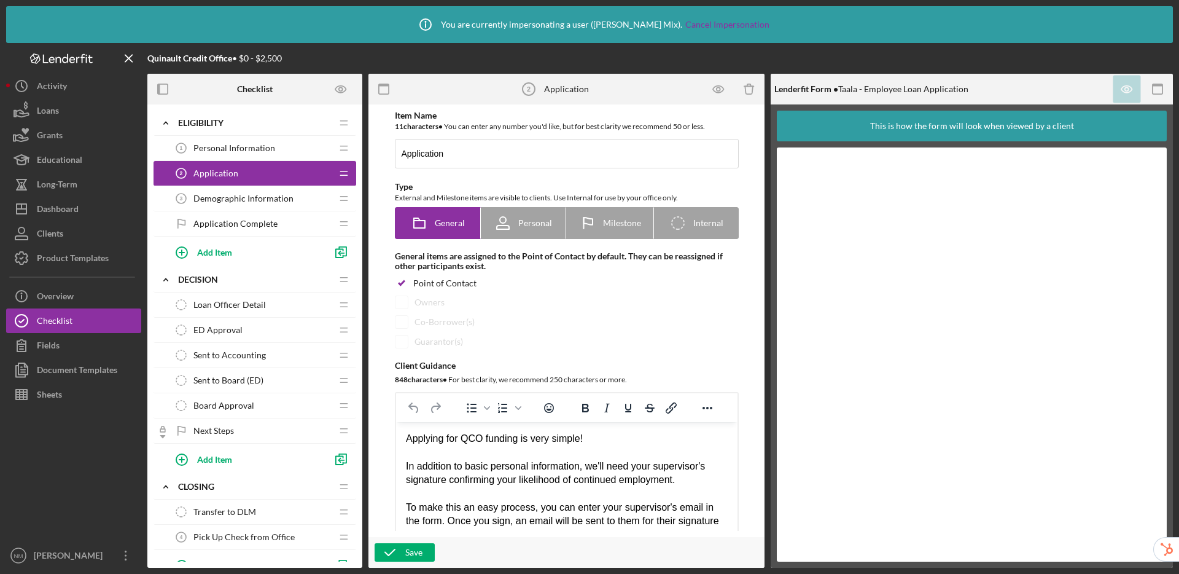
click at [227, 203] on span "Demographic Information" at bounding box center [244, 199] width 100 height 10
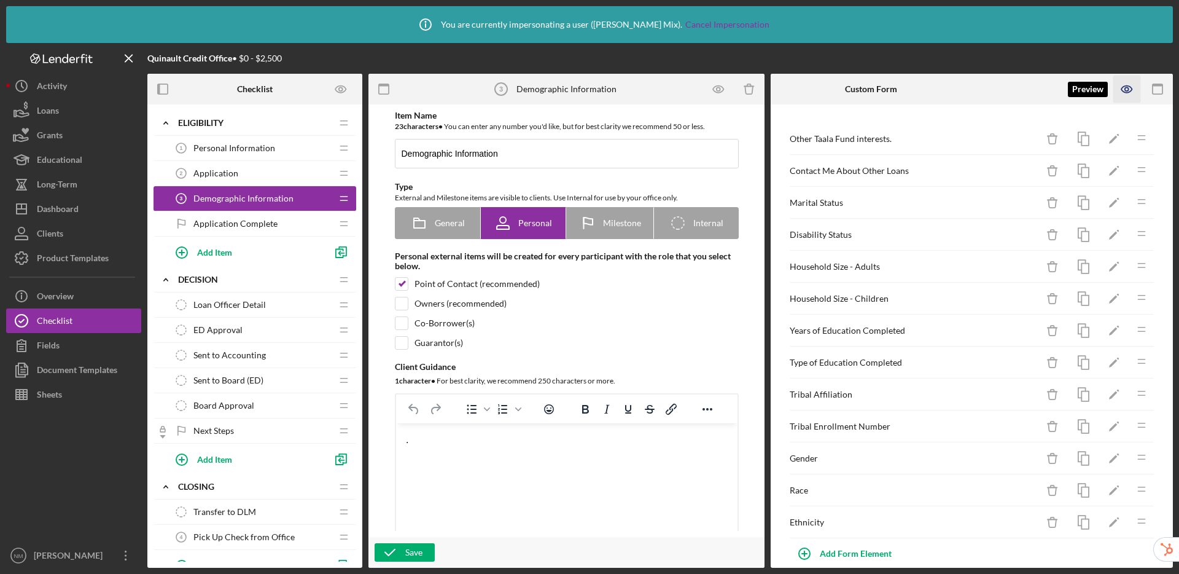
click at [1132, 87] on icon "button" at bounding box center [1127, 89] width 10 height 7
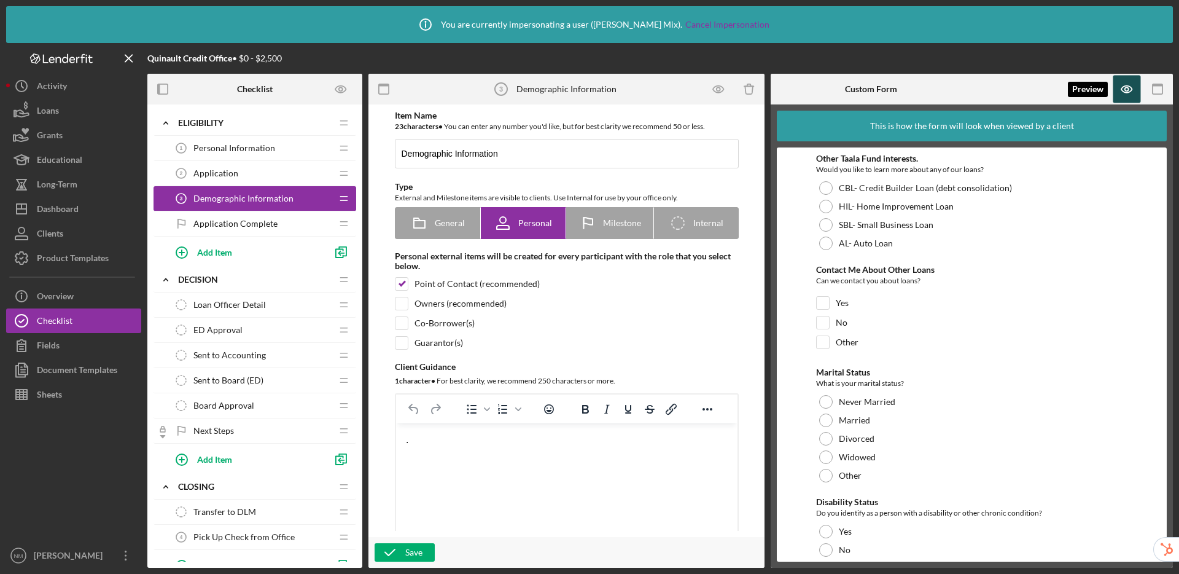
click at [1124, 92] on icon "button" at bounding box center [1127, 89] width 10 height 7
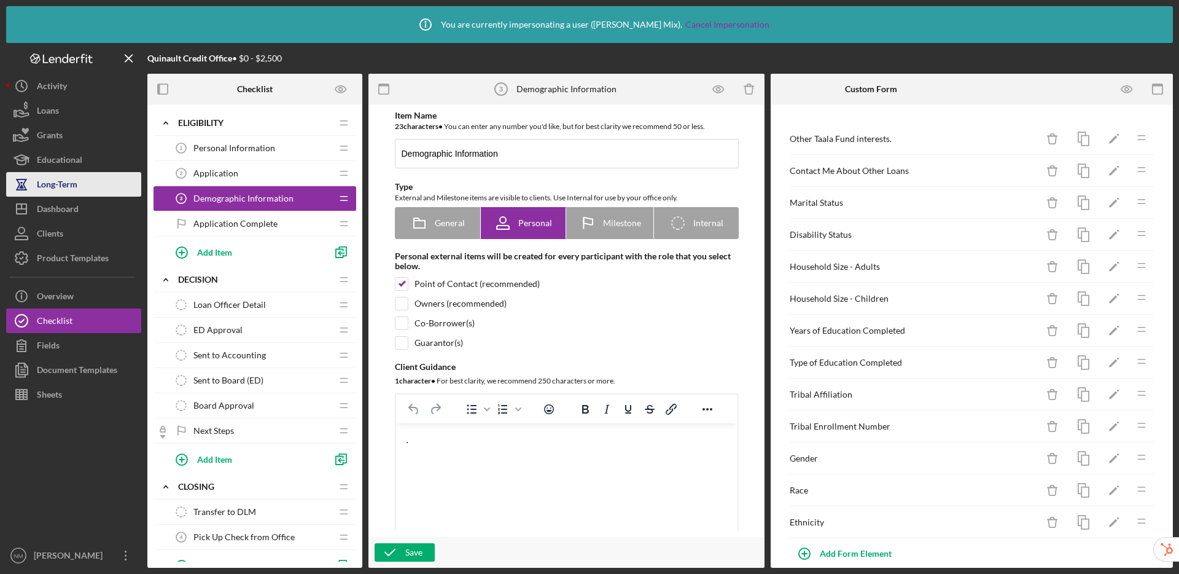
click at [77, 194] on button "Long-Term" at bounding box center [73, 184] width 135 height 25
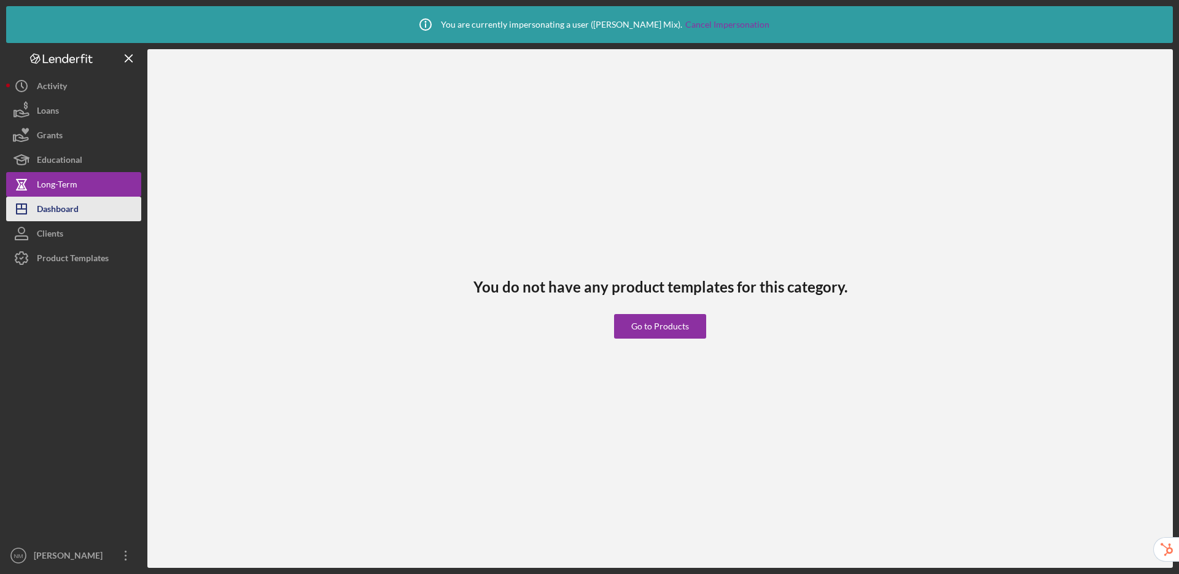
click at [83, 212] on button "Icon/Dashboard Dashboard" at bounding box center [73, 209] width 135 height 25
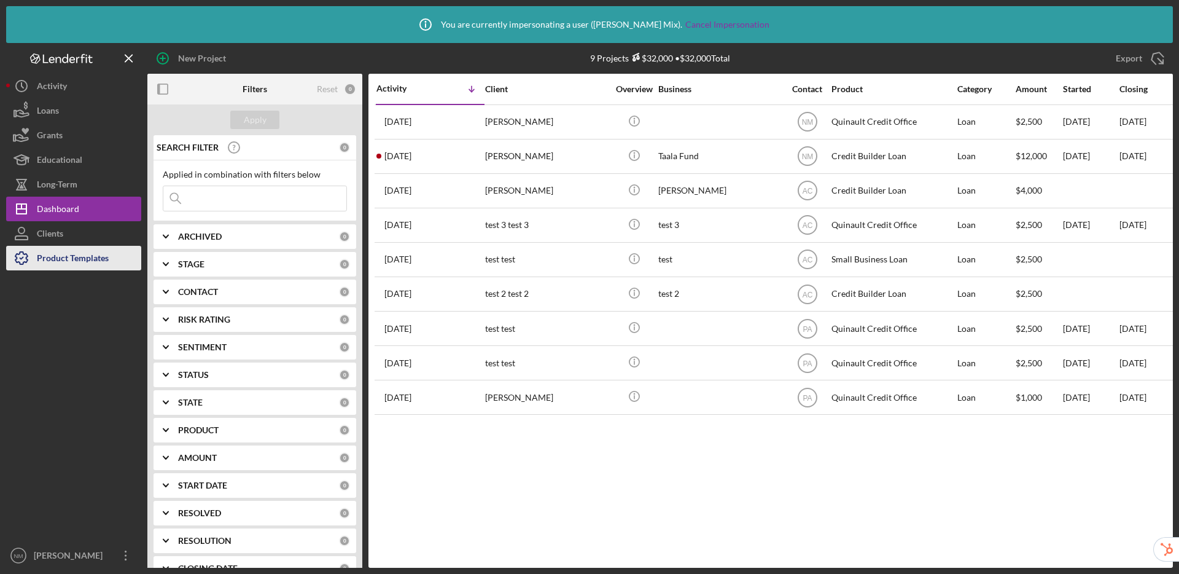
click at [84, 259] on div "Product Templates" at bounding box center [73, 260] width 72 height 28
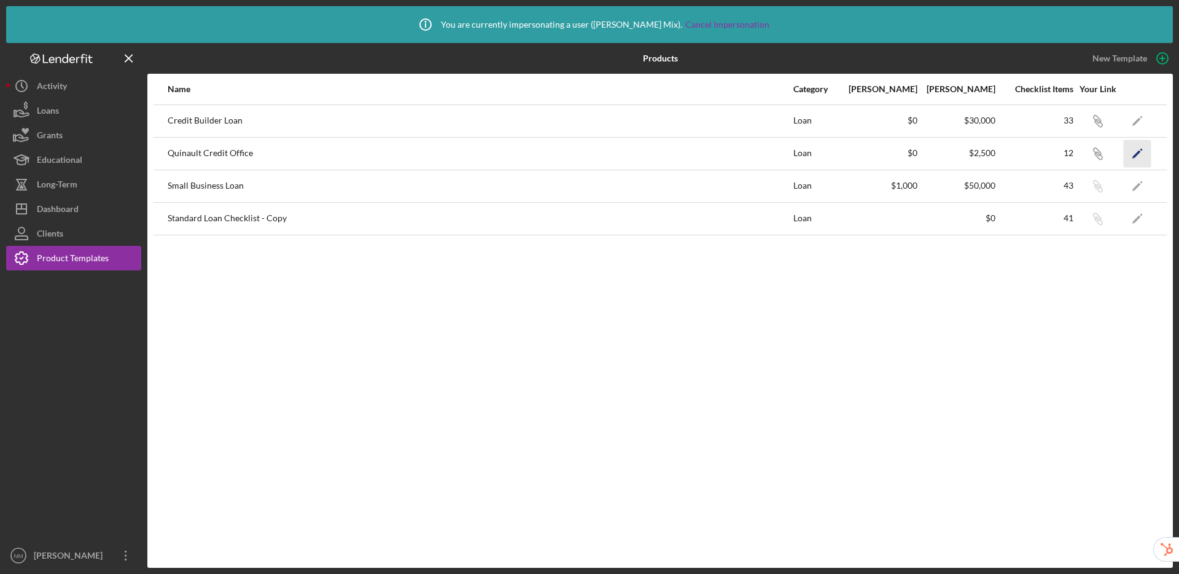
click at [1146, 155] on icon "Icon/Edit" at bounding box center [1138, 153] width 28 height 28
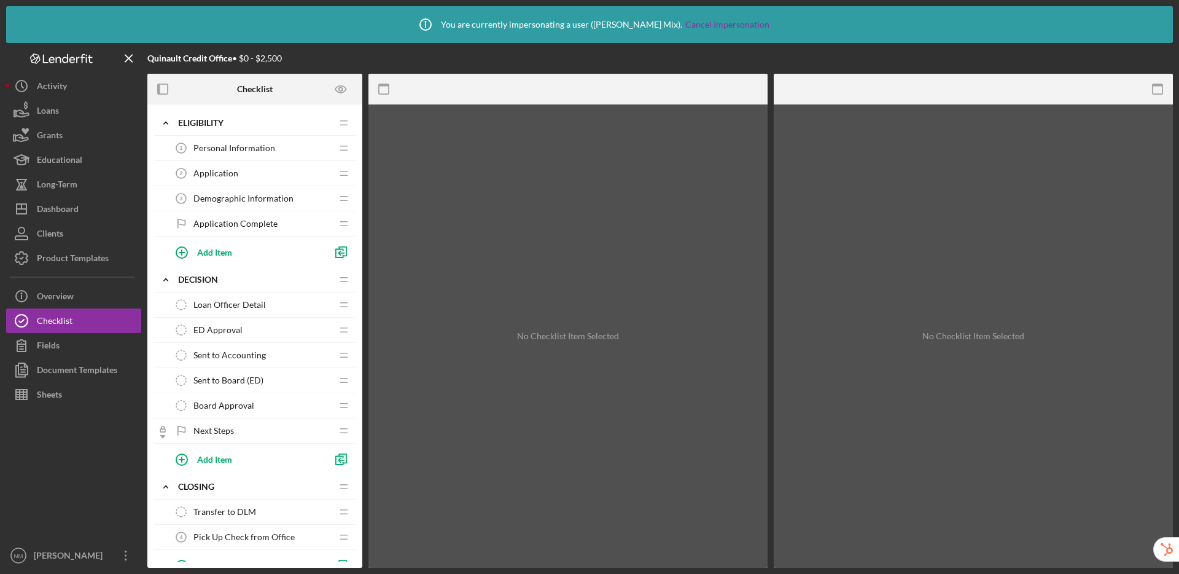
click at [240, 175] on div "Application 2 Application" at bounding box center [250, 173] width 163 height 25
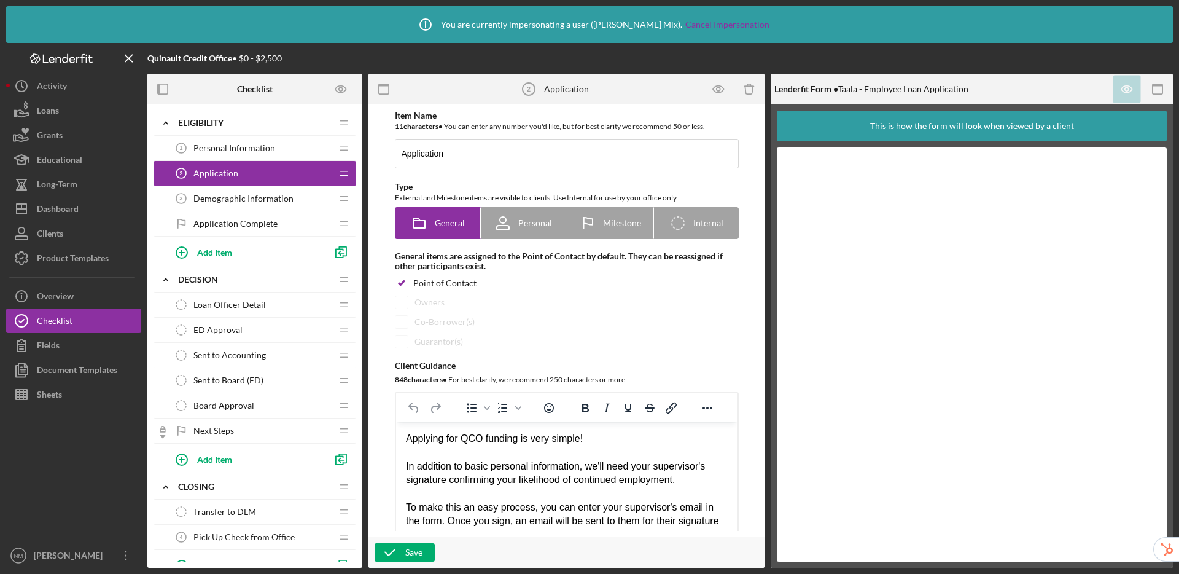
scroll to position [782, 0]
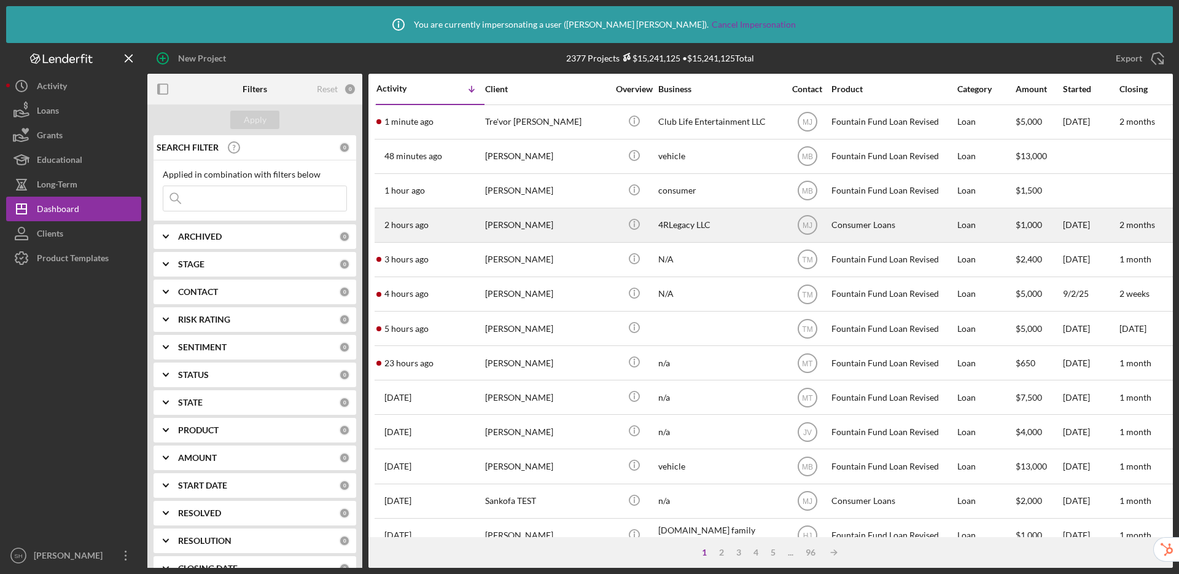
click at [538, 229] on div "[PERSON_NAME]" at bounding box center [546, 225] width 123 height 33
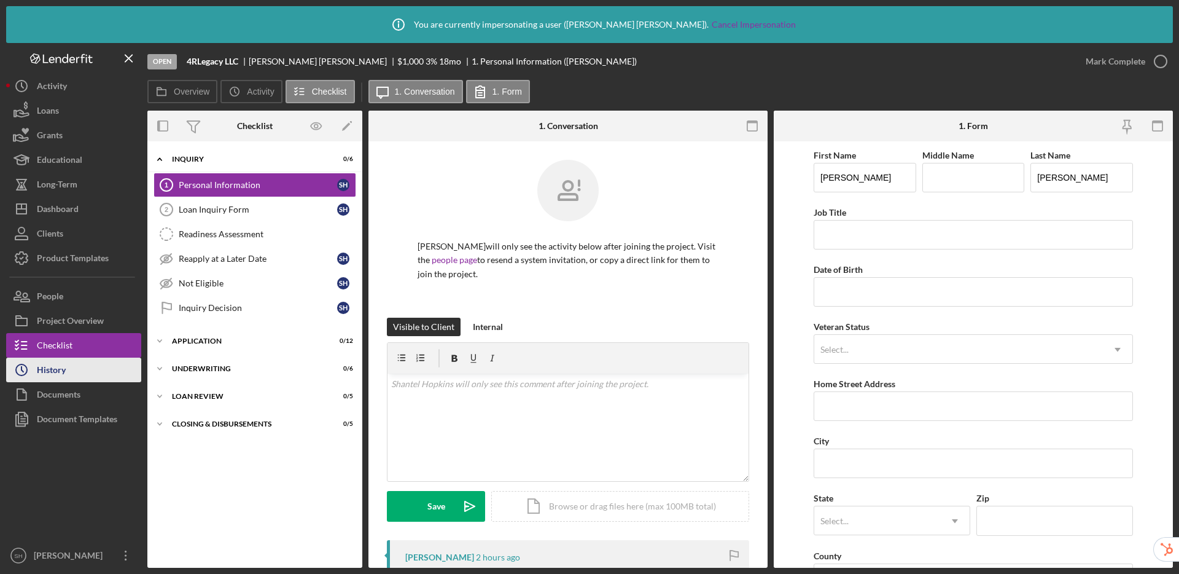
click at [58, 369] on div "History" at bounding box center [51, 372] width 29 height 28
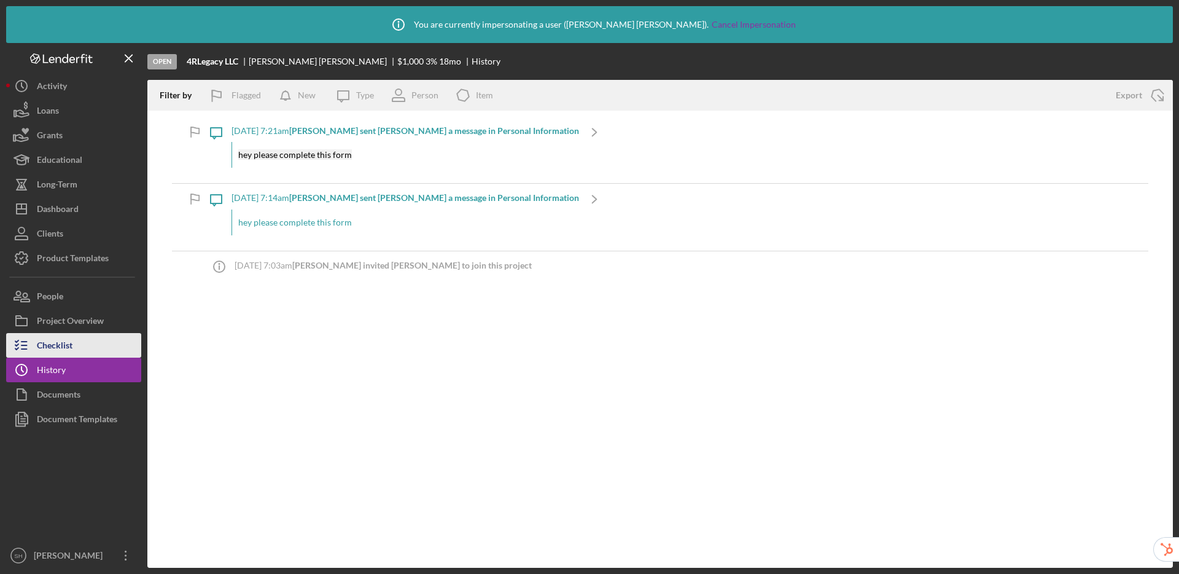
click at [91, 343] on button "Checklist" at bounding box center [73, 345] width 135 height 25
